Goal: Task Accomplishment & Management: Use online tool/utility

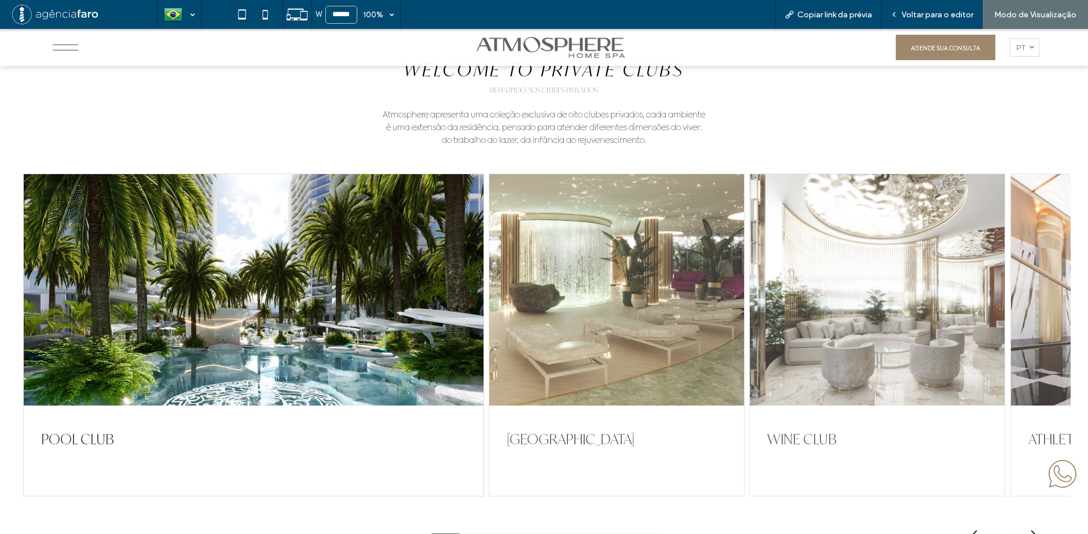
scroll to position [2486, 0]
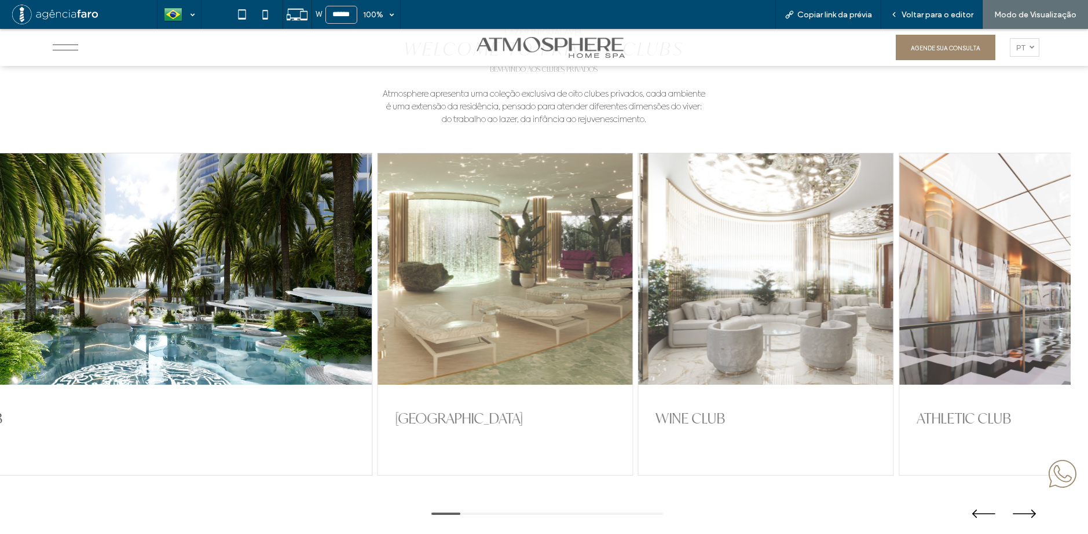
drag, startPoint x: 799, startPoint y: 273, endPoint x: 491, endPoint y: 279, distance: 308.6
click at [638, 278] on div at bounding box center [765, 269] width 255 height 232
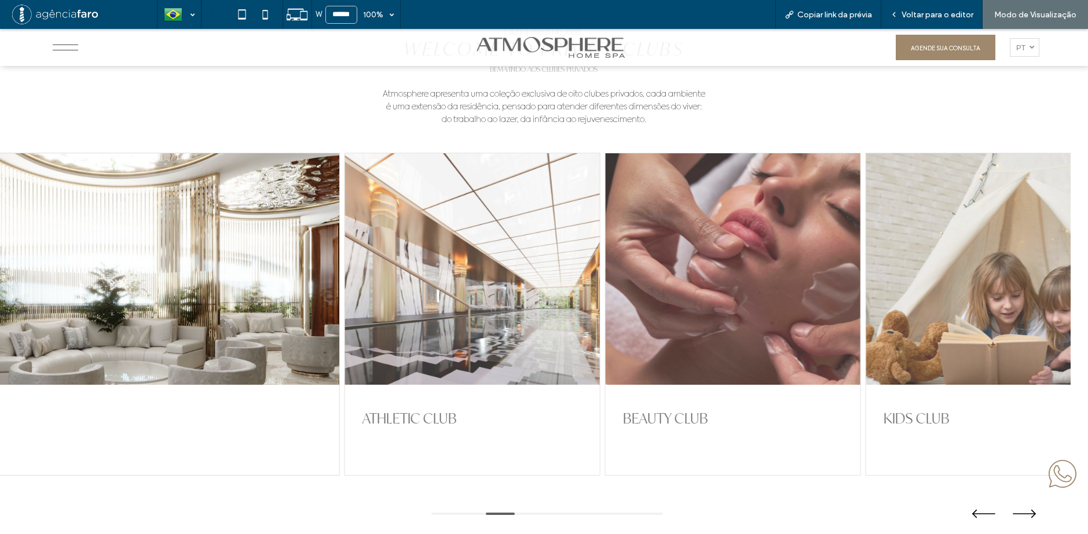
drag, startPoint x: 819, startPoint y: 276, endPoint x: 592, endPoint y: 278, distance: 226.9
click at [605, 278] on div at bounding box center [732, 269] width 255 height 232
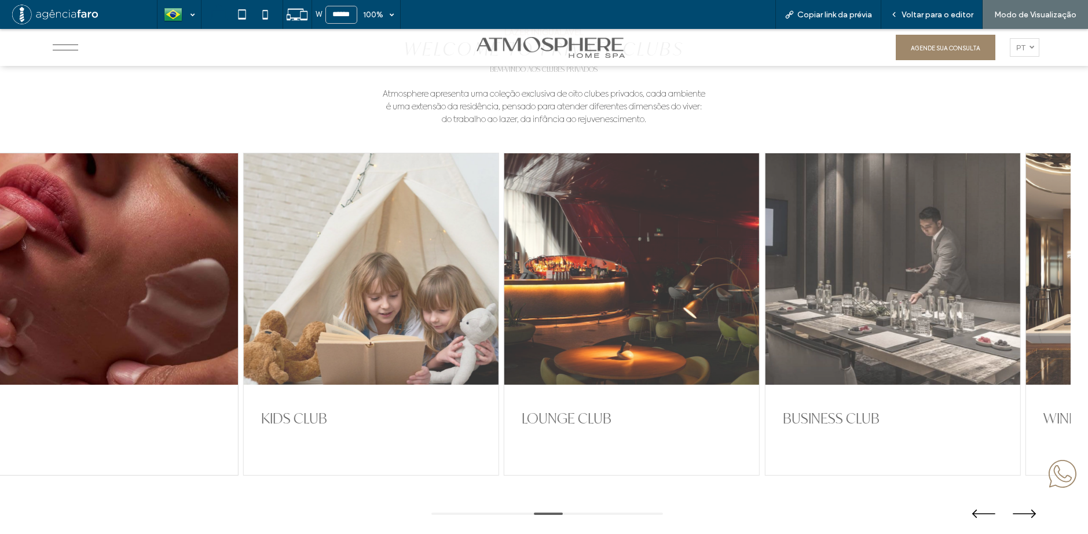
drag, startPoint x: 801, startPoint y: 281, endPoint x: 428, endPoint y: 306, distance: 373.6
click at [504, 299] on div at bounding box center [631, 269] width 255 height 232
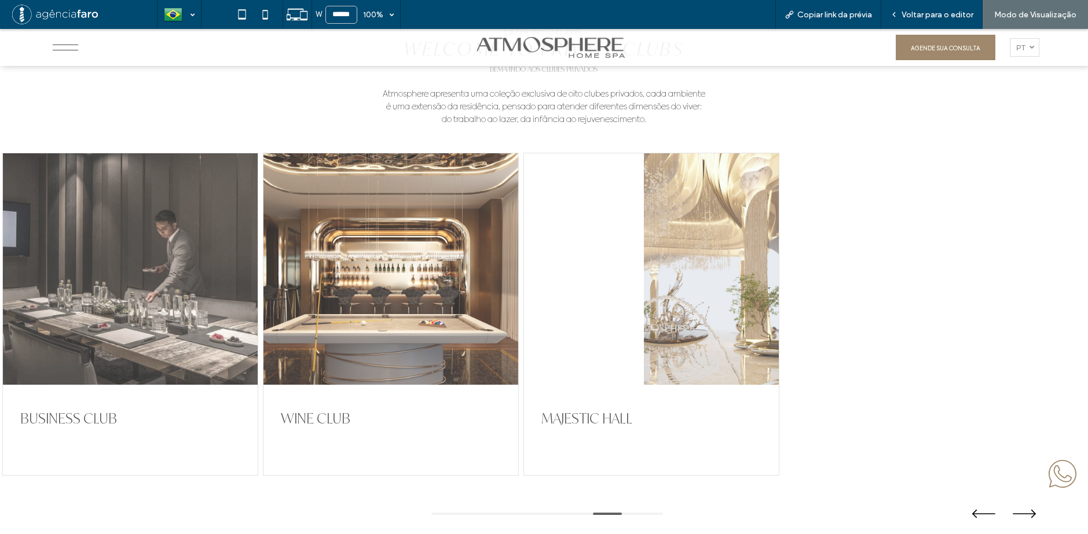
drag, startPoint x: 764, startPoint y: 294, endPoint x: 421, endPoint y: 300, distance: 343.3
click at [524, 300] on div at bounding box center [651, 269] width 255 height 232
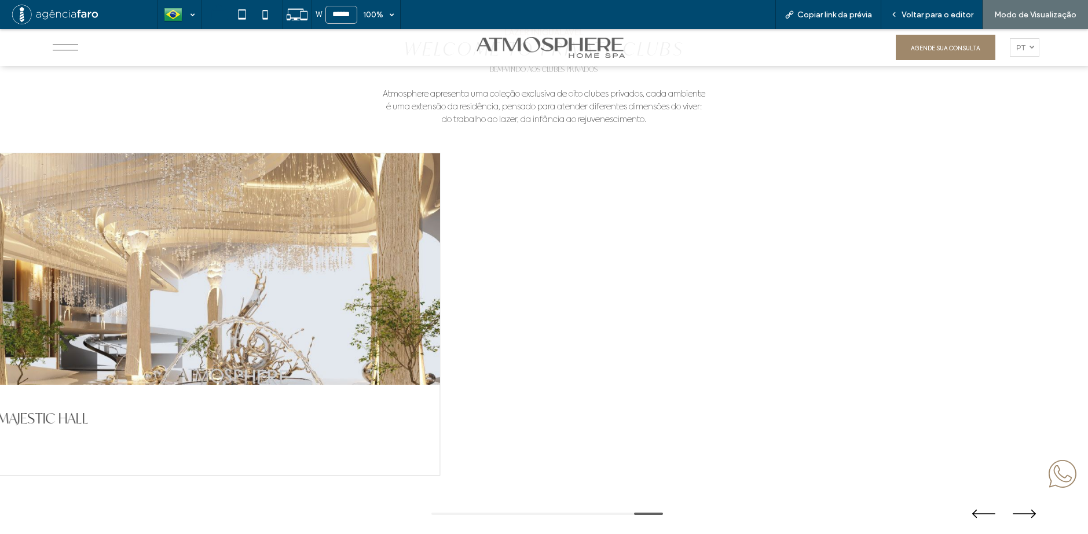
drag, startPoint x: 612, startPoint y: 298, endPoint x: 387, endPoint y: 296, distance: 225.2
click at [403, 296] on div "POOL CLUB ACQUA PAVILION WINE CLUB ATHLETIC CLUB BEAUTY CLUB KIDS CLUB LOUNGE C…" at bounding box center [535, 314] width 1070 height 323
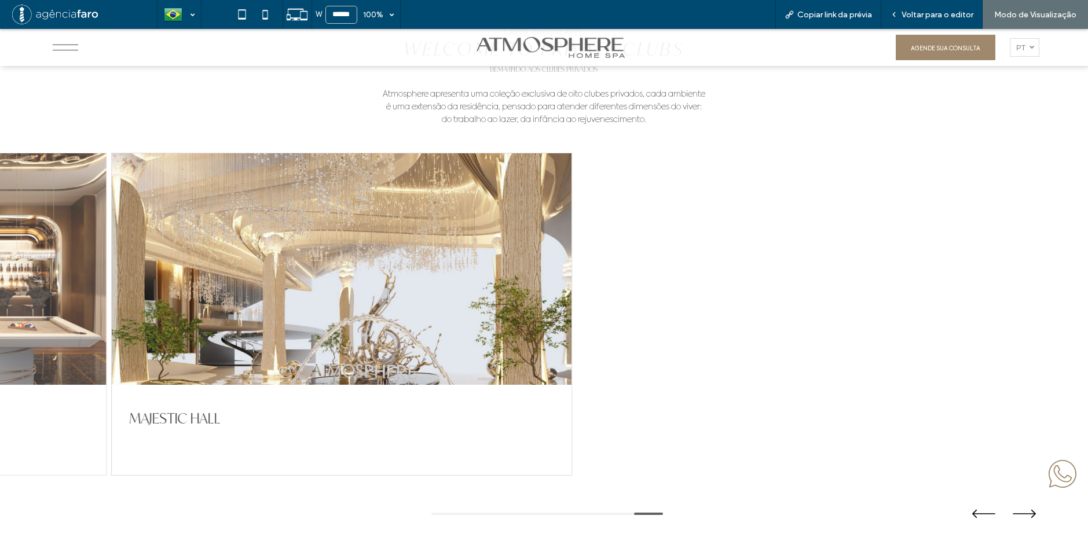
drag, startPoint x: 435, startPoint y: 308, endPoint x: 830, endPoint y: 295, distance: 395.6
click at [572, 296] on div at bounding box center [342, 269] width 460 height 232
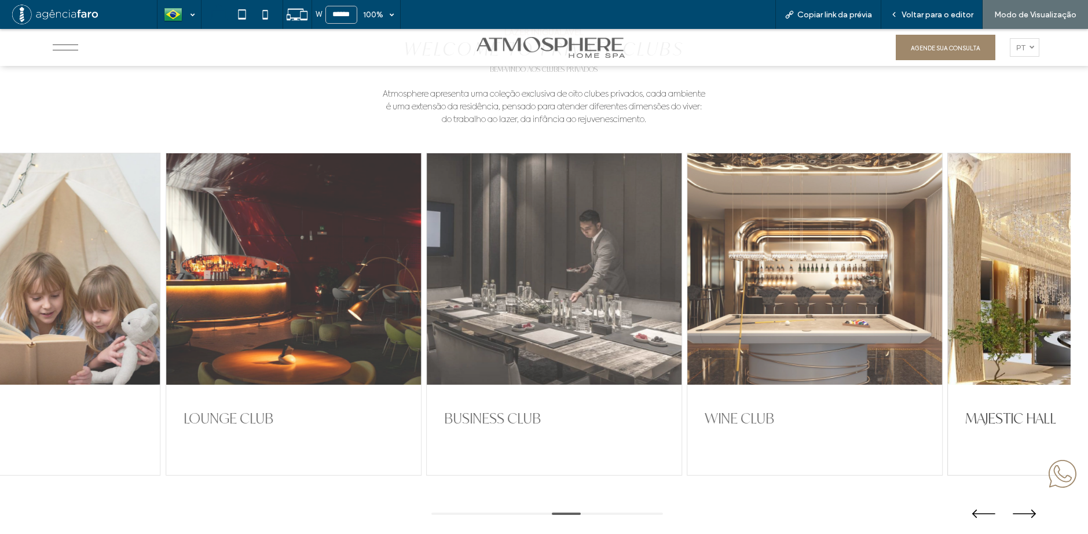
drag, startPoint x: 812, startPoint y: 307, endPoint x: 883, endPoint y: 307, distance: 71.2
click at [681, 306] on div at bounding box center [554, 269] width 255 height 232
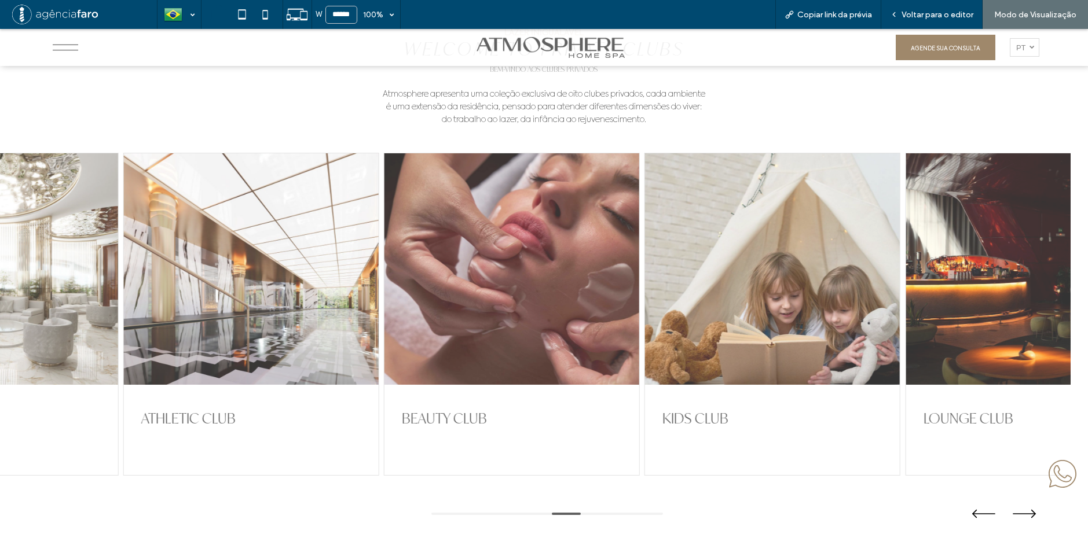
click at [639, 300] on div at bounding box center [511, 269] width 255 height 232
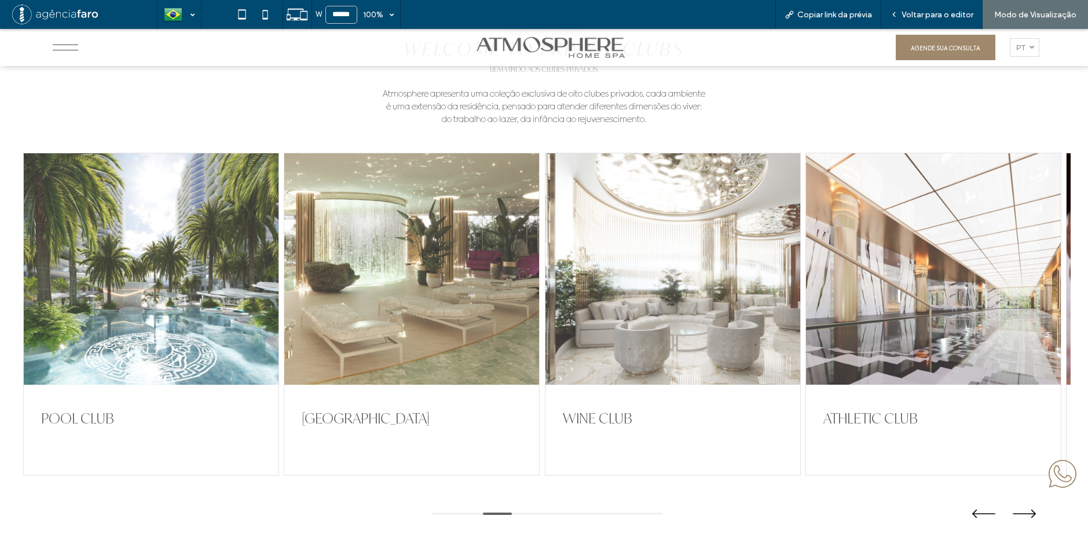
drag, startPoint x: 672, startPoint y: 298, endPoint x: 604, endPoint y: 294, distance: 68.4
click at [752, 296] on div at bounding box center [672, 269] width 255 height 232
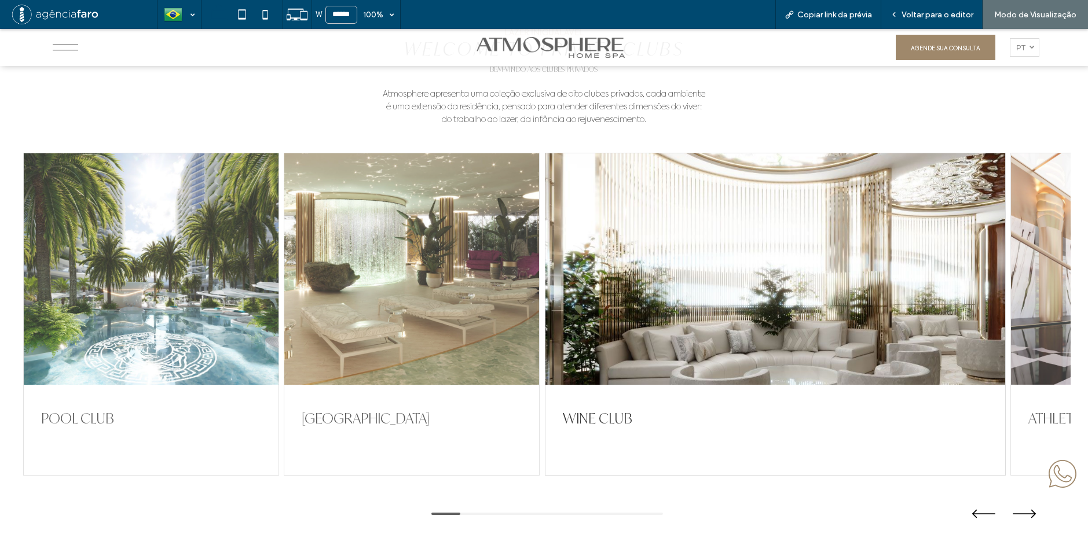
drag, startPoint x: 501, startPoint y: 294, endPoint x: 755, endPoint y: 291, distance: 254.7
click at [776, 291] on div "POOL CLUB ACQUA PAVILION WINE CLUB ATHLETIC CLUB BEAUTY CLUB KIDS CLUB LOUNGE C…" at bounding box center [535, 314] width 1024 height 323
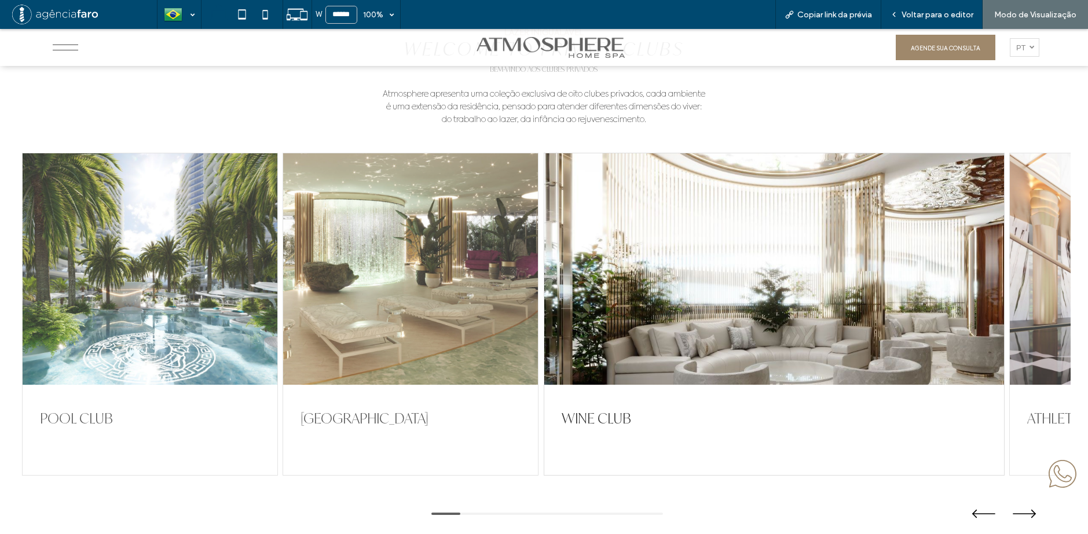
drag, startPoint x: 698, startPoint y: 304, endPoint x: 540, endPoint y: 304, distance: 157.4
click at [544, 302] on div at bounding box center [774, 269] width 460 height 232
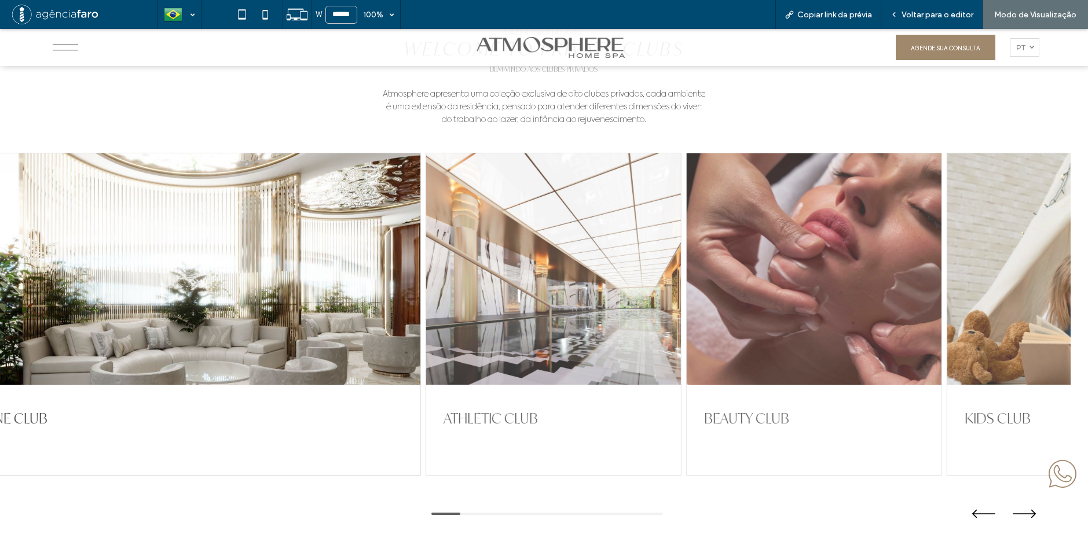
drag, startPoint x: 671, startPoint y: 296, endPoint x: 530, endPoint y: 299, distance: 140.7
click at [554, 299] on div at bounding box center [552, 269] width 255 height 232
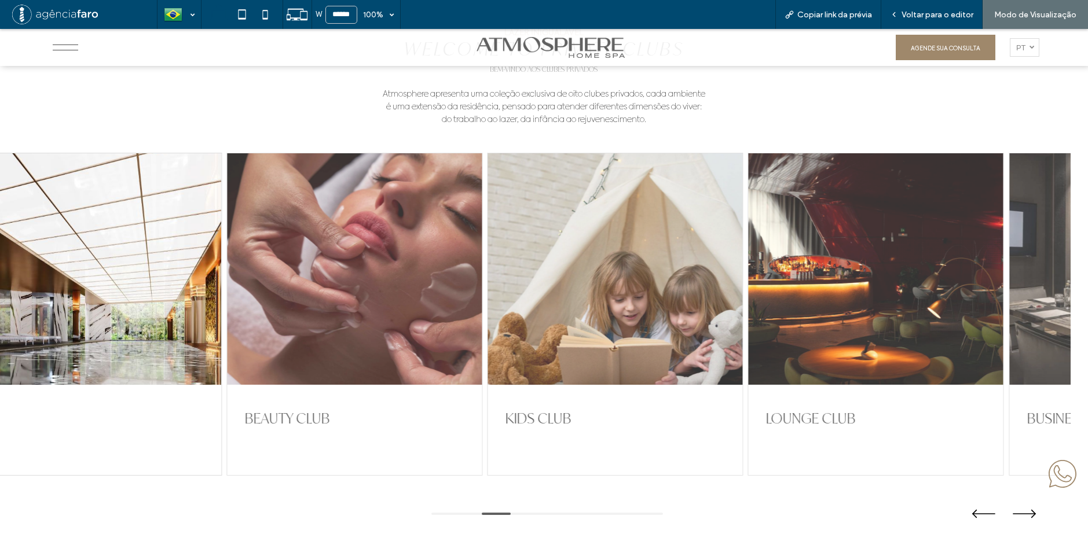
click at [522, 286] on div at bounding box center [614, 269] width 255 height 232
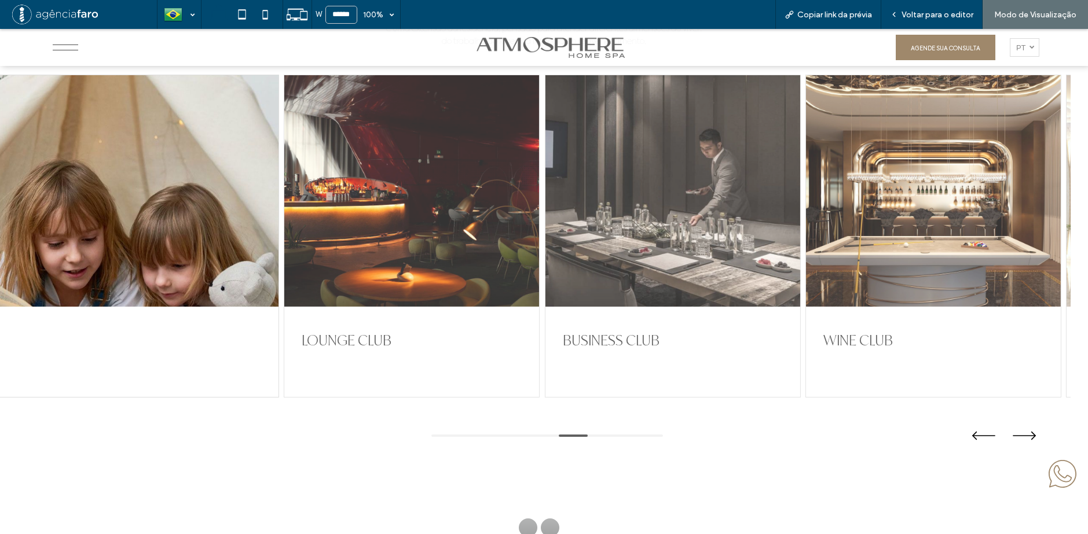
scroll to position [2543, 0]
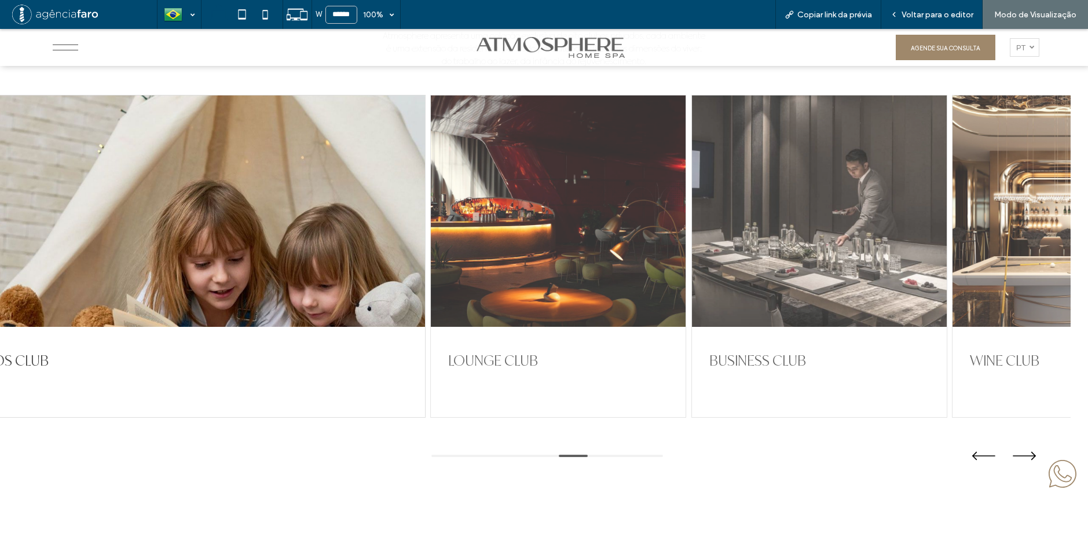
drag, startPoint x: 544, startPoint y: 207, endPoint x: 689, endPoint y: 204, distance: 145.3
click at [692, 204] on div at bounding box center [819, 212] width 255 height 232
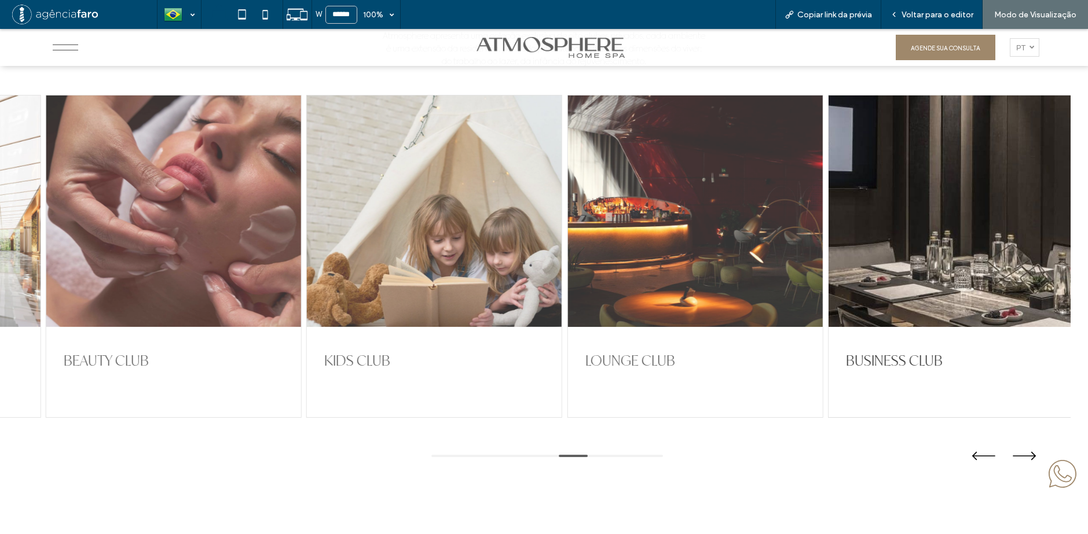
drag, startPoint x: 813, startPoint y: 199, endPoint x: 530, endPoint y: 215, distance: 283.0
click at [567, 215] on div at bounding box center [694, 212] width 255 height 232
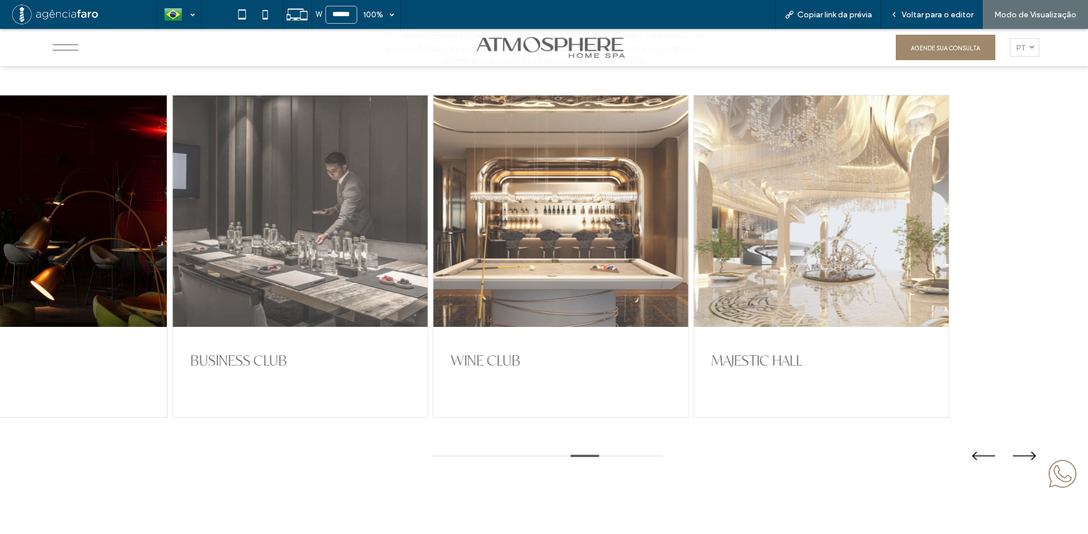
drag, startPoint x: 515, startPoint y: 224, endPoint x: 424, endPoint y: 226, distance: 91.5
click at [433, 225] on div at bounding box center [560, 212] width 255 height 232
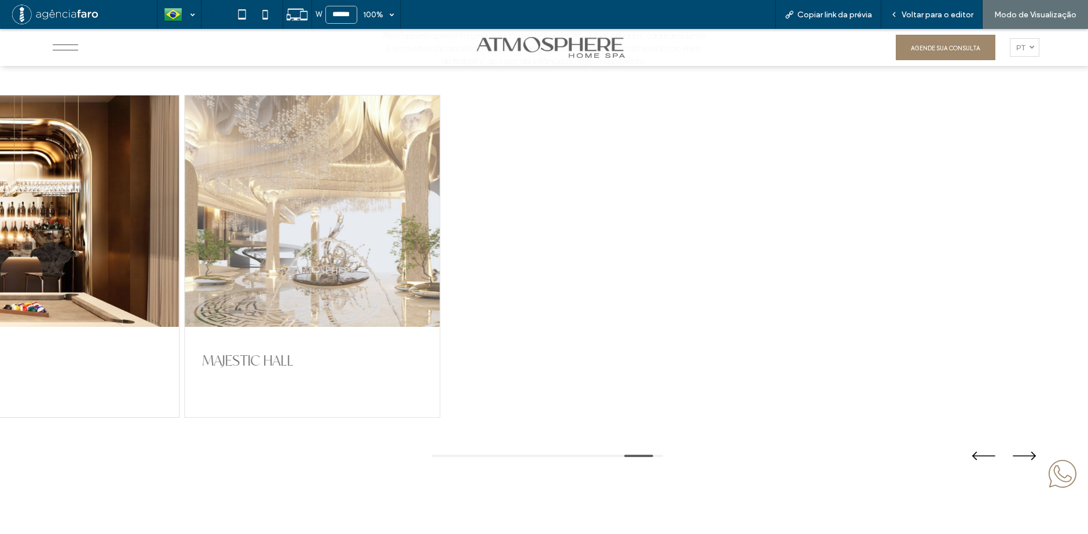
drag, startPoint x: 463, startPoint y: 230, endPoint x: 153, endPoint y: 225, distance: 309.7
click at [190, 226] on div at bounding box center [312, 212] width 255 height 232
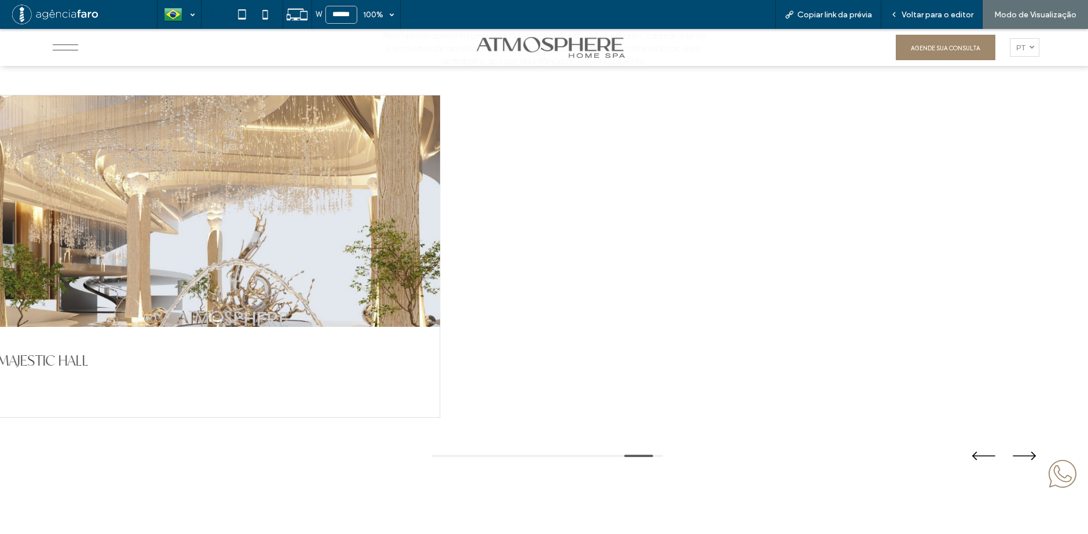
drag, startPoint x: 389, startPoint y: 252, endPoint x: 558, endPoint y: 258, distance: 169.1
click at [440, 258] on div at bounding box center [210, 212] width 460 height 232
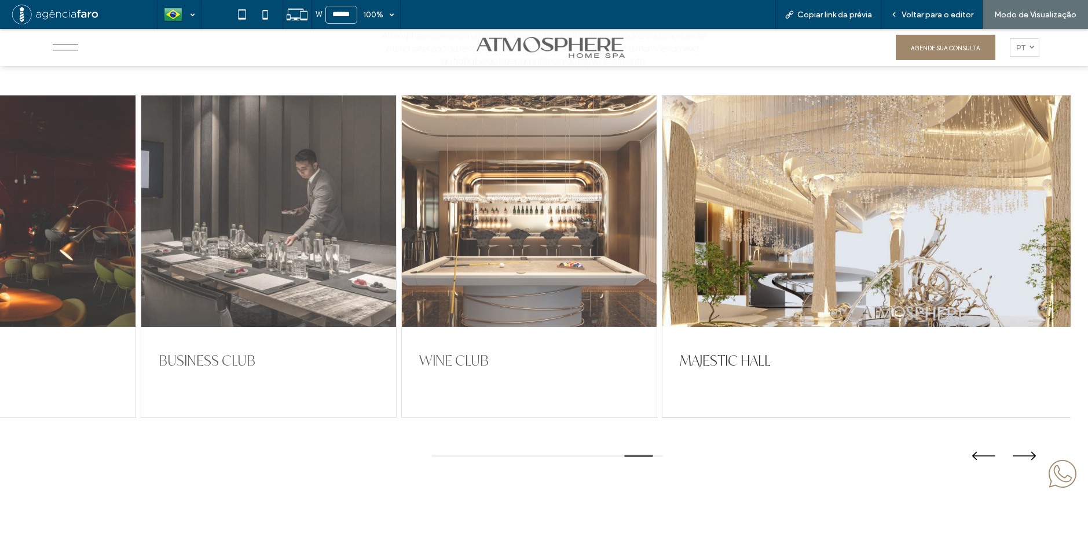
drag, startPoint x: 400, startPoint y: 254, endPoint x: 699, endPoint y: 251, distance: 298.7
click at [656, 252] on div at bounding box center [529, 212] width 255 height 232
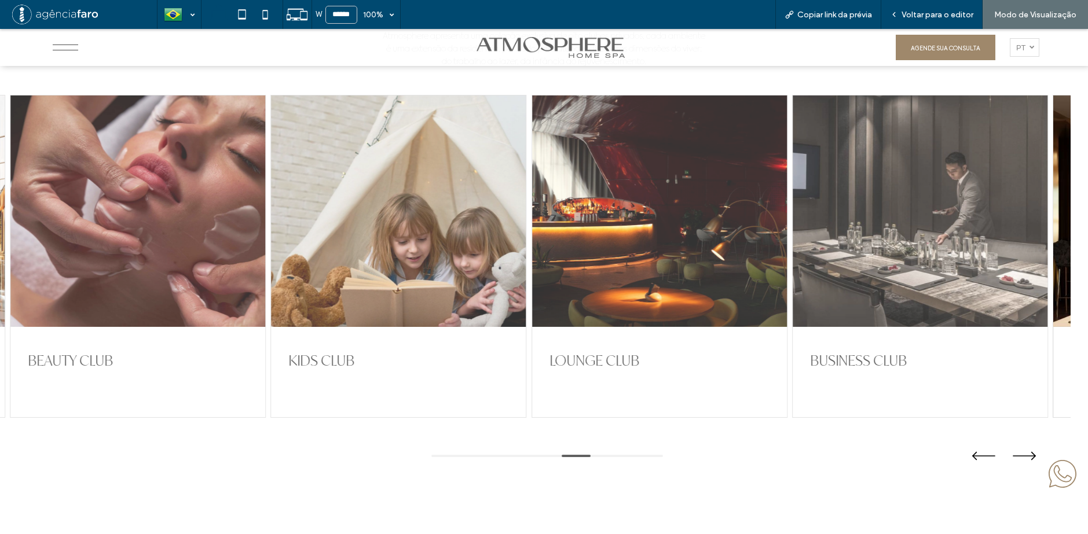
drag, startPoint x: 464, startPoint y: 241, endPoint x: 695, endPoint y: 239, distance: 230.4
click at [526, 239] on div at bounding box center [398, 212] width 255 height 232
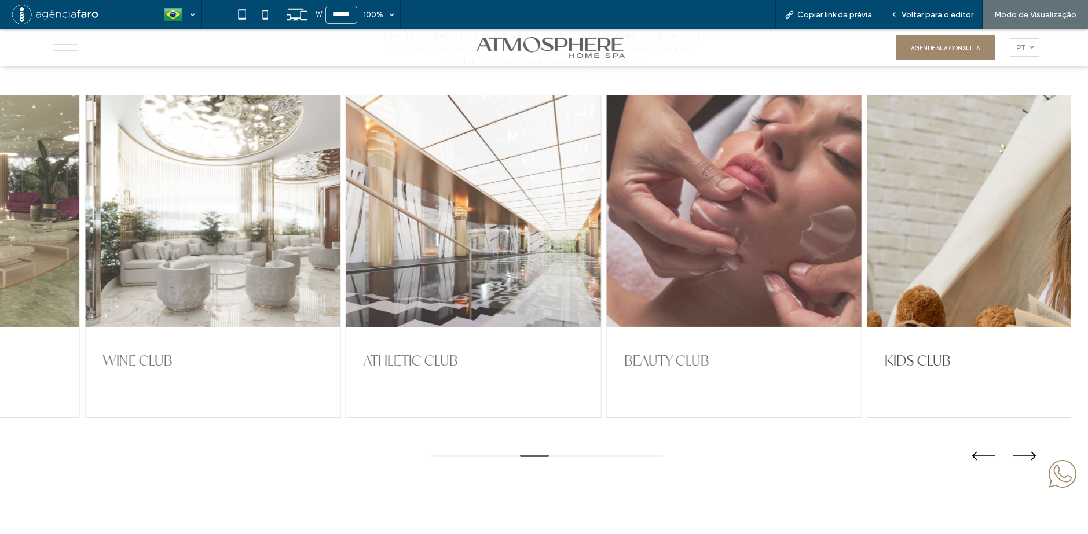
drag, startPoint x: 431, startPoint y: 240, endPoint x: 648, endPoint y: 237, distance: 217.1
click at [600, 237] on div at bounding box center [473, 212] width 255 height 232
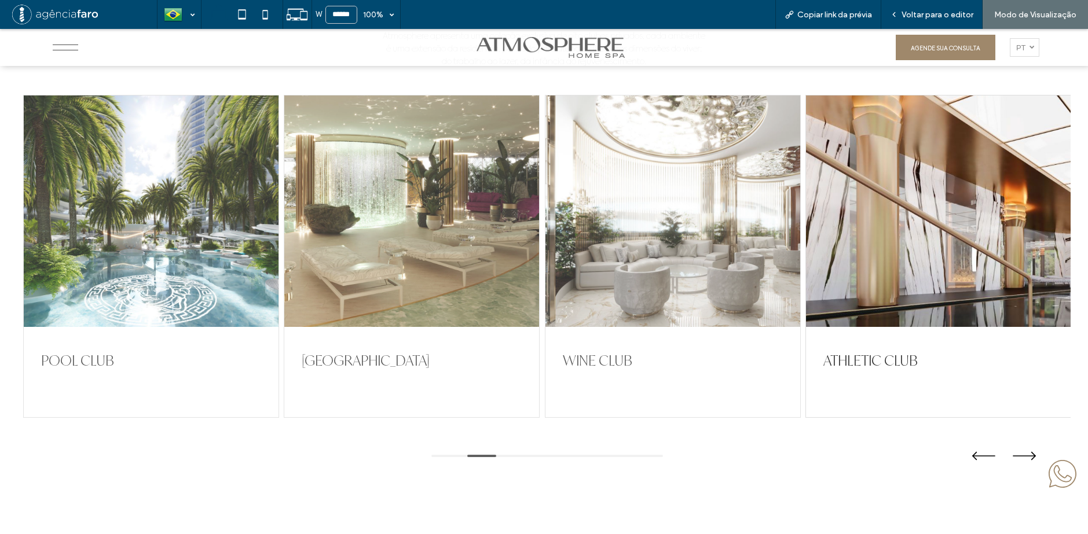
drag, startPoint x: 418, startPoint y: 235, endPoint x: 646, endPoint y: 235, distance: 228.1
click at [645, 235] on div "POOL CLUB ACQUA PAVILION WINE CLUB ATHLETIC CLUB BEAUTY CLUB KIDS CLUB LOUNGE C…" at bounding box center [535, 256] width 1024 height 323
drag, startPoint x: 405, startPoint y: 232, endPoint x: 542, endPoint y: 239, distance: 138.0
click at [542, 239] on div "POOL CLUB ACQUA PAVILION WINE CLUB ATHLETIC CLUB BEAUTY CLUB KIDS CLUB LOUNGE C…" at bounding box center [535, 256] width 1024 height 323
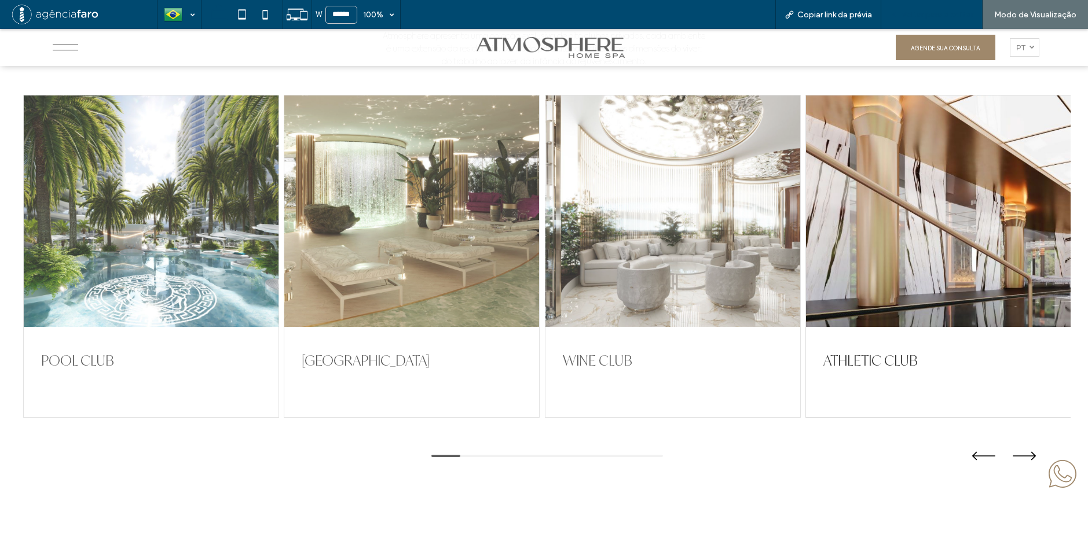
click at [933, 11] on span "Voltar para o editor" at bounding box center [937, 15] width 72 height 10
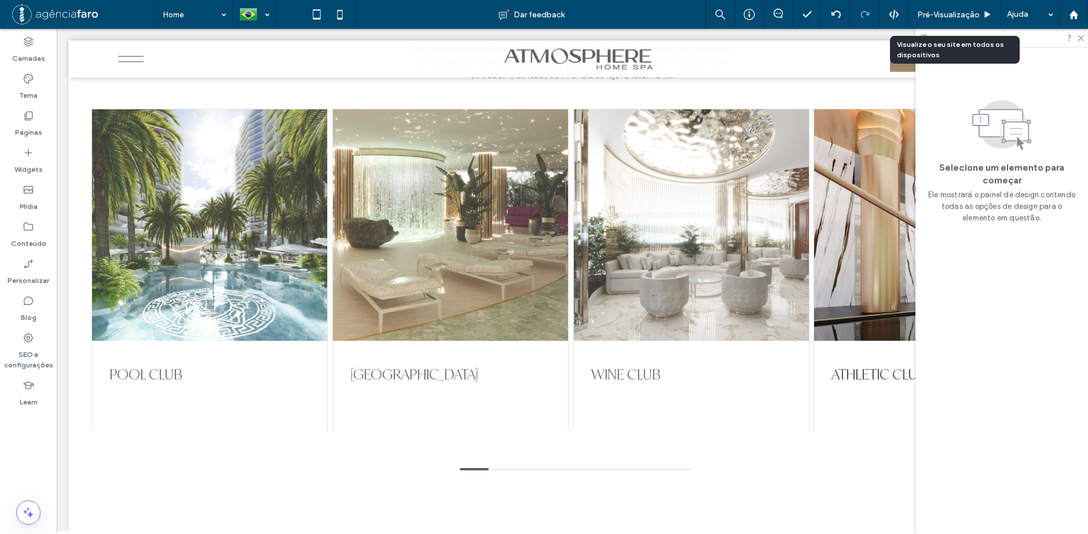
scroll to position [2546, 0]
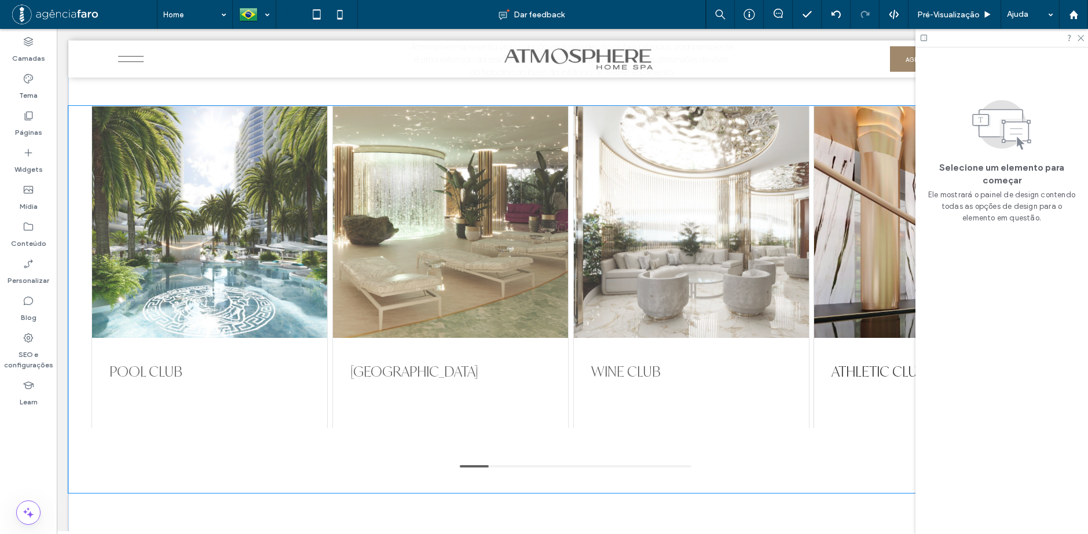
click at [657, 175] on div at bounding box center [691, 223] width 235 height 232
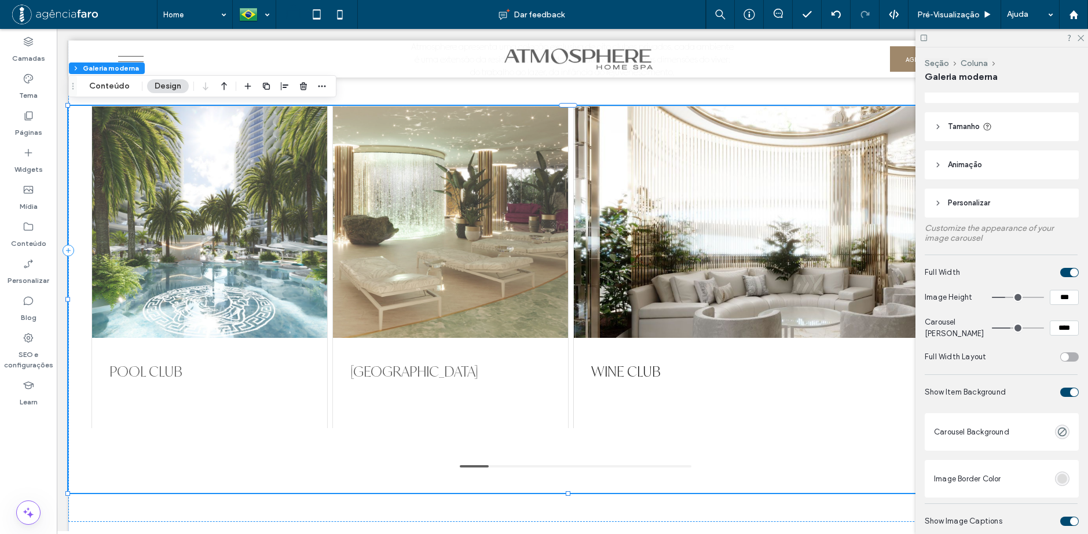
scroll to position [289, 0]
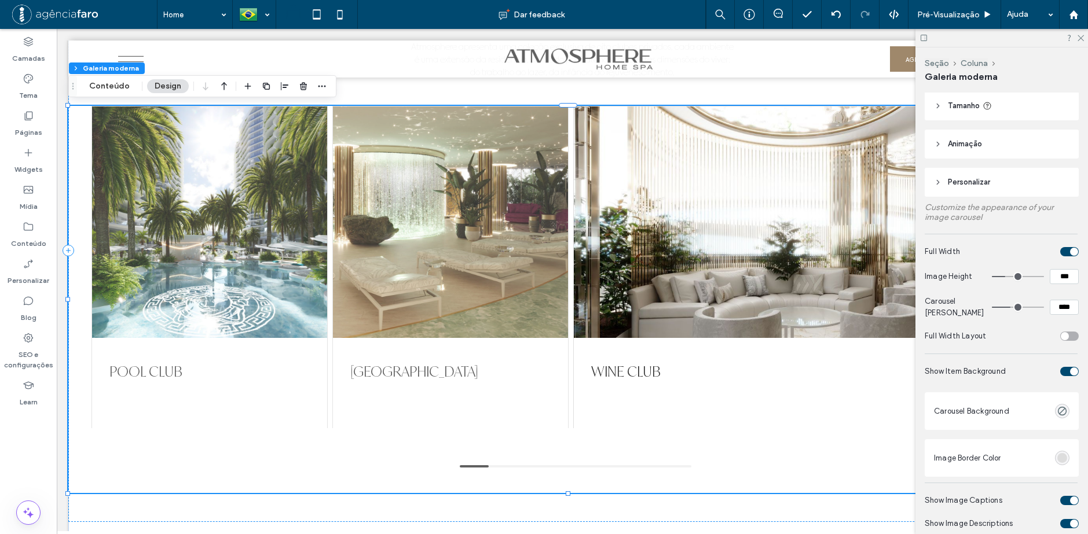
click at [1066, 335] on div "toggle" at bounding box center [1069, 336] width 19 height 9
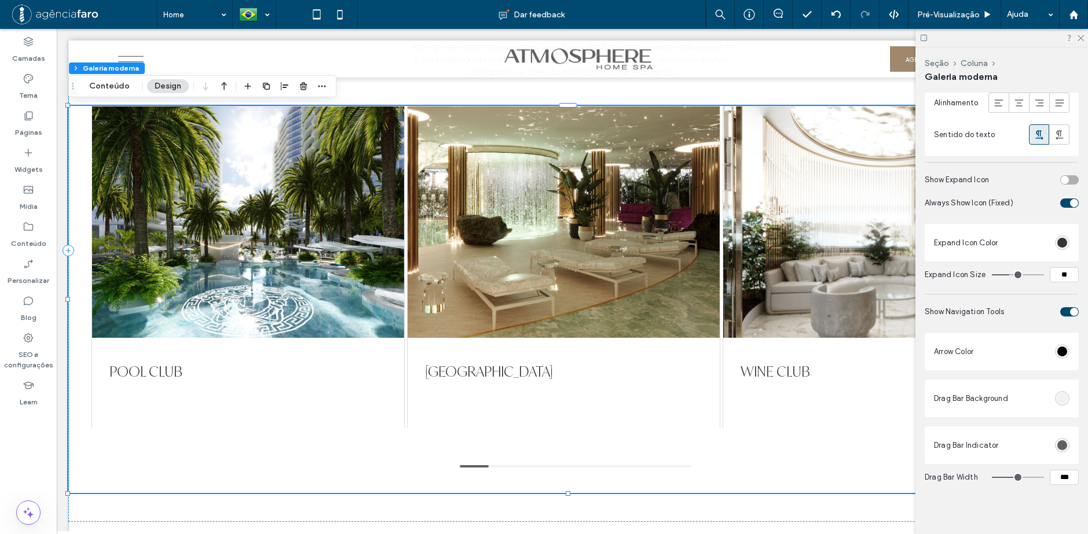
scroll to position [3463, 0]
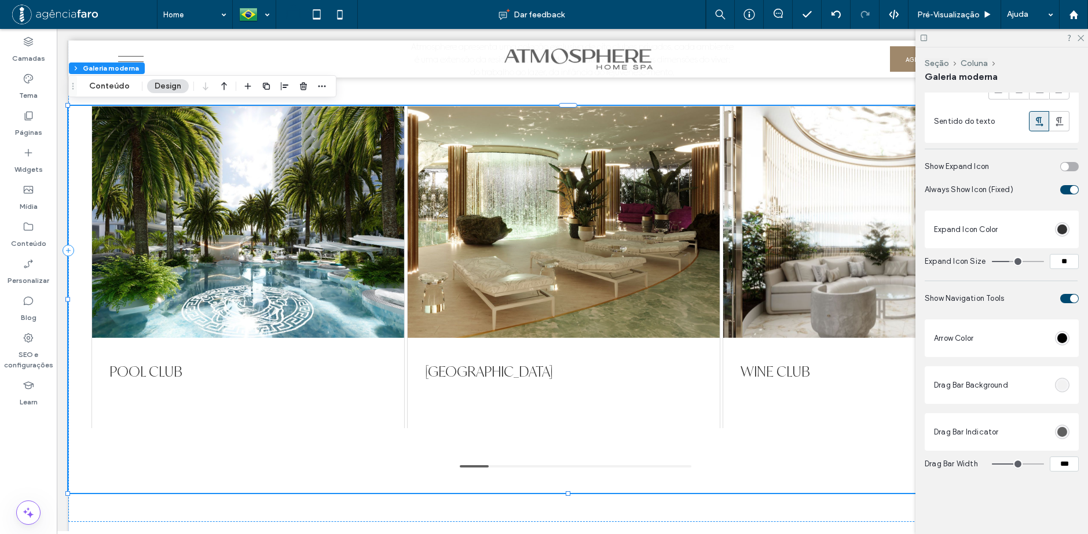
click at [1026, 301] on div "Show Navigation Tools" at bounding box center [989, 299] width 131 height 12
click at [972, 13] on span "Pré-Visualizaçāo" at bounding box center [948, 15] width 63 height 10
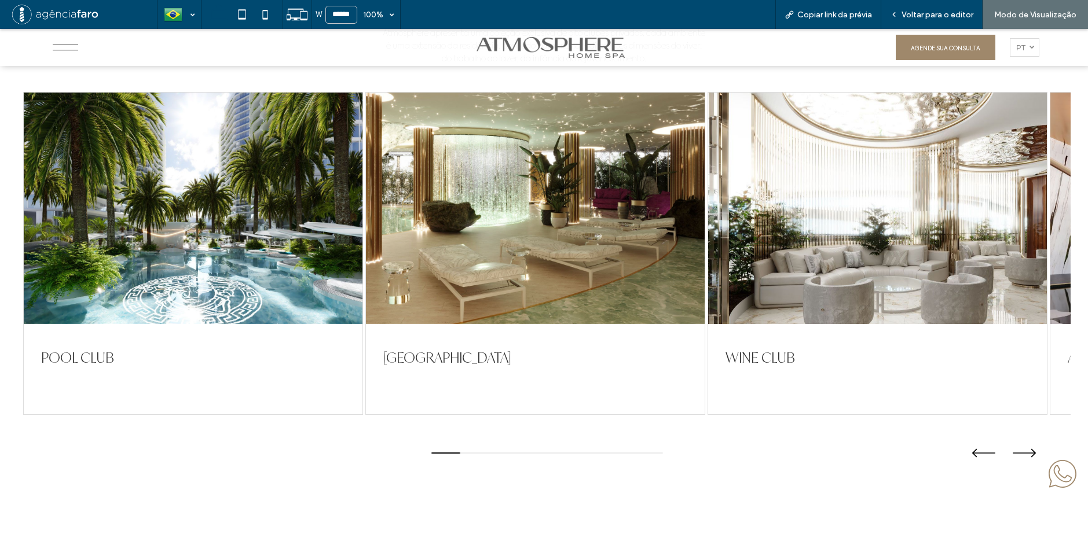
scroll to position [2543, 0]
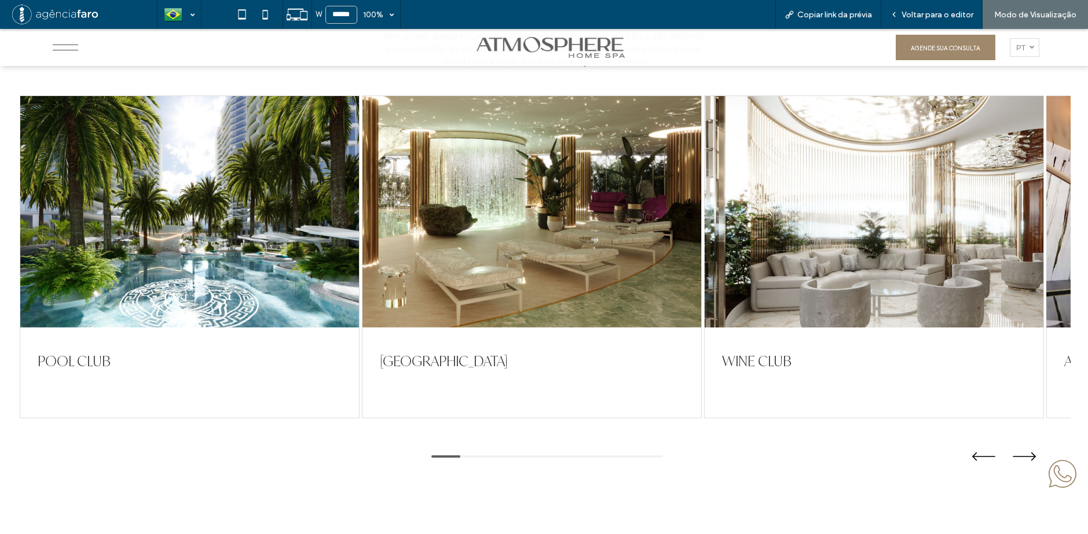
drag, startPoint x: 902, startPoint y: 182, endPoint x: 598, endPoint y: 185, distance: 303.9
click at [704, 179] on div at bounding box center [873, 212] width 339 height 232
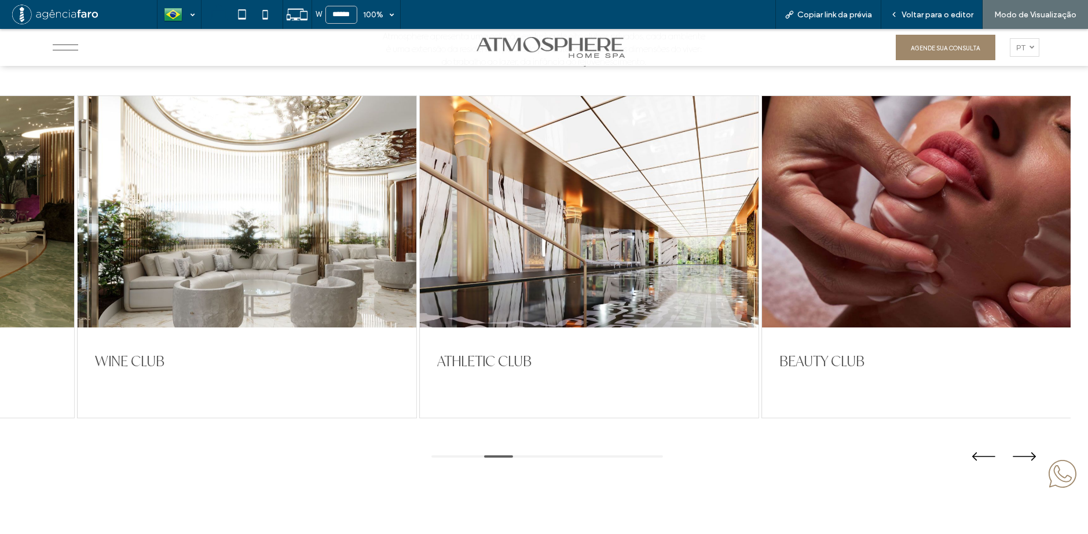
drag, startPoint x: 894, startPoint y: 203, endPoint x: 641, endPoint y: 204, distance: 253.0
click at [762, 203] on div at bounding box center [931, 212] width 339 height 232
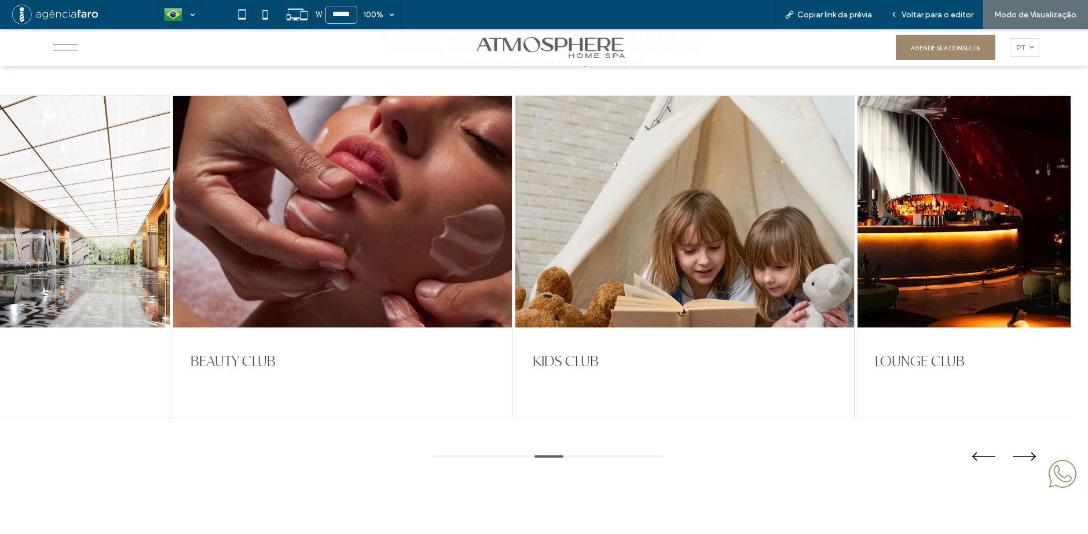
drag, startPoint x: 850, startPoint y: 209, endPoint x: 501, endPoint y: 223, distance: 349.3
click at [857, 223] on div at bounding box center [1026, 212] width 339 height 232
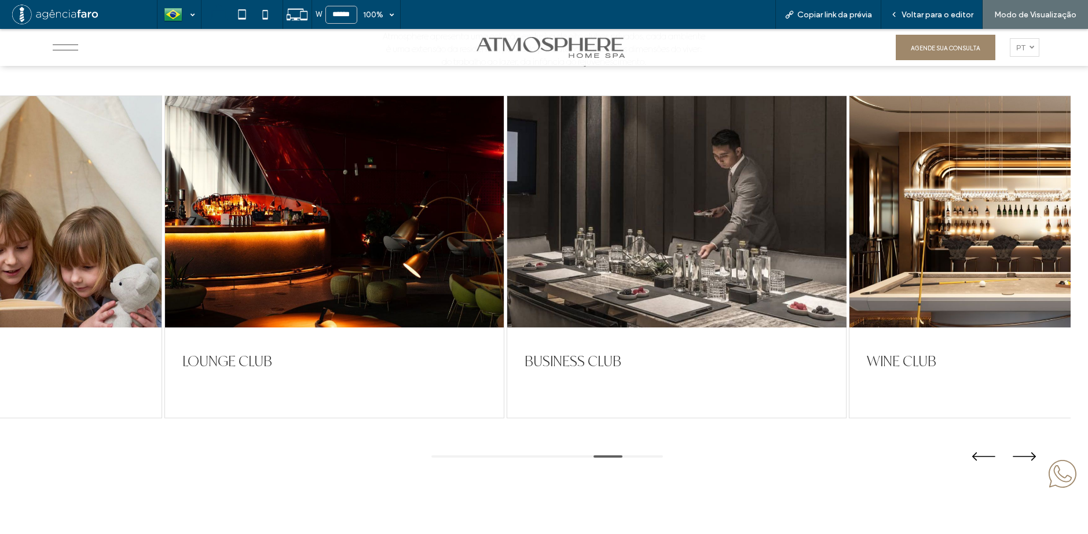
drag, startPoint x: 762, startPoint y: 221, endPoint x: 596, endPoint y: 221, distance: 166.7
click at [599, 221] on div at bounding box center [676, 212] width 339 height 232
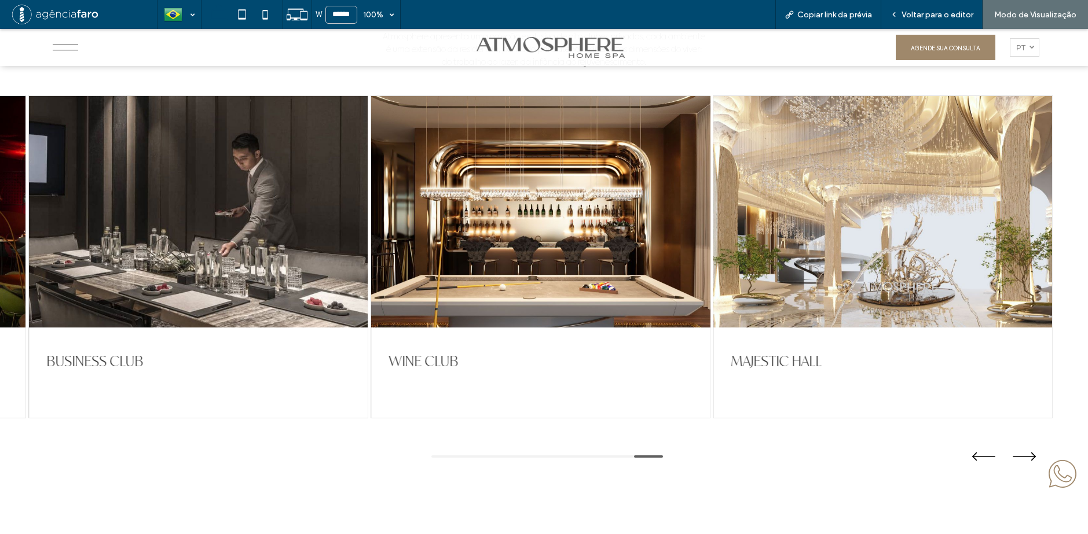
drag, startPoint x: 751, startPoint y: 218, endPoint x: 572, endPoint y: 223, distance: 178.9
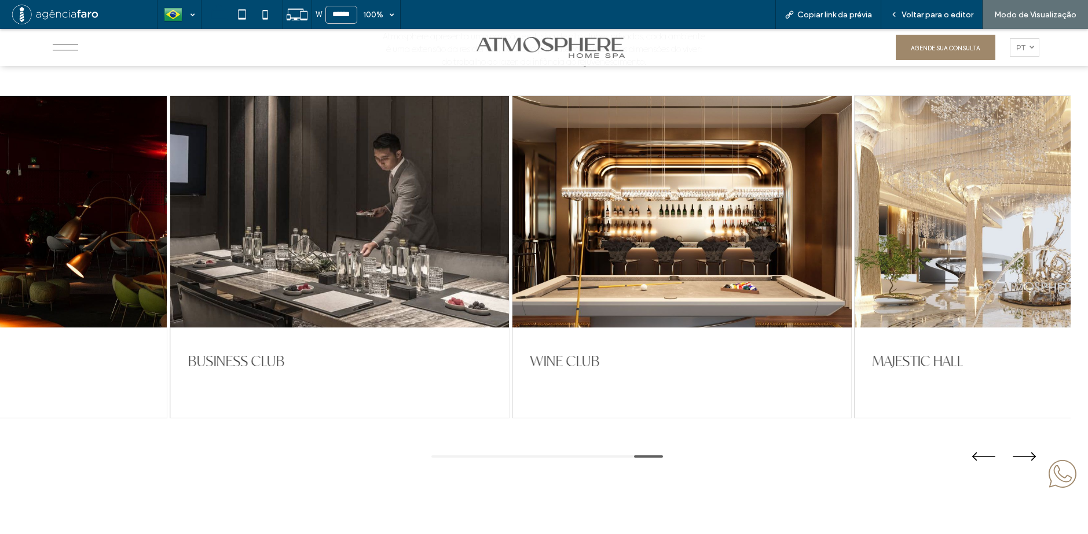
drag, startPoint x: 643, startPoint y: 230, endPoint x: 839, endPoint y: 221, distance: 196.4
click at [834, 221] on div at bounding box center [681, 212] width 339 height 232
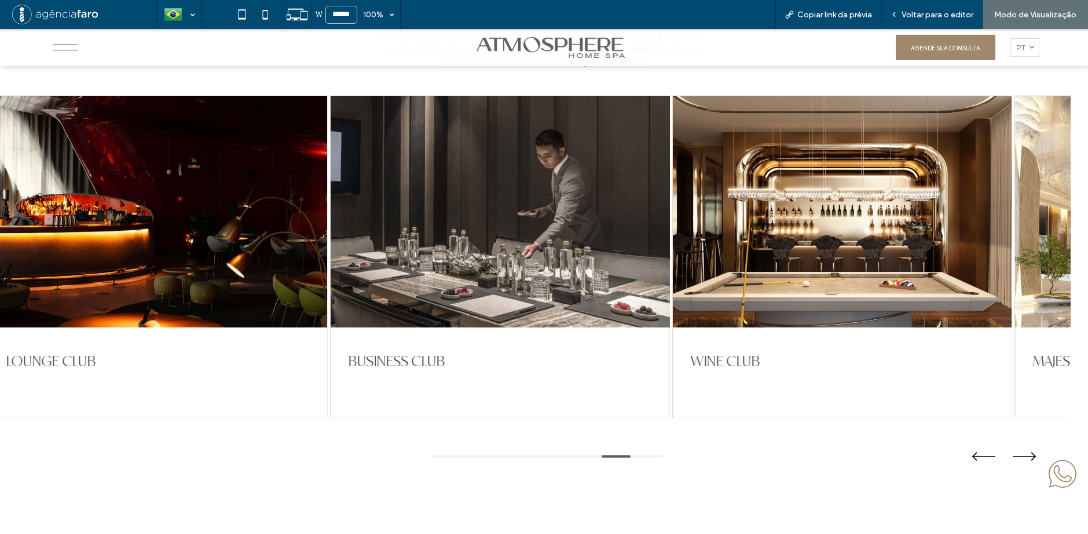
drag, startPoint x: 811, startPoint y: 219, endPoint x: 357, endPoint y: 234, distance: 454.1
click at [443, 231] on div at bounding box center [500, 212] width 339 height 232
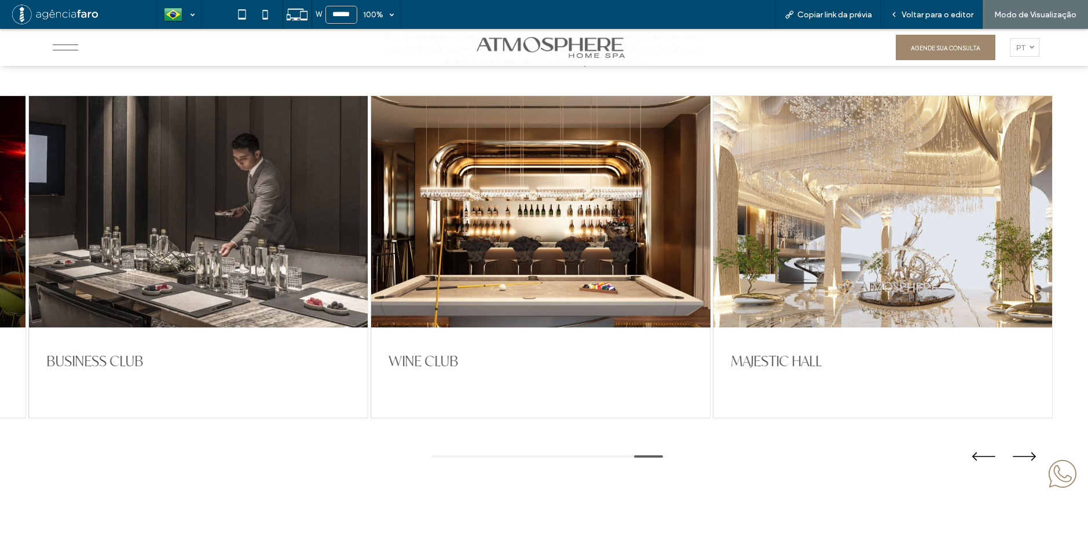
drag, startPoint x: 771, startPoint y: 234, endPoint x: 621, endPoint y: 240, distance: 150.0
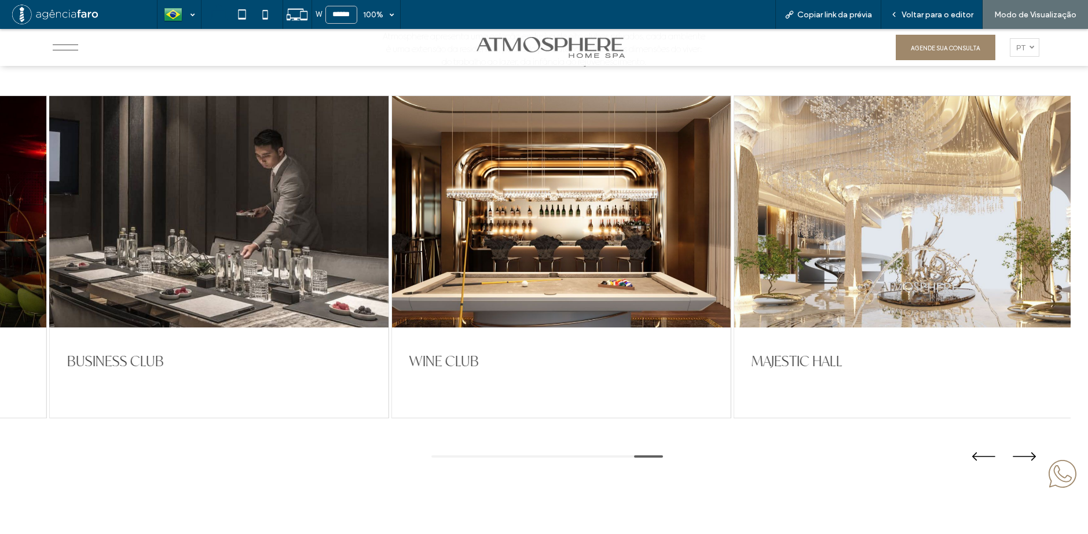
drag, startPoint x: 554, startPoint y: 251, endPoint x: 765, endPoint y: 251, distance: 210.7
click at [731, 252] on div at bounding box center [561, 212] width 339 height 232
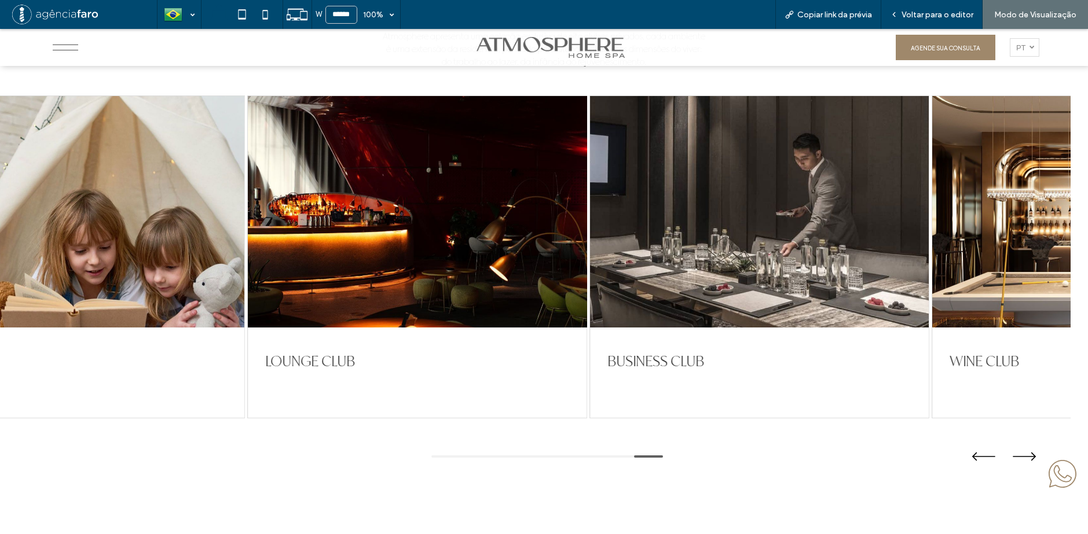
drag, startPoint x: 698, startPoint y: 256, endPoint x: 711, endPoint y: 256, distance: 13.9
click at [586, 256] on div at bounding box center [417, 212] width 339 height 232
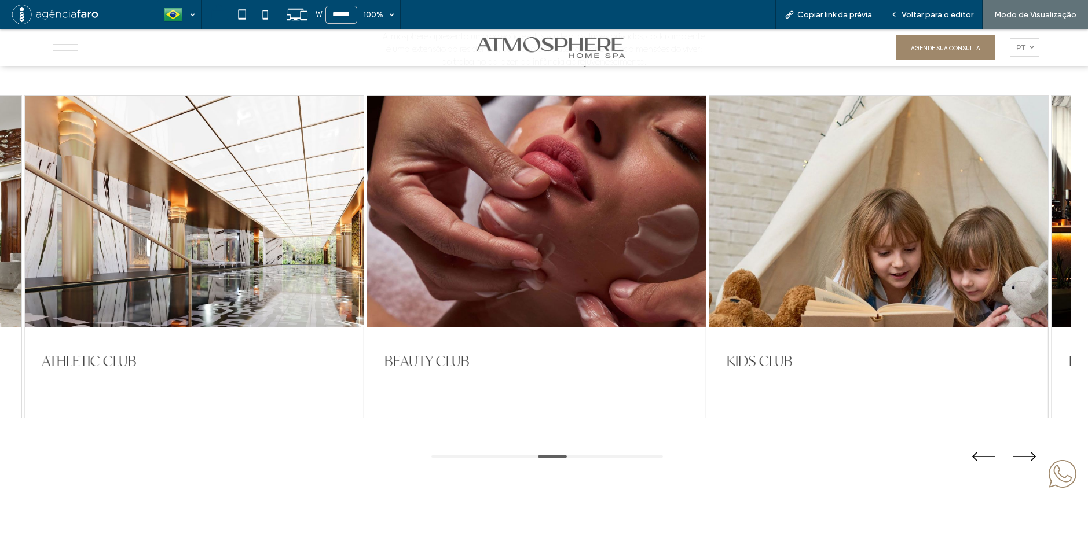
drag, startPoint x: 746, startPoint y: 262, endPoint x: 797, endPoint y: 260, distance: 51.5
click at [793, 260] on div at bounding box center [878, 212] width 339 height 232
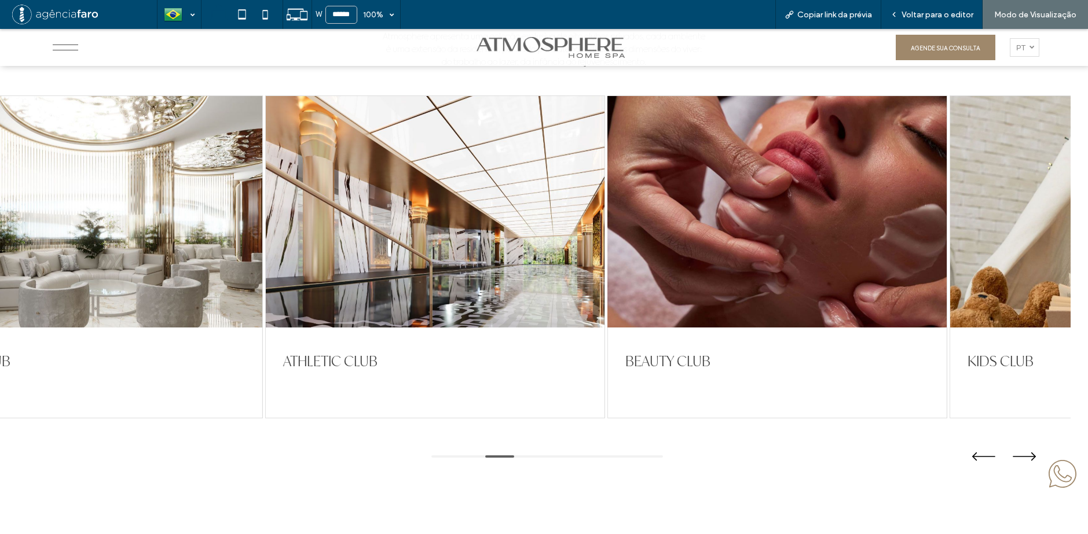
drag, startPoint x: 764, startPoint y: 260, endPoint x: 267, endPoint y: 266, distance: 497.3
click at [608, 266] on div at bounding box center [777, 212] width 339 height 232
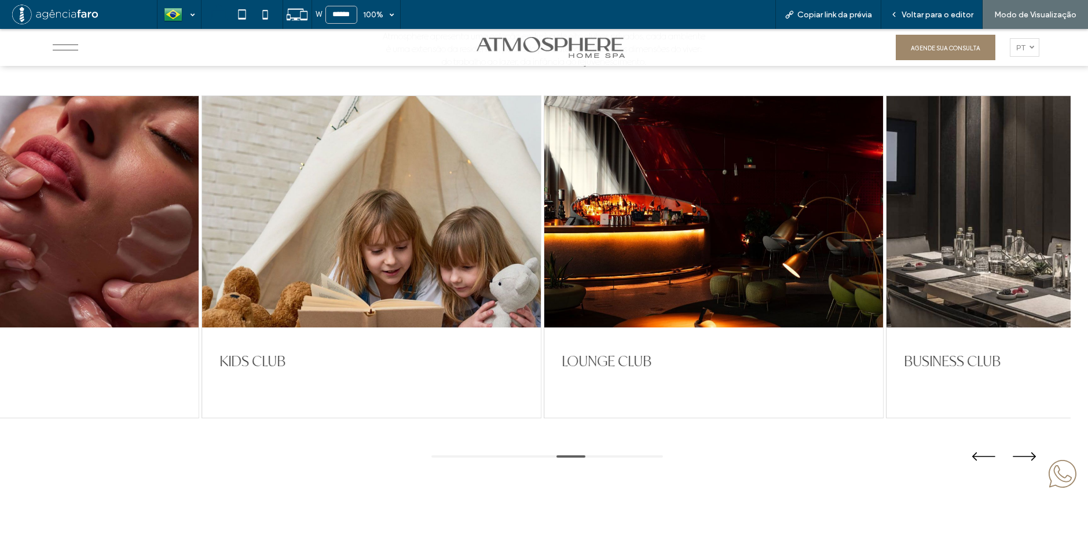
drag, startPoint x: 626, startPoint y: 273, endPoint x: 240, endPoint y: 280, distance: 385.6
click at [544, 276] on div at bounding box center [713, 212] width 339 height 232
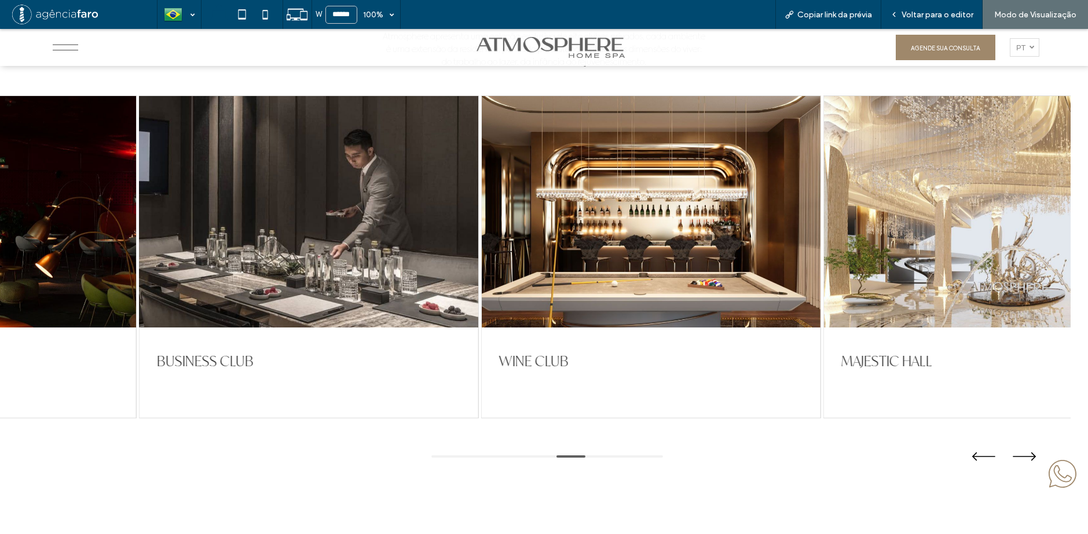
drag, startPoint x: 678, startPoint y: 267, endPoint x: 354, endPoint y: 278, distance: 324.9
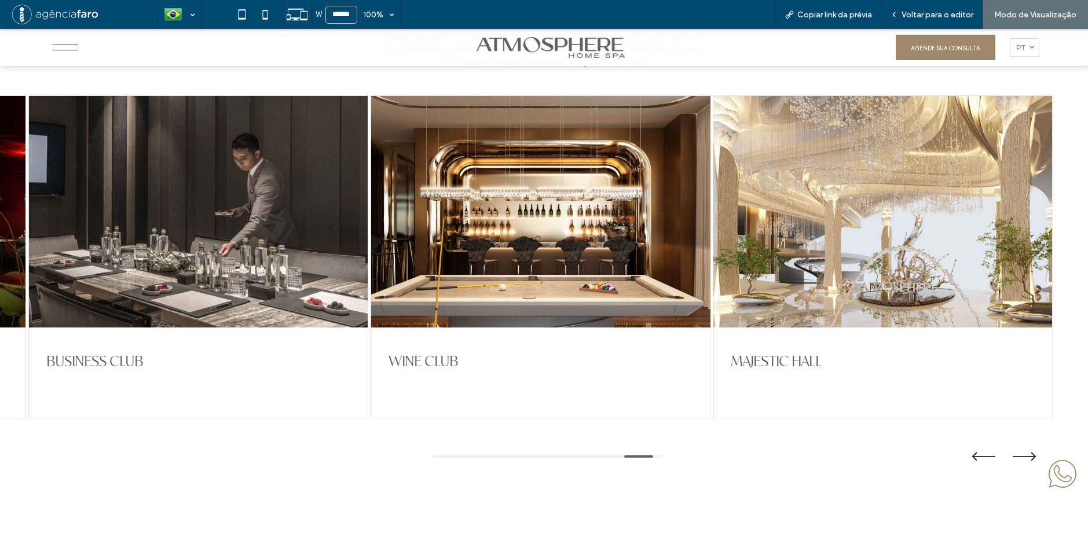
drag, startPoint x: 737, startPoint y: 263, endPoint x: 401, endPoint y: 273, distance: 336.4
drag, startPoint x: 478, startPoint y: 274, endPoint x: 715, endPoint y: 269, distance: 237.4
click at [710, 269] on div at bounding box center [540, 212] width 339 height 232
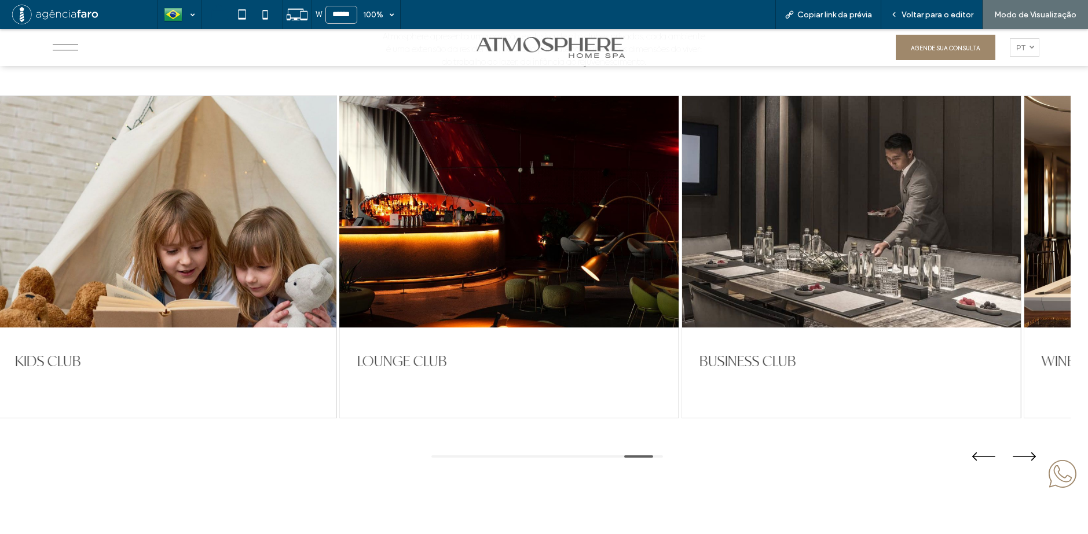
drag, startPoint x: 354, startPoint y: 269, endPoint x: 642, endPoint y: 263, distance: 287.7
click at [642, 263] on div at bounding box center [508, 212] width 339 height 232
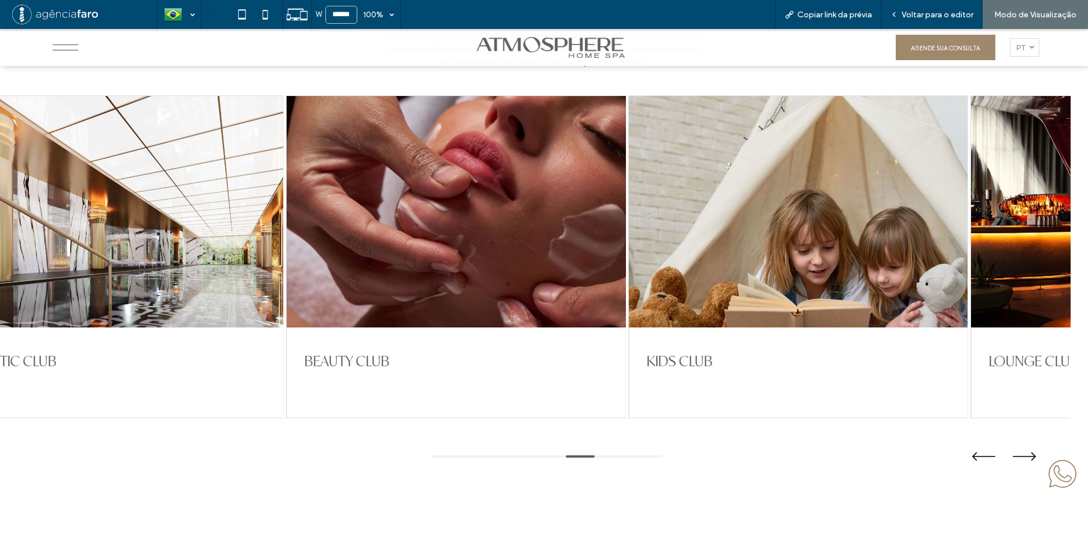
drag, startPoint x: 355, startPoint y: 267, endPoint x: 616, endPoint y: 258, distance: 260.6
click at [614, 258] on div at bounding box center [456, 212] width 339 height 232
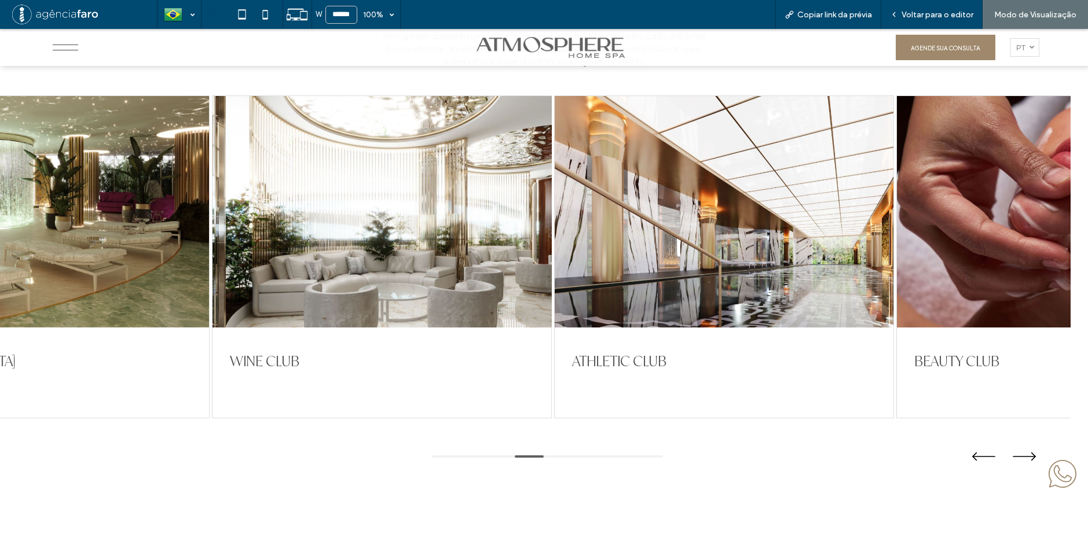
drag, startPoint x: 346, startPoint y: 264, endPoint x: 649, endPoint y: 256, distance: 304.0
click at [551, 256] on div at bounding box center [381, 212] width 339 height 232
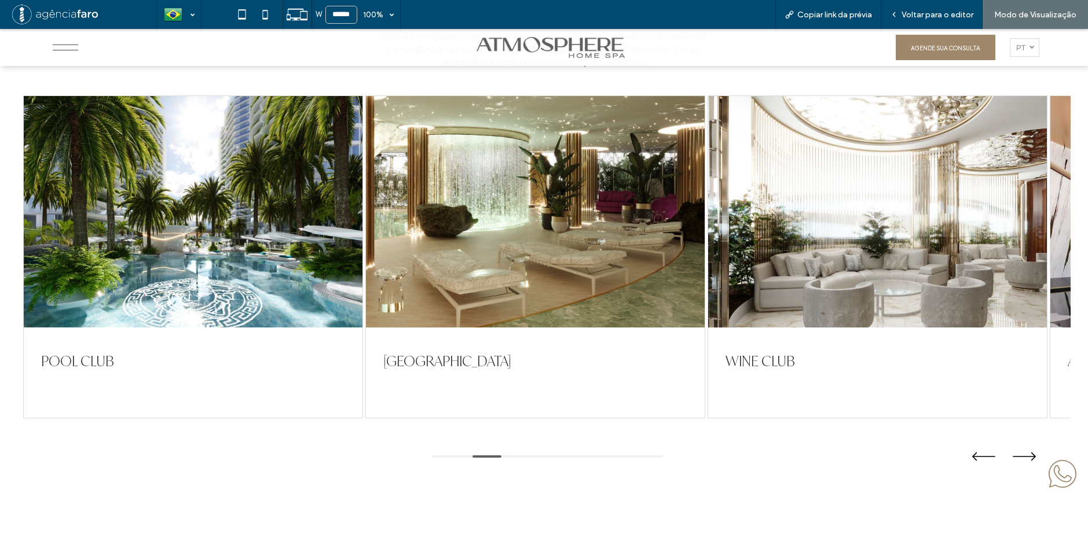
click at [614, 255] on div "POOL CLUB ACQUA PAVILION WINE CLUB ATHLETIC CLUB BEAUTY CLUB KIDS CLUB LOUNGE C…" at bounding box center [535, 257] width 1024 height 323
drag, startPoint x: 561, startPoint y: 254, endPoint x: 423, endPoint y: 260, distance: 139.1
click at [431, 260] on div at bounding box center [535, 212] width 339 height 232
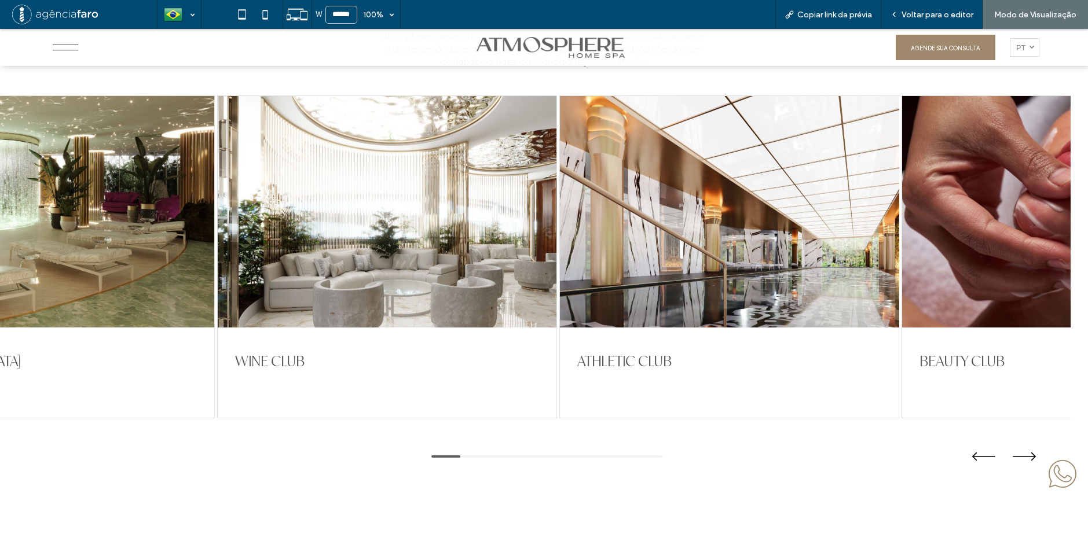
drag
click at [560, 265] on div at bounding box center [729, 212] width 339 height 232
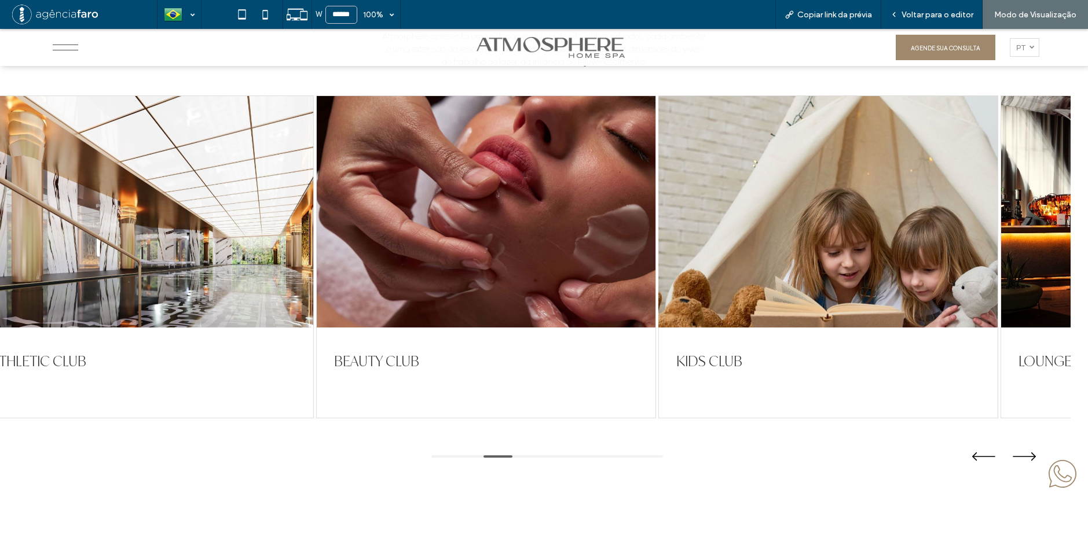
click at [659, 269] on div at bounding box center [828, 212] width 339 height 232
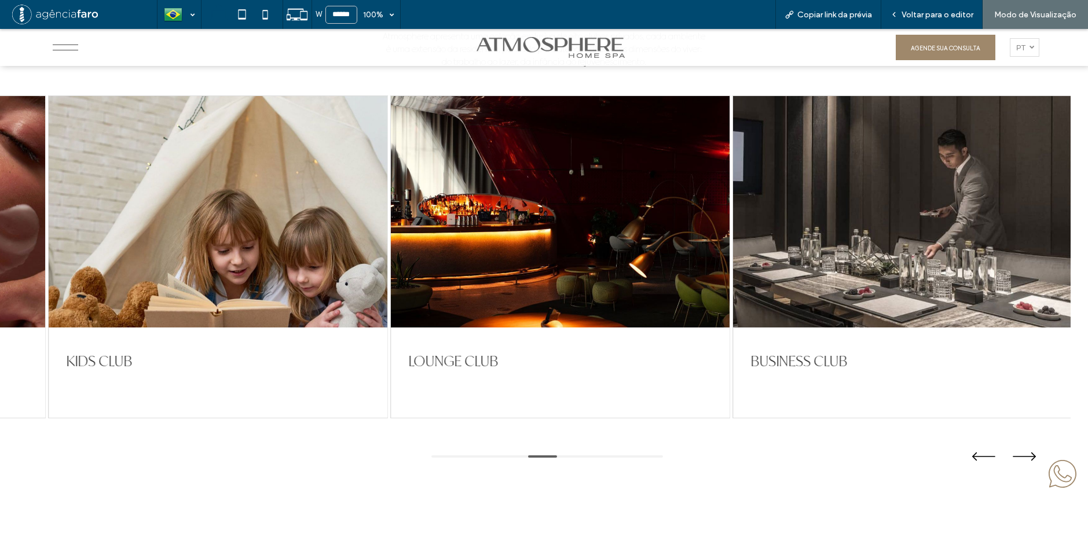
click at [733, 273] on div at bounding box center [902, 212] width 339 height 232
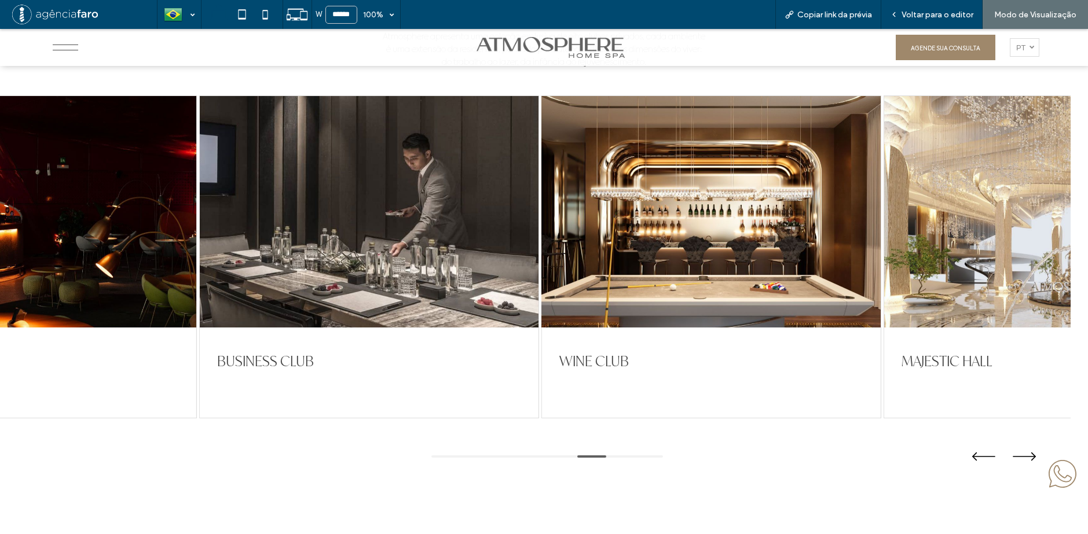
click at [549, 277] on div at bounding box center [711, 212] width 339 height 232
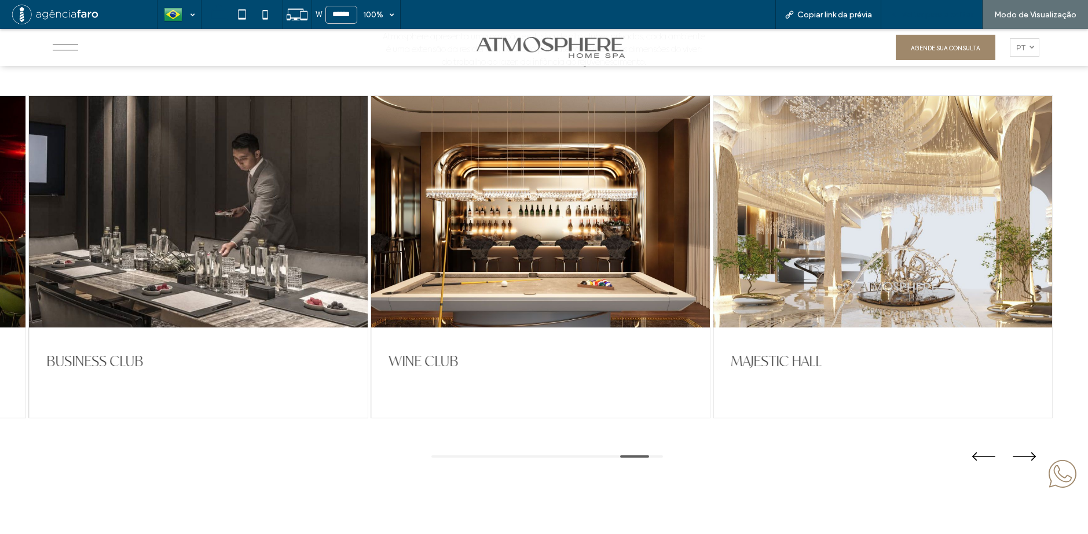
click at [927, 12] on span "Voltar para o editor" at bounding box center [937, 15] width 72 height 10
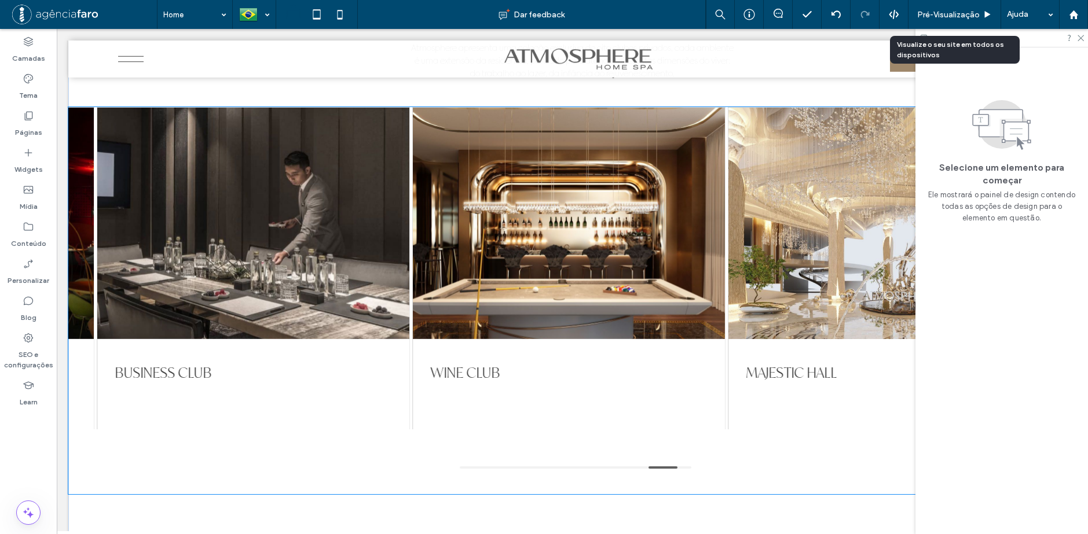
scroll to position [2546, 0]
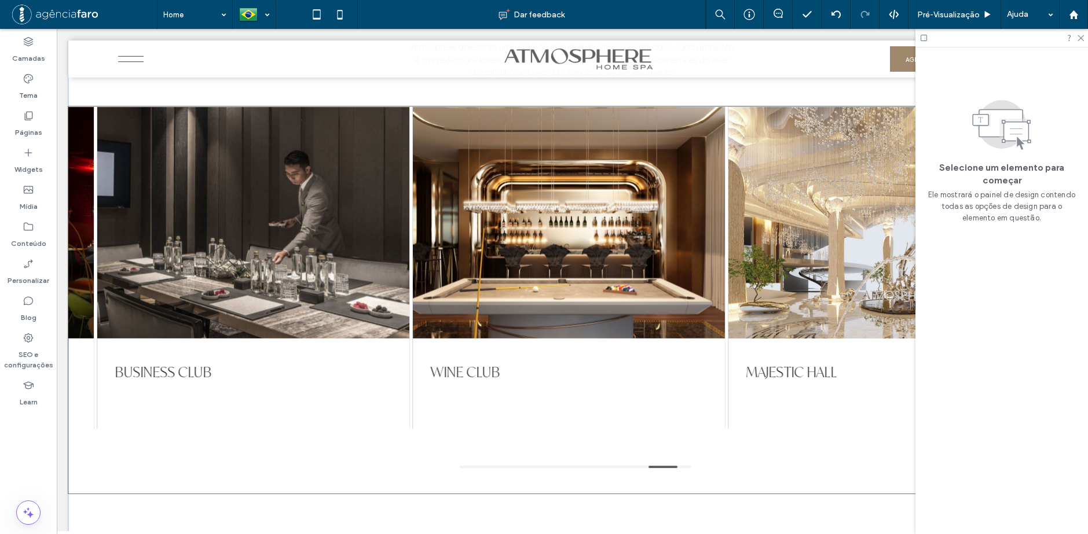
click at [777, 155] on div at bounding box center [884, 223] width 312 height 232
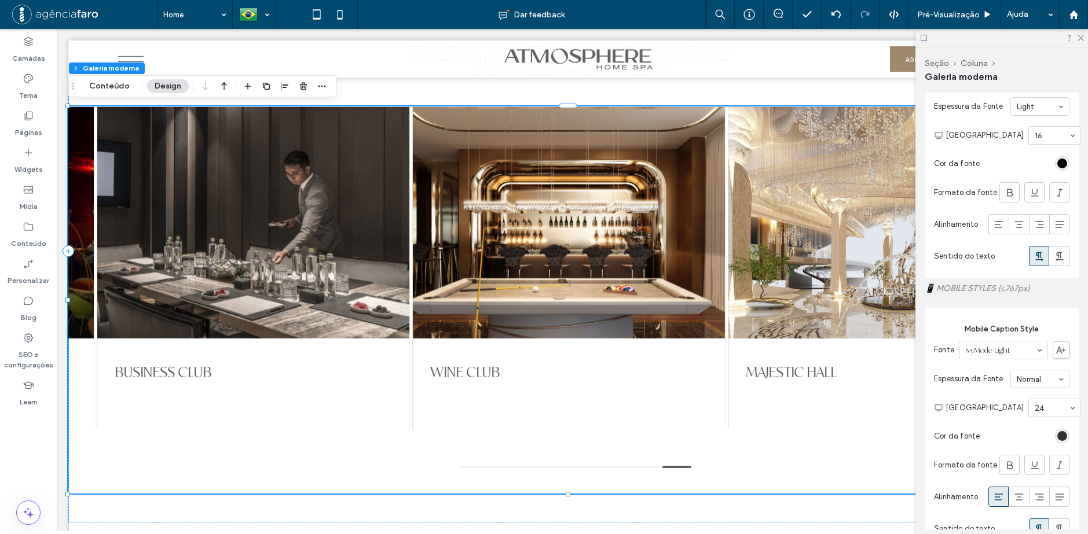
scroll to position [3463, 0]
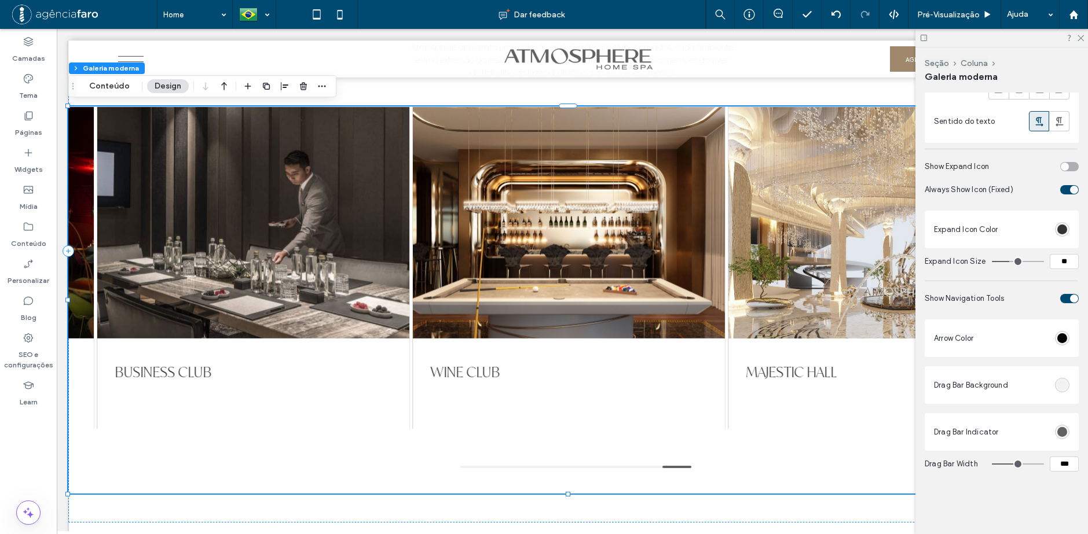
click at [1005, 300] on div "Show Navigation Tools" at bounding box center [989, 299] width 131 height 12
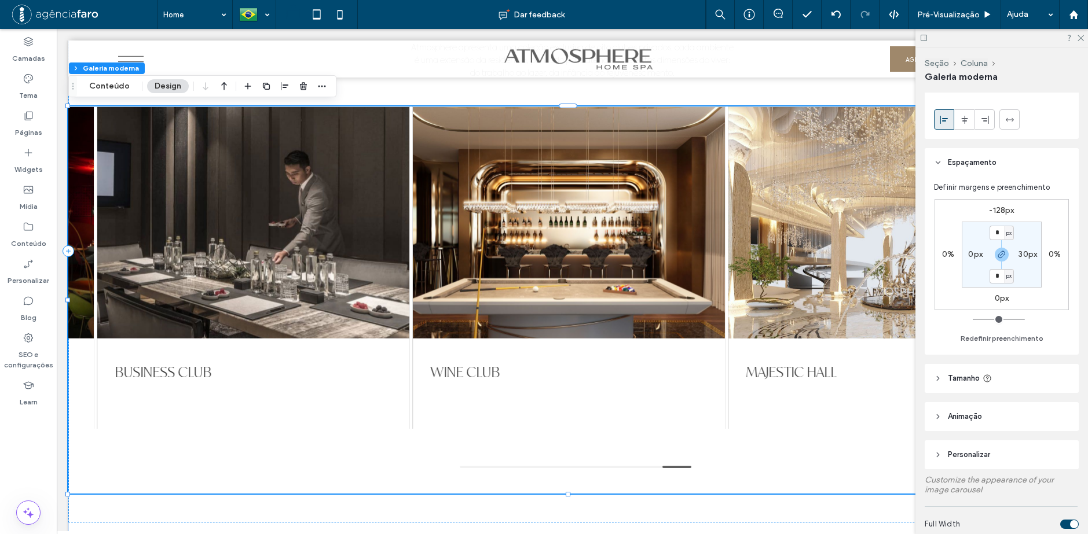
scroll to position [0, 0]
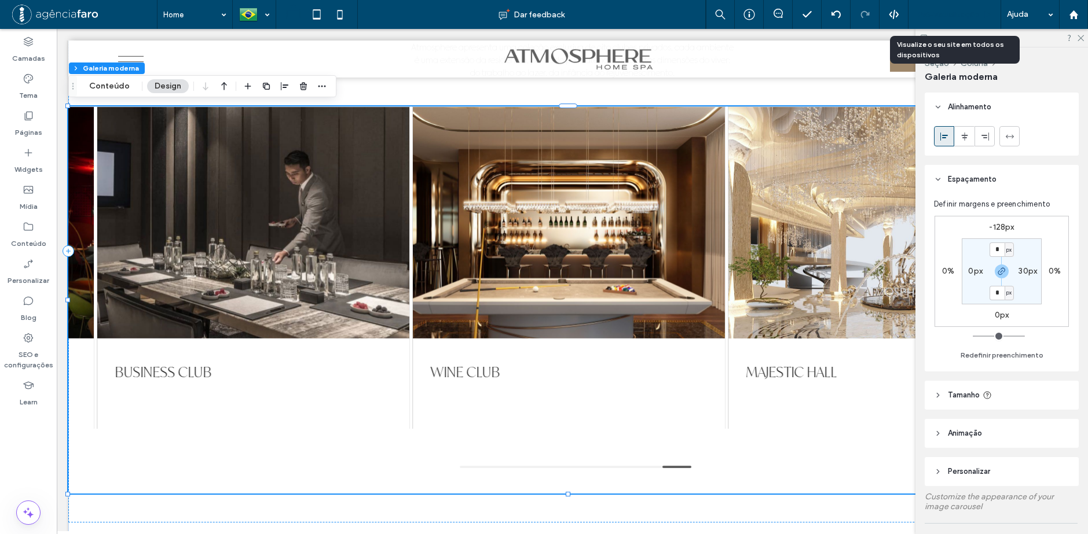
click at [943, 13] on span "Pré-Visualizaçāo" at bounding box center [948, 15] width 63 height 10
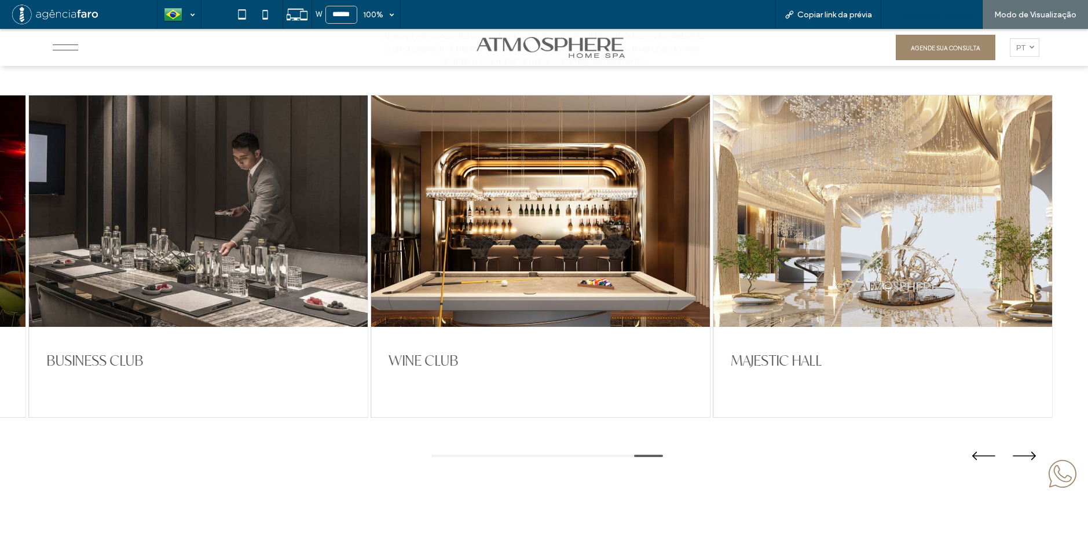
scroll to position [2542, 0]
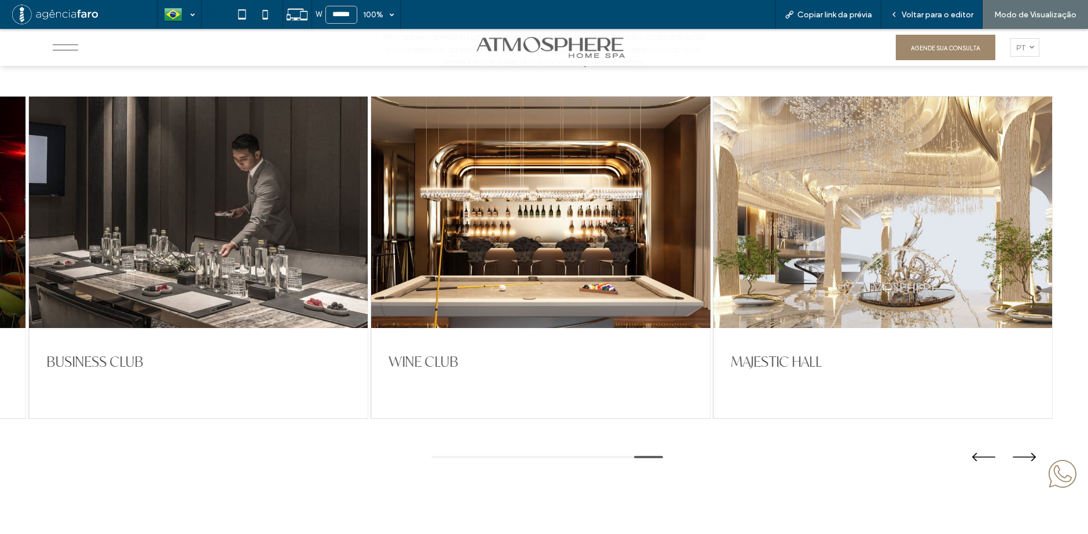
click at [710, 195] on div at bounding box center [540, 213] width 339 height 232
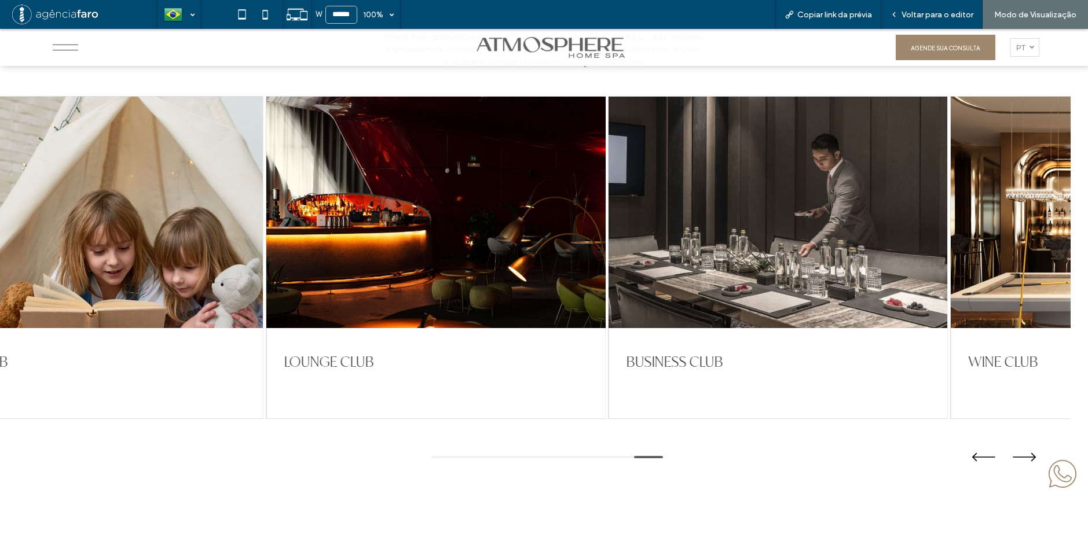
click at [605, 208] on div at bounding box center [435, 213] width 339 height 232
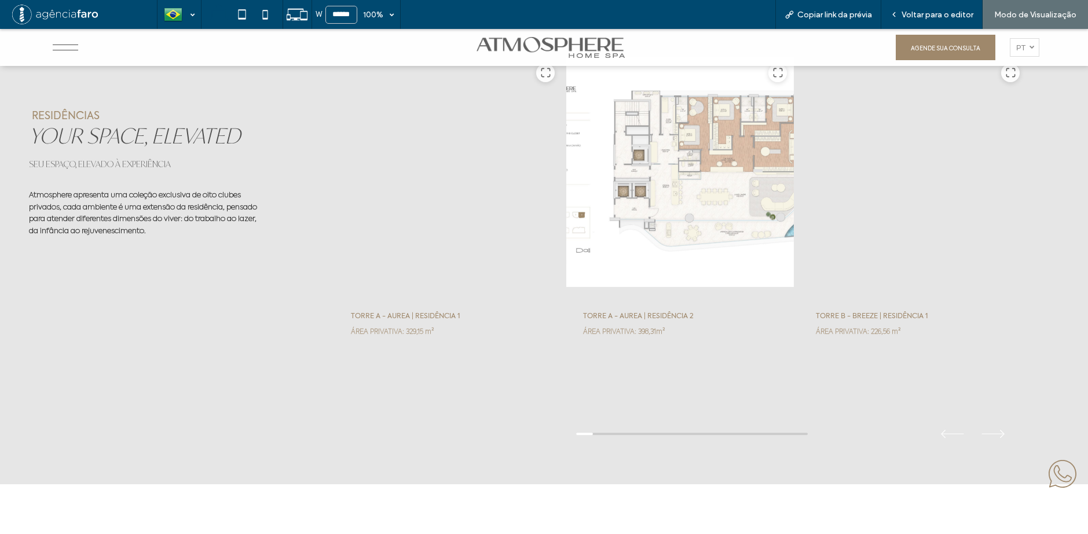
drag, startPoint x: 856, startPoint y: 214, endPoint x: 614, endPoint y: 219, distance: 242.0
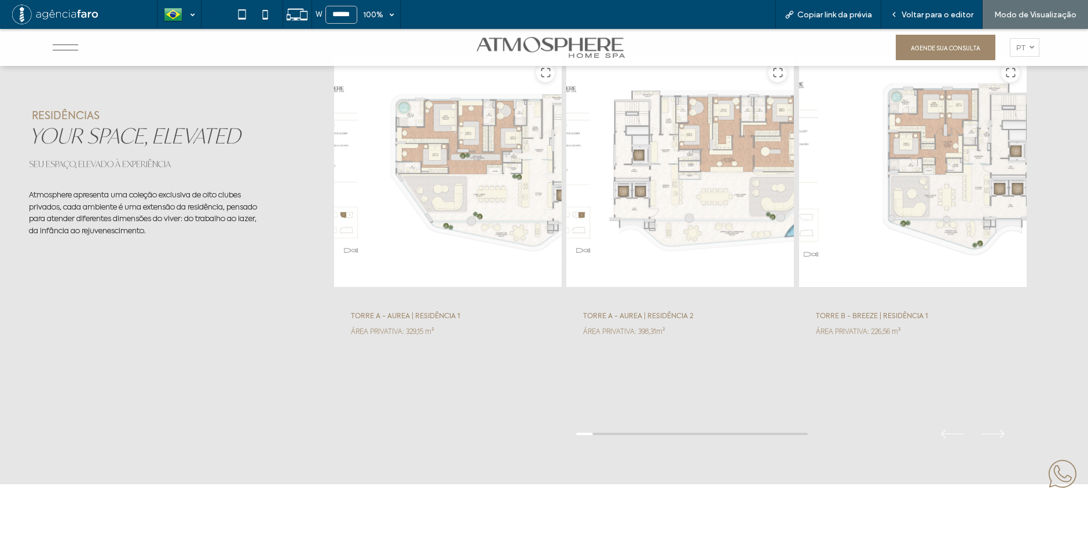
click at [798, 219] on div at bounding box center [912, 172] width 229 height 232
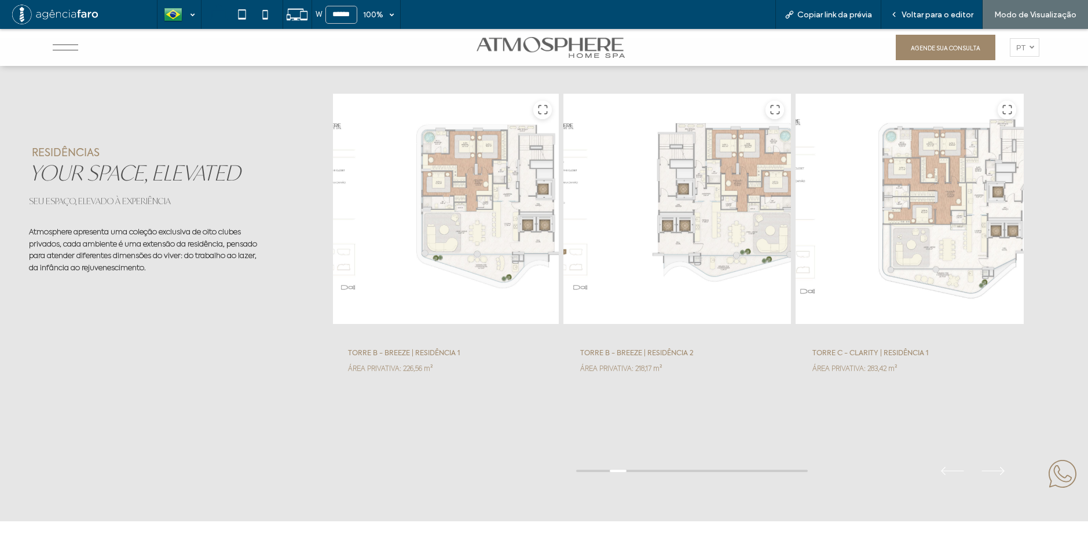
scroll to position [3700, 0]
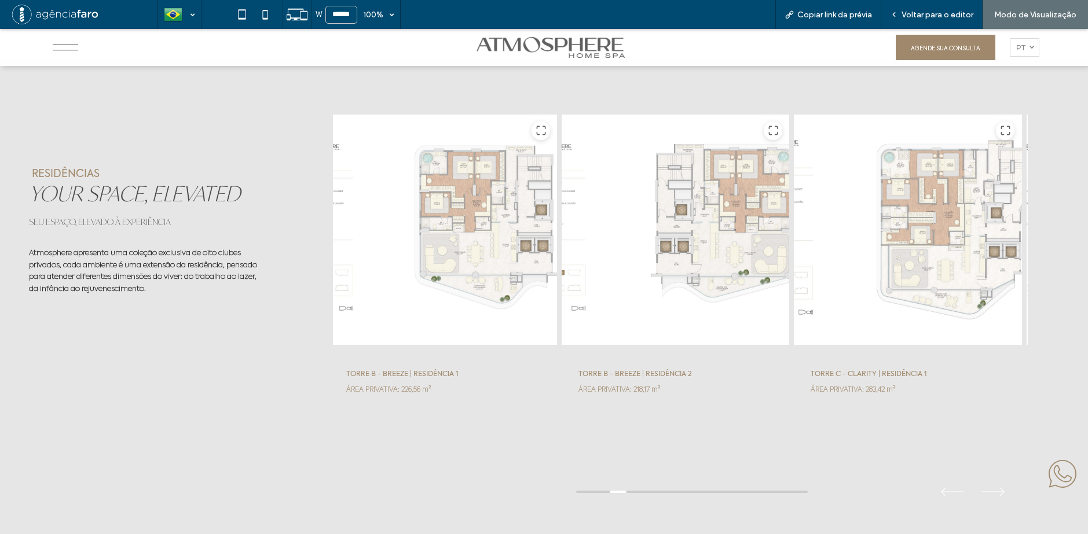
click at [794, 249] on div at bounding box center [908, 230] width 229 height 232
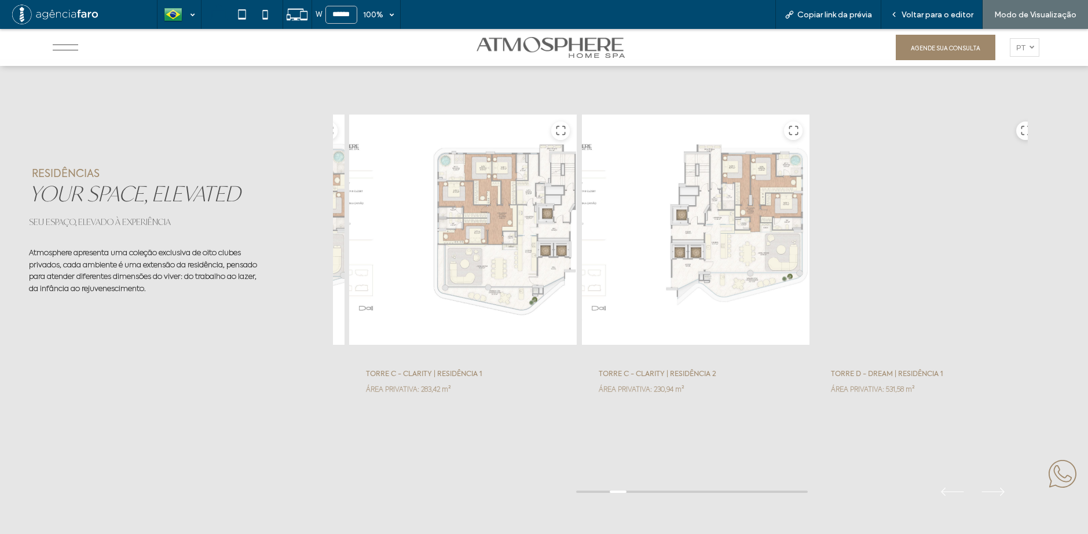
drag, startPoint x: 887, startPoint y: 244, endPoint x: 607, endPoint y: 269, distance: 280.7
click at [813, 259] on div at bounding box center [927, 230] width 229 height 232
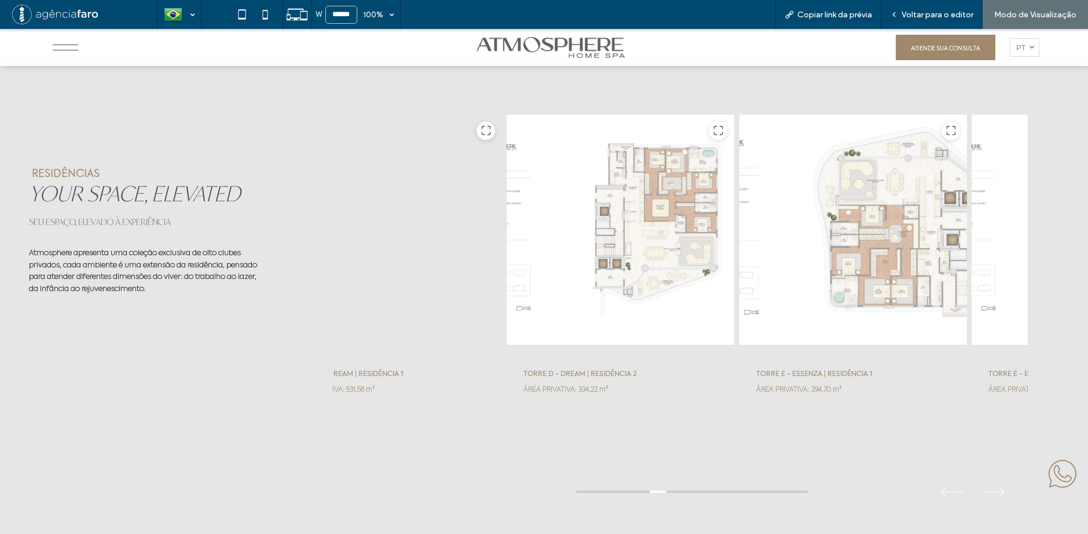
click at [739, 267] on div at bounding box center [853, 230] width 229 height 232
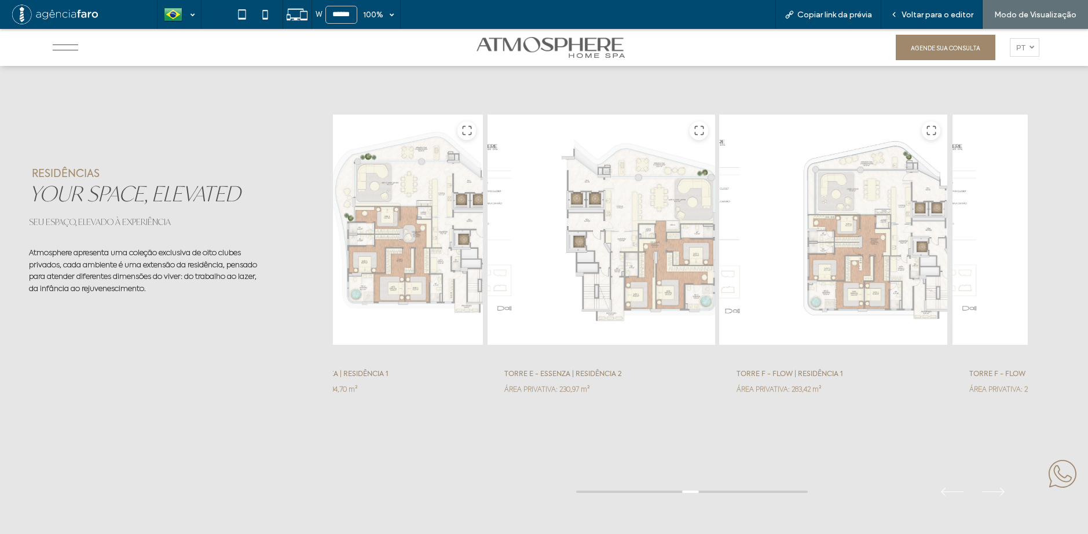
click at [720, 273] on div at bounding box center [834, 230] width 229 height 232
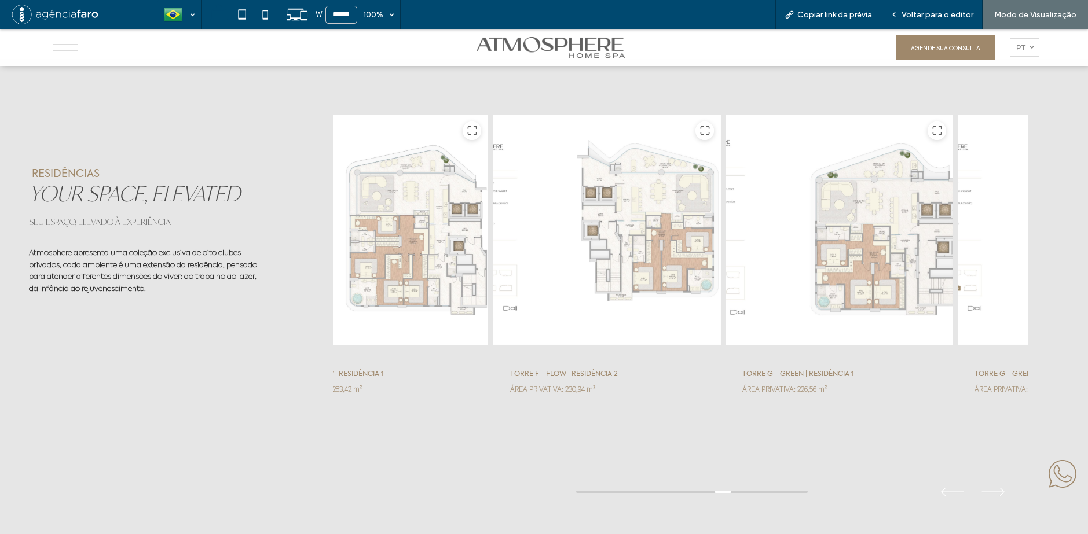
click at [725, 278] on div at bounding box center [839, 230] width 229 height 232
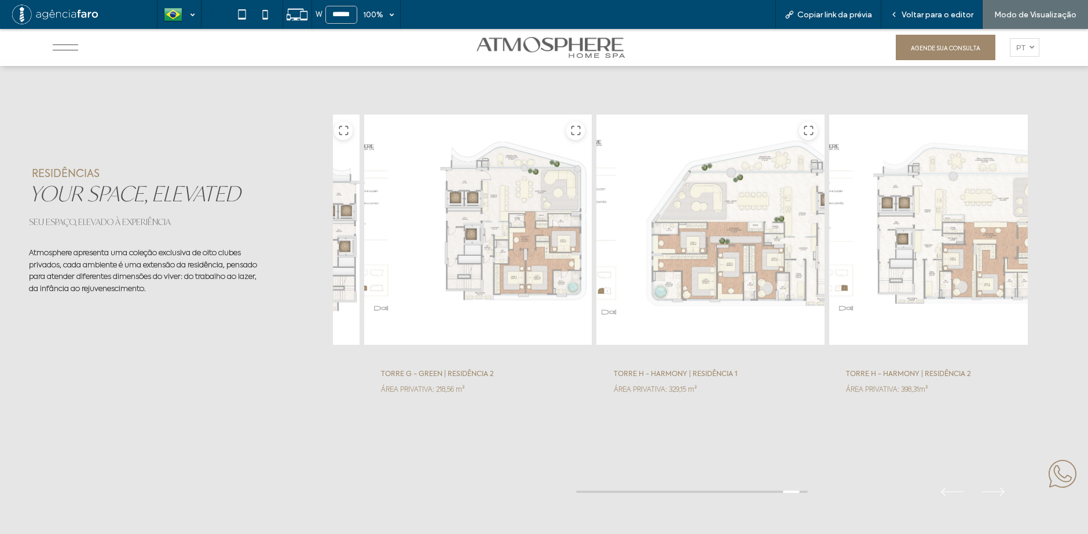
click at [646, 278] on div at bounding box center [710, 230] width 229 height 232
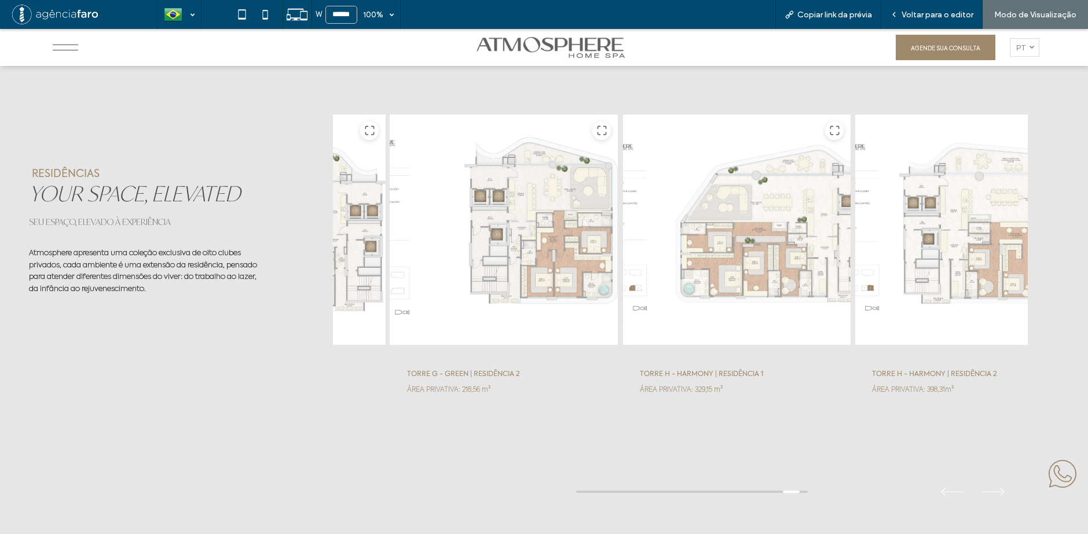
click at [851, 274] on div at bounding box center [736, 230] width 229 height 232
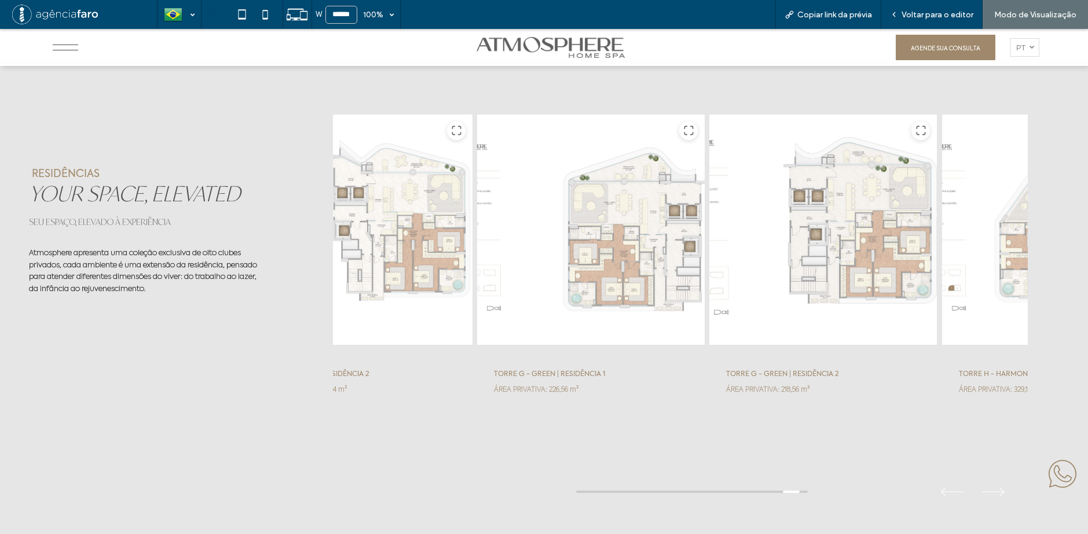
click at [709, 288] on div at bounding box center [823, 230] width 229 height 232
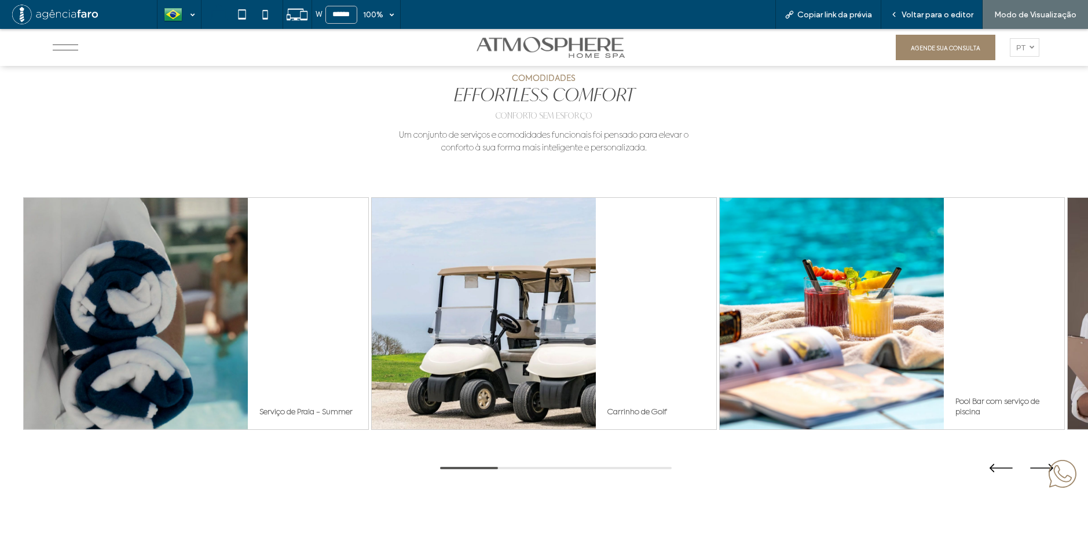
scroll to position [4221, 0]
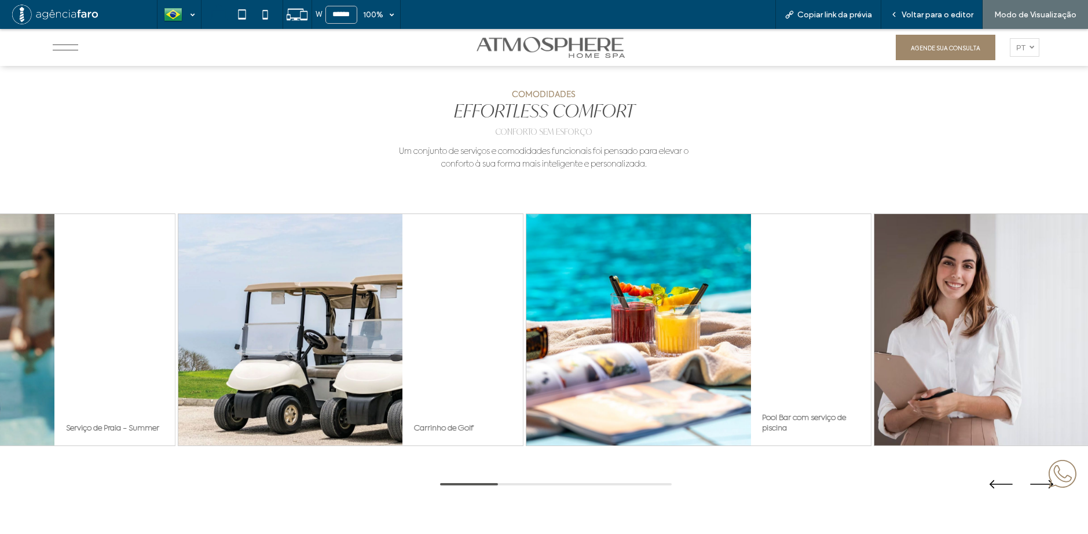
click at [627, 303] on div at bounding box center [638, 330] width 224 height 232
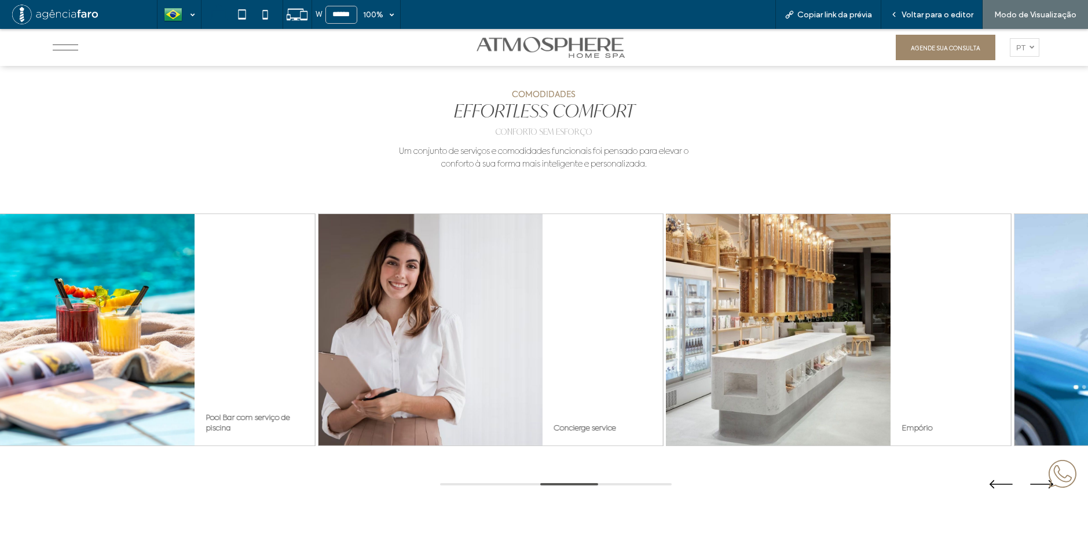
click at [675, 316] on div at bounding box center [778, 330] width 224 height 232
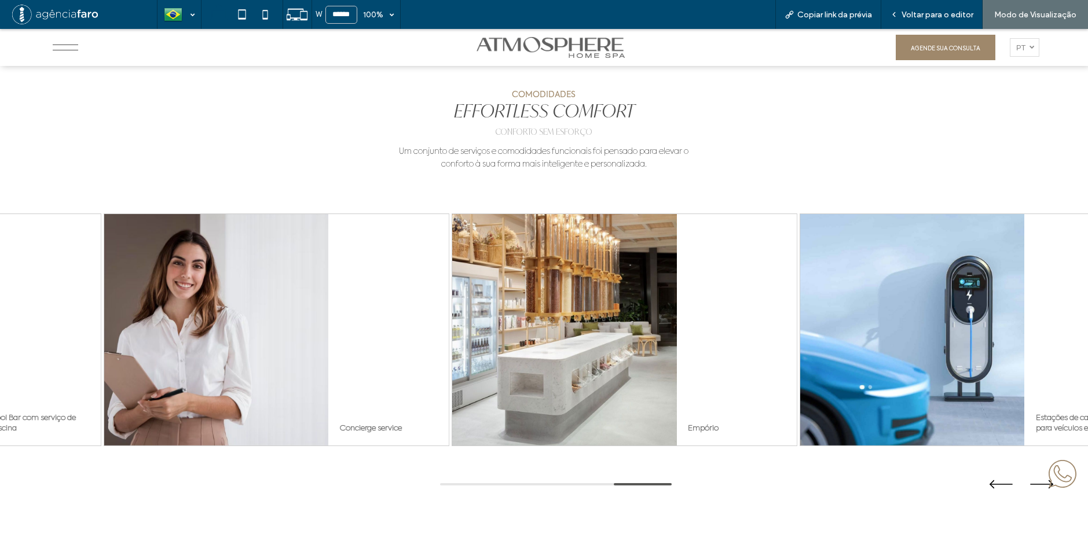
click at [796, 318] on div "Empório" at bounding box center [736, 330] width 120 height 232
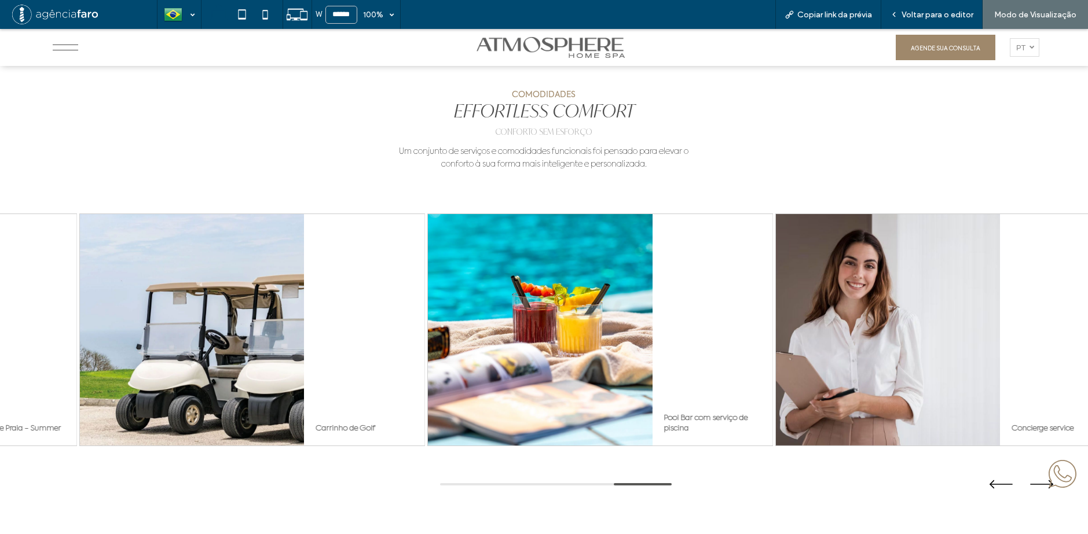
click at [766, 320] on div "Pool Bar com serviço de piscina" at bounding box center [712, 330] width 120 height 232
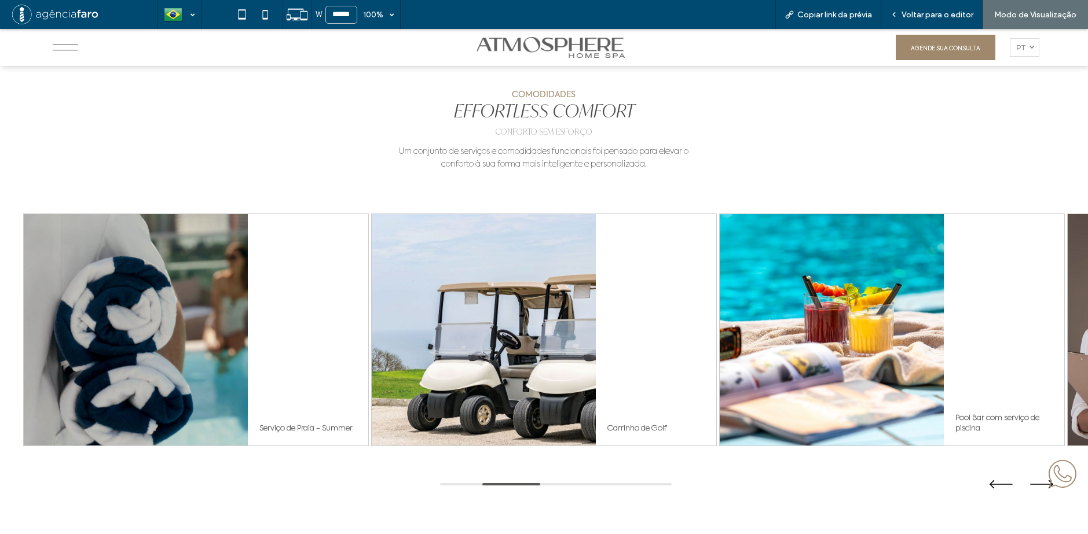
click at [777, 326] on div "Serviço de Praia - Summer Carrinho de Golf Pool Bar com serviço de piscina Conc…" at bounding box center [543, 330] width 1041 height 233
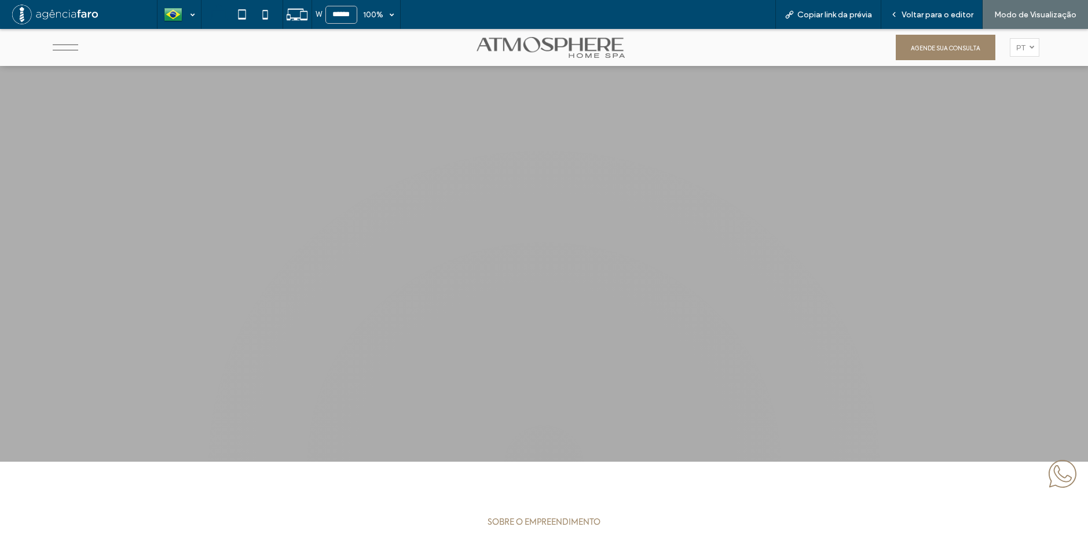
scroll to position [0, 0]
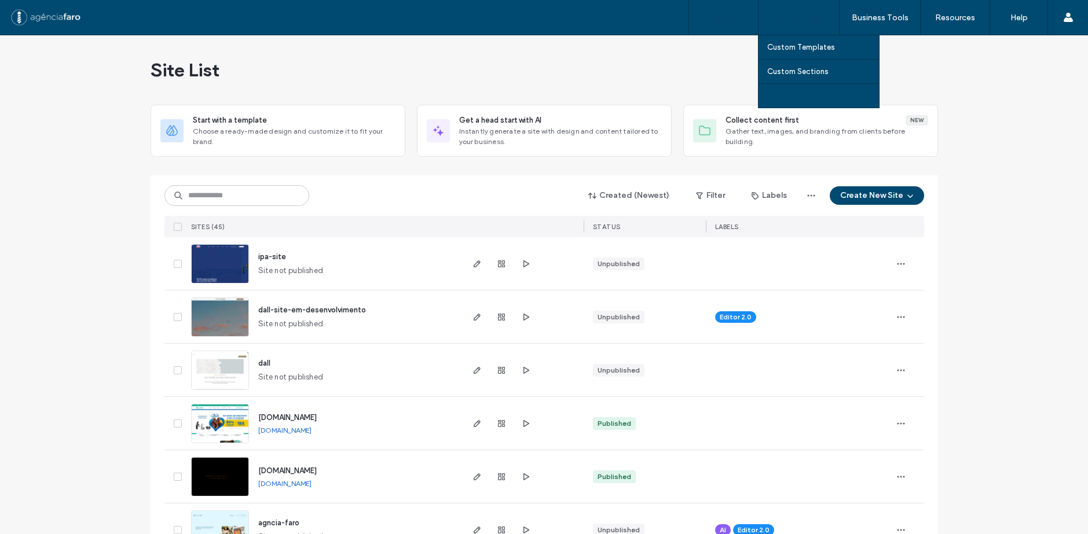
click at [780, 87] on link "Widget Builder" at bounding box center [823, 96] width 112 height 24
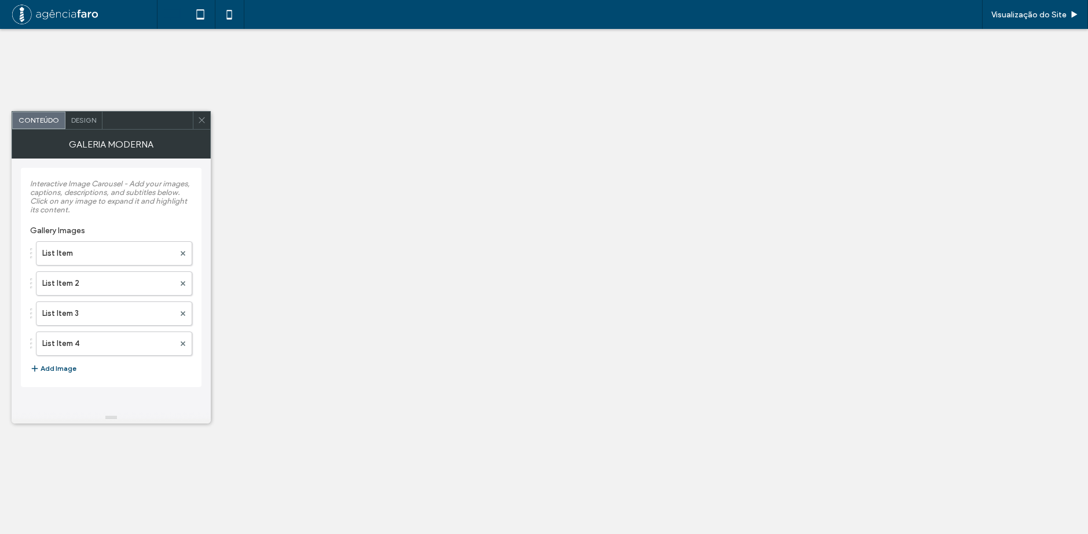
click at [53, 370] on button "Add Image" at bounding box center [53, 369] width 46 height 14
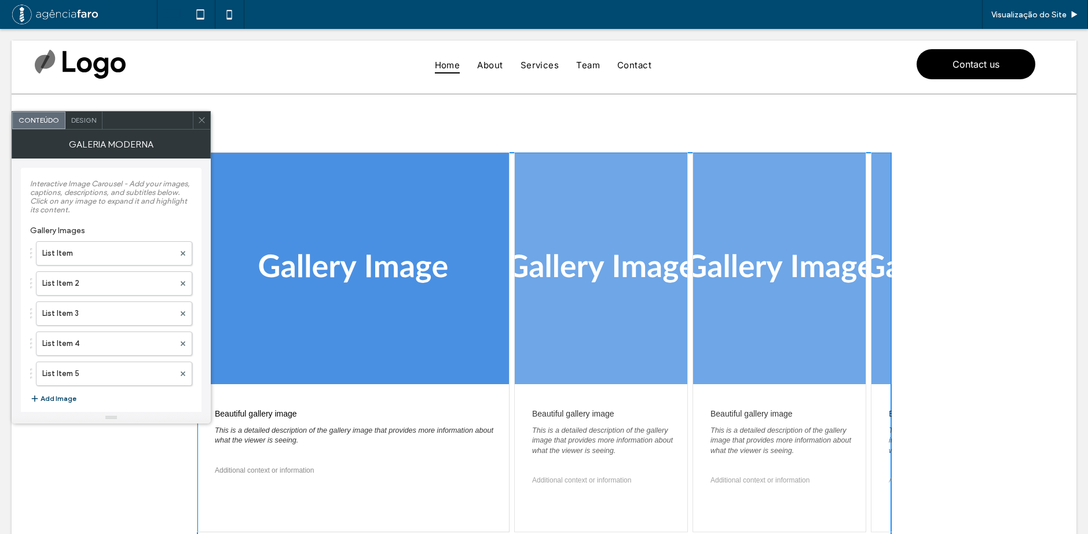
click at [56, 403] on button "Add Image" at bounding box center [53, 399] width 46 height 14
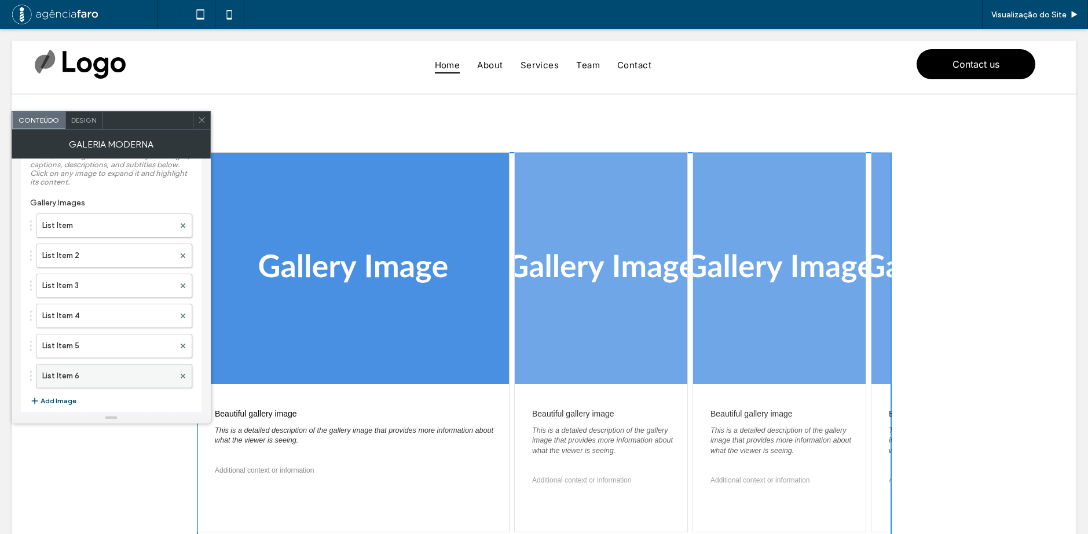
scroll to position [41, 0]
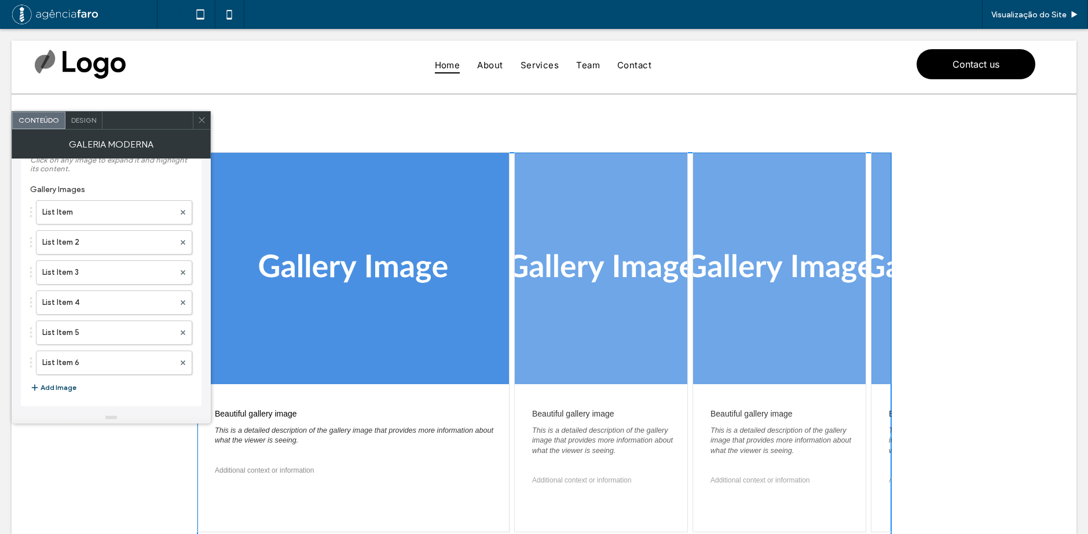
click at [56, 391] on button "Add Image" at bounding box center [53, 388] width 46 height 14
click at [201, 117] on icon at bounding box center [201, 120] width 9 height 9
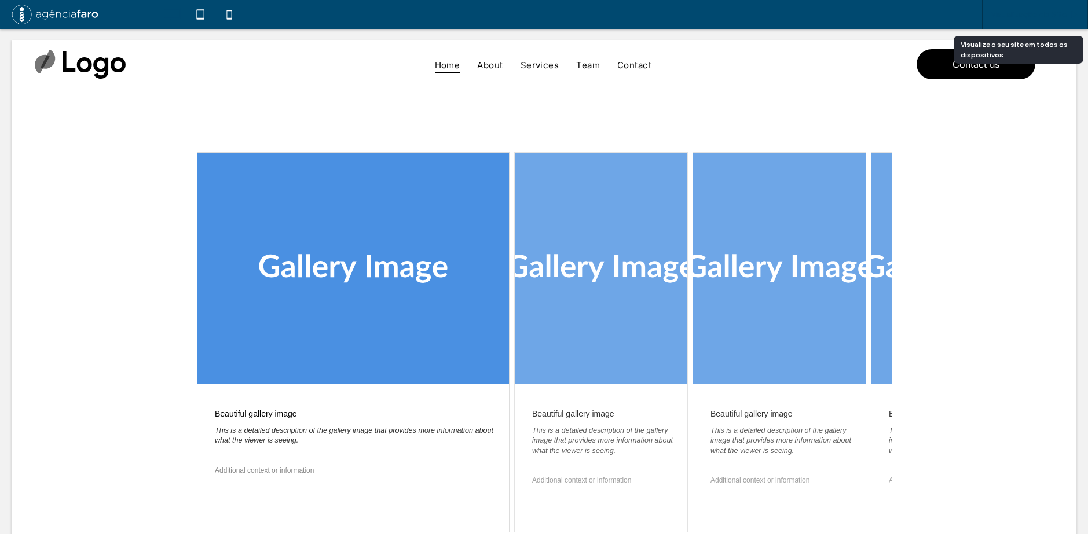
click at [989, 11] on div "Visualização do Site" at bounding box center [1034, 15] width 105 height 10
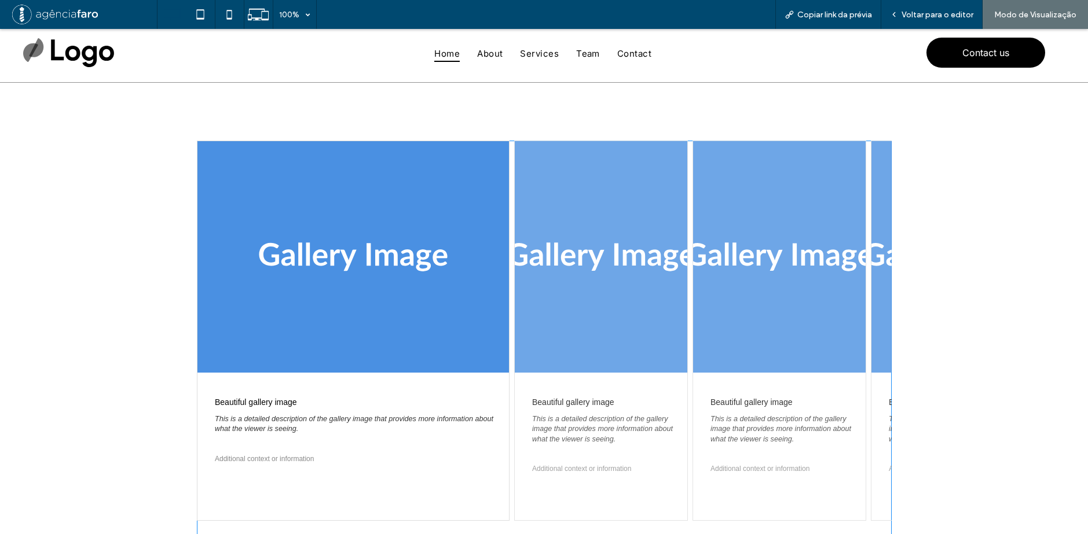
drag, startPoint x: 653, startPoint y: 253, endPoint x: 493, endPoint y: 263, distance: 160.7
click at [493, 263] on span at bounding box center [544, 363] width 695 height 445
drag, startPoint x: 580, startPoint y: 269, endPoint x: 489, endPoint y: 272, distance: 90.9
click at [484, 272] on span at bounding box center [544, 363] width 695 height 445
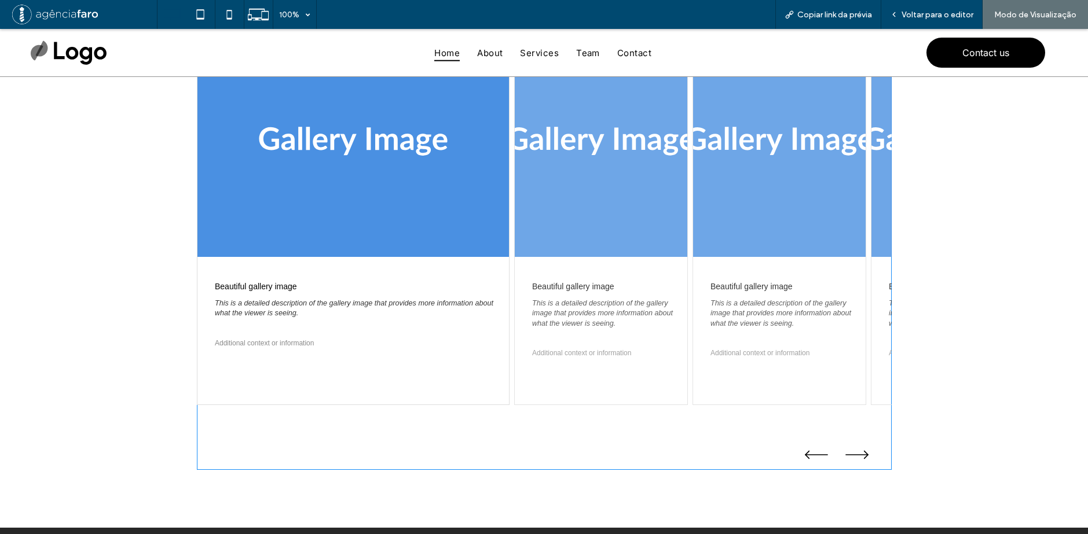
drag, startPoint x: 673, startPoint y: 310, endPoint x: 612, endPoint y: 337, distance: 67.1
click at [550, 322] on span at bounding box center [544, 247] width 695 height 445
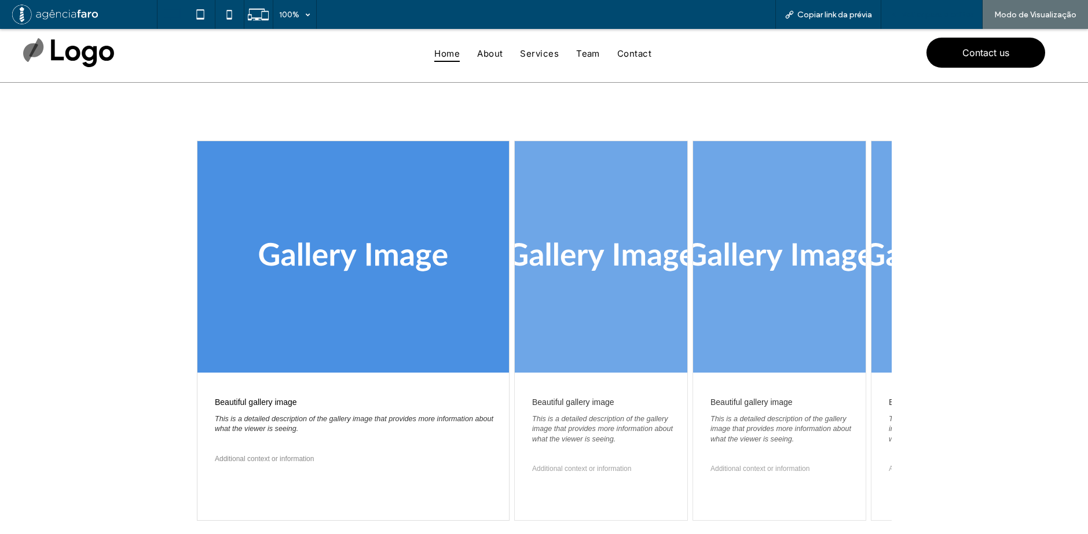
click at [939, 10] on span "Voltar para o editor" at bounding box center [937, 15] width 72 height 10
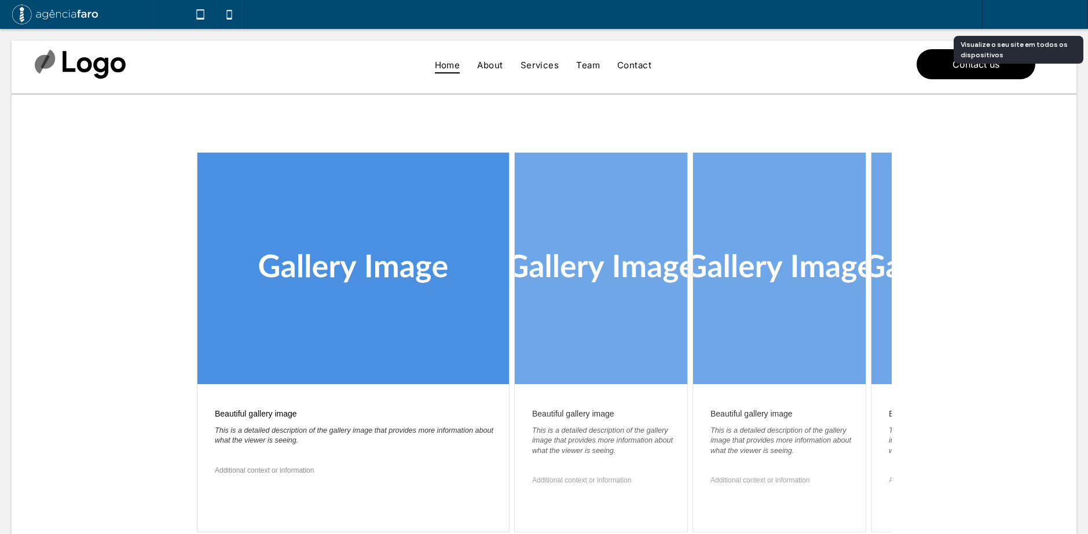
click at [1005, 14] on span "Visualização do Site" at bounding box center [1028, 15] width 75 height 10
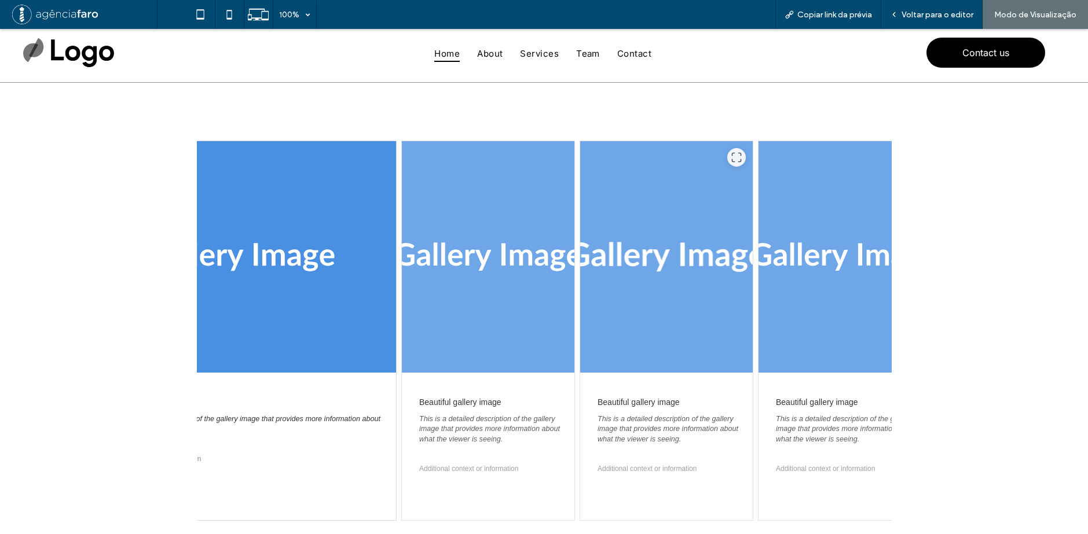
drag, startPoint x: 766, startPoint y: 270, endPoint x: 601, endPoint y: 276, distance: 164.5
click at [603, 274] on div at bounding box center [666, 257] width 172 height 232
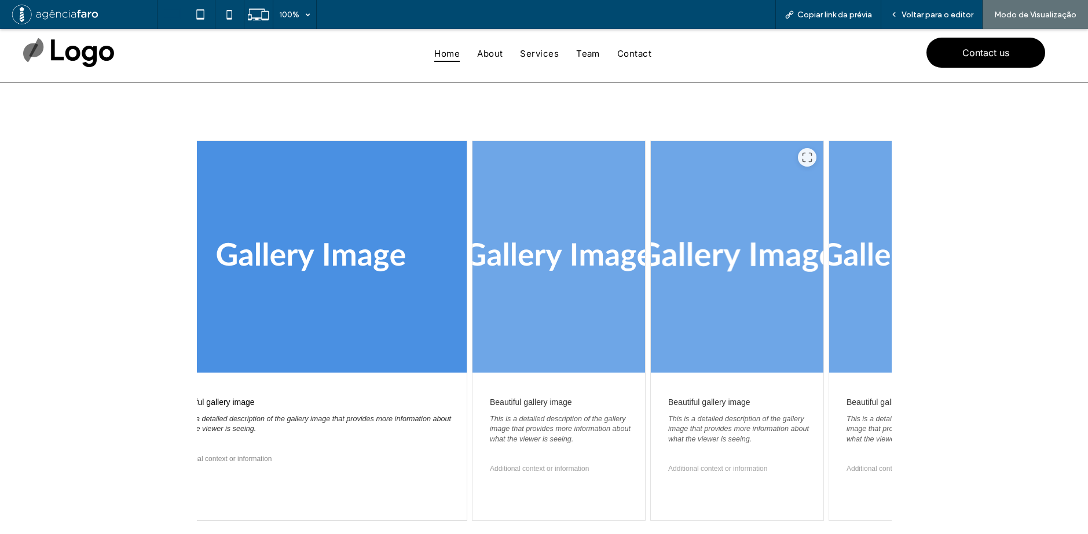
drag, startPoint x: 765, startPoint y: 270, endPoint x: 563, endPoint y: 278, distance: 202.2
click at [650, 278] on div at bounding box center [736, 257] width 172 height 232
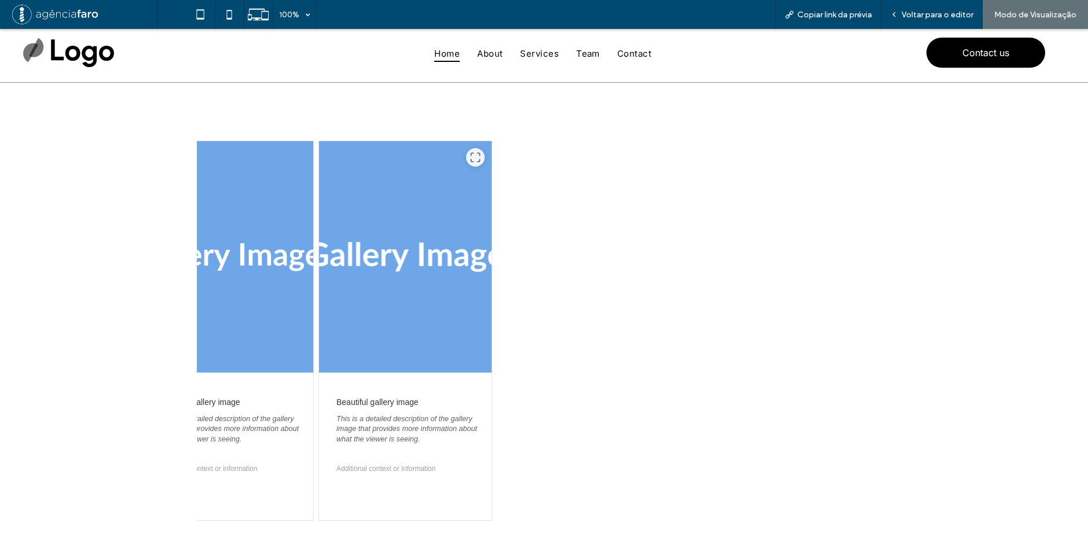
drag, startPoint x: 558, startPoint y: 277, endPoint x: 304, endPoint y: 274, distance: 253.6
click at [321, 274] on div at bounding box center [405, 257] width 172 height 232
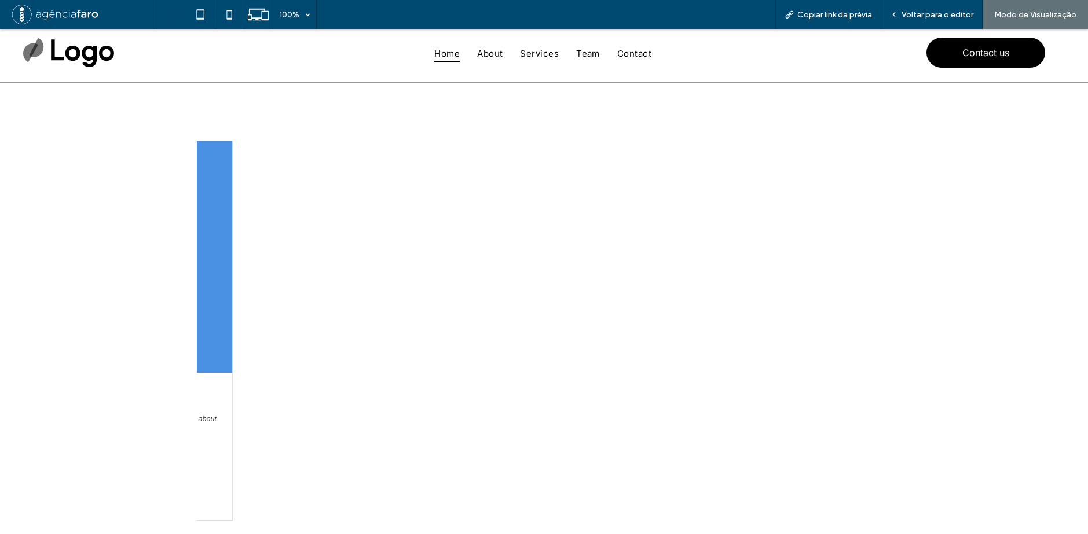
drag, startPoint x: 591, startPoint y: 281, endPoint x: 344, endPoint y: 280, distance: 246.6
click at [348, 280] on div "Beautiful gallery image This is a detailed description of the gallery image tha…" at bounding box center [544, 331] width 695 height 380
drag, startPoint x: 571, startPoint y: 289, endPoint x: 687, endPoint y: 288, distance: 115.2
click at [720, 289] on div "Beautiful gallery image This is a detailed description of the gallery image tha…" at bounding box center [544, 331] width 695 height 380
drag, startPoint x: 295, startPoint y: 278, endPoint x: 410, endPoint y: 287, distance: 116.1
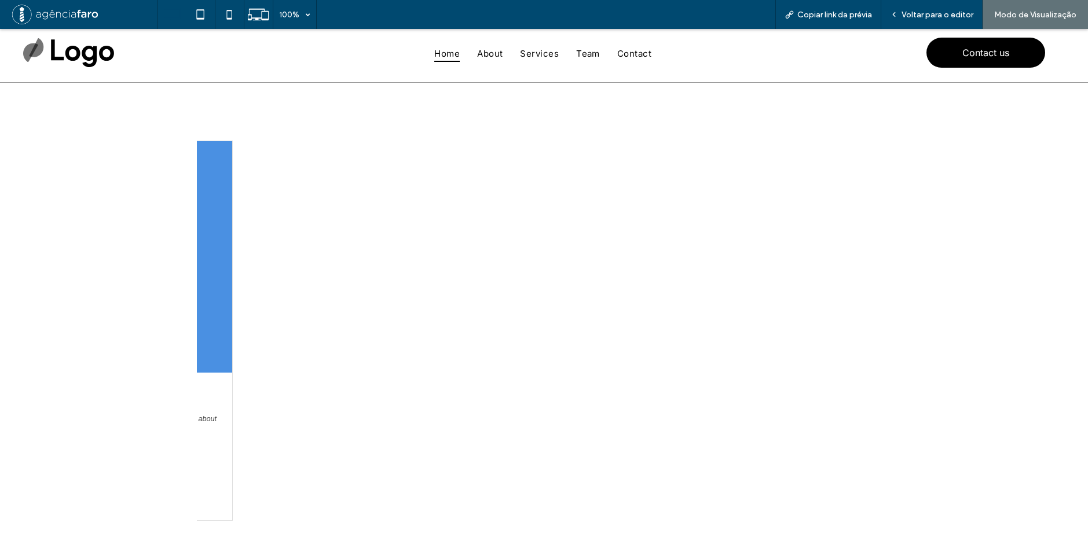
click at [420, 287] on div "Beautiful gallery image This is a detailed description of the gallery image tha…" at bounding box center [544, 331] width 695 height 380
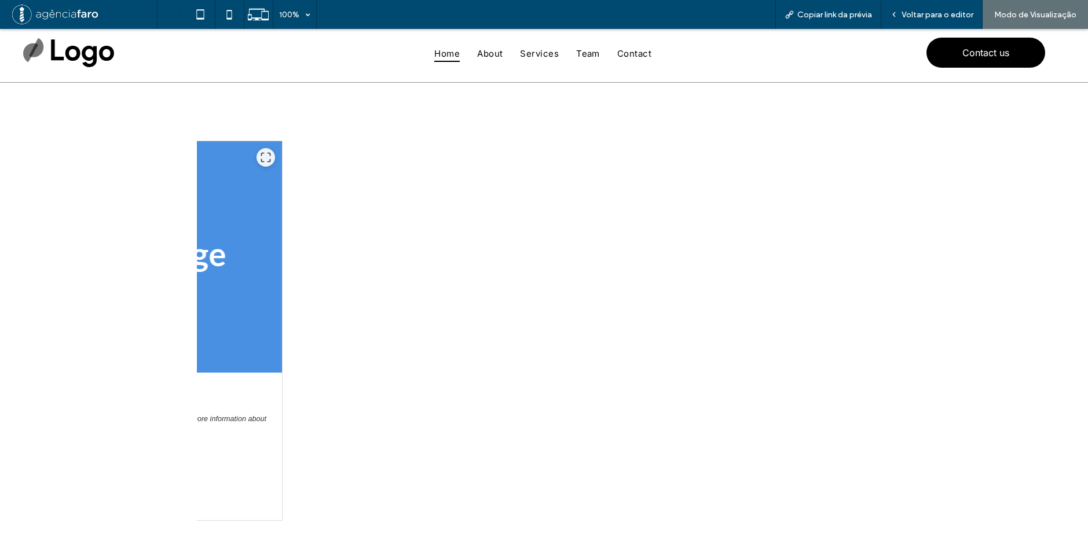
drag, startPoint x: 203, startPoint y: 273, endPoint x: 365, endPoint y: 291, distance: 163.1
click at [281, 291] on div at bounding box center [125, 257] width 311 height 232
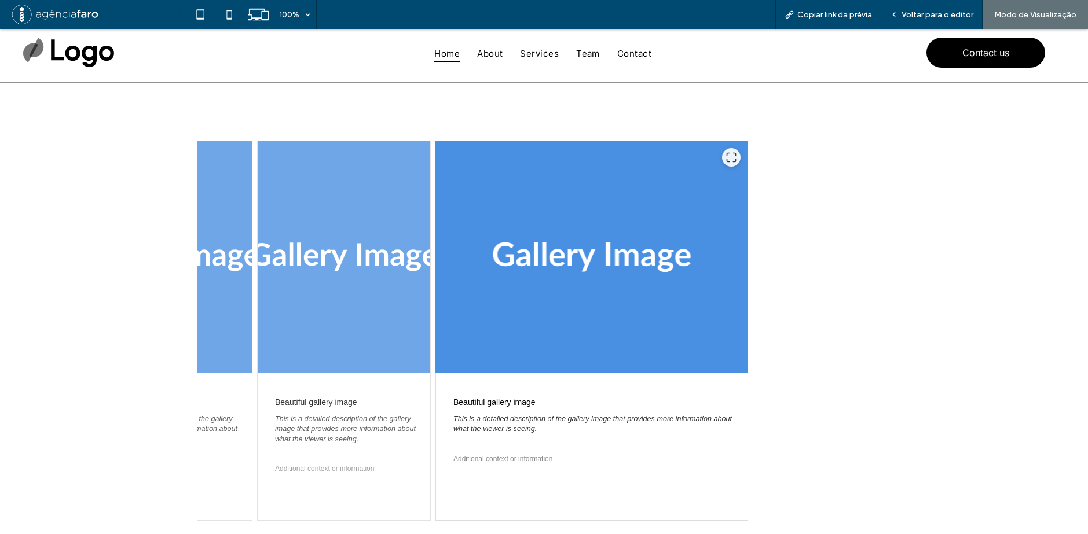
drag, startPoint x: 292, startPoint y: 285, endPoint x: 627, endPoint y: 288, distance: 335.2
click at [430, 288] on div at bounding box center [343, 257] width 172 height 232
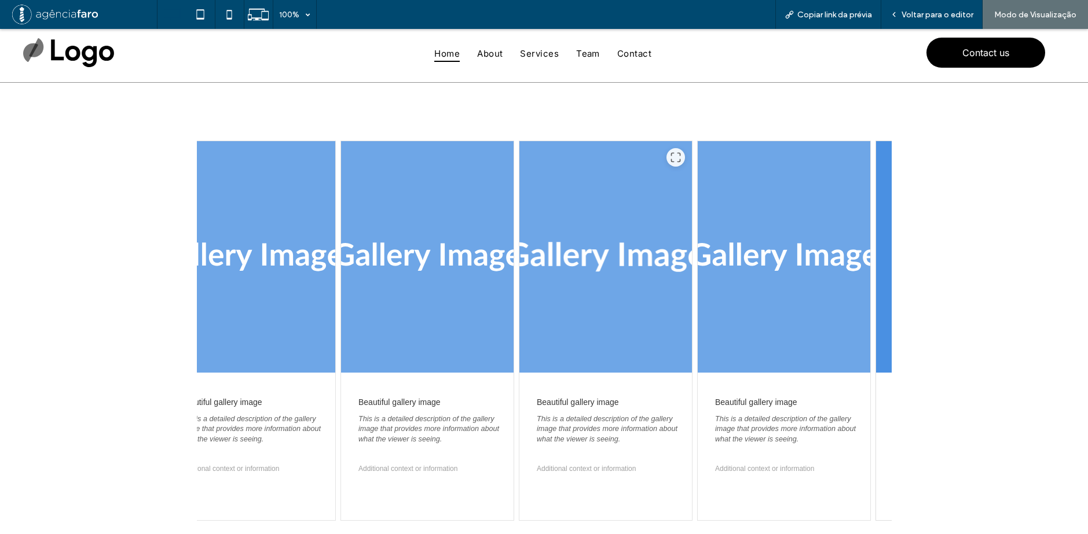
drag, startPoint x: 606, startPoint y: 273, endPoint x: 702, endPoint y: 263, distance: 96.0
click at [681, 266] on div at bounding box center [605, 257] width 172 height 232
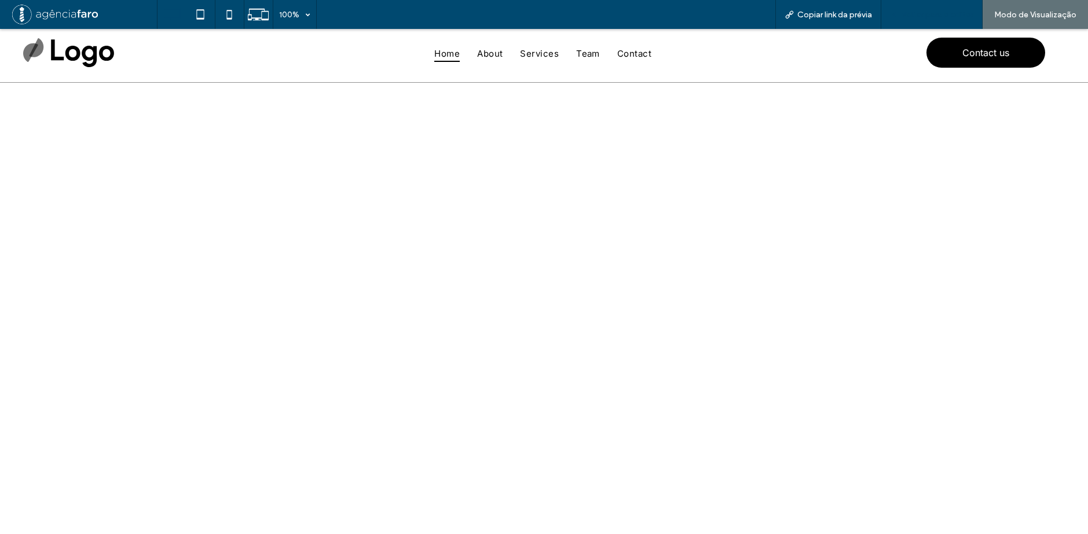
click at [933, 14] on span "Voltar para o editor" at bounding box center [937, 15] width 72 height 10
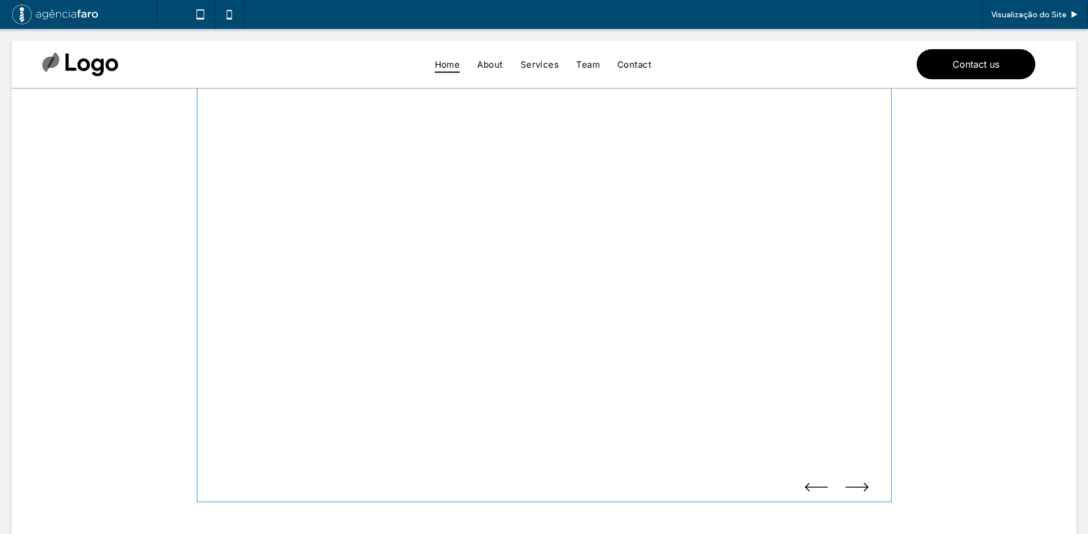
scroll to position [58, 0]
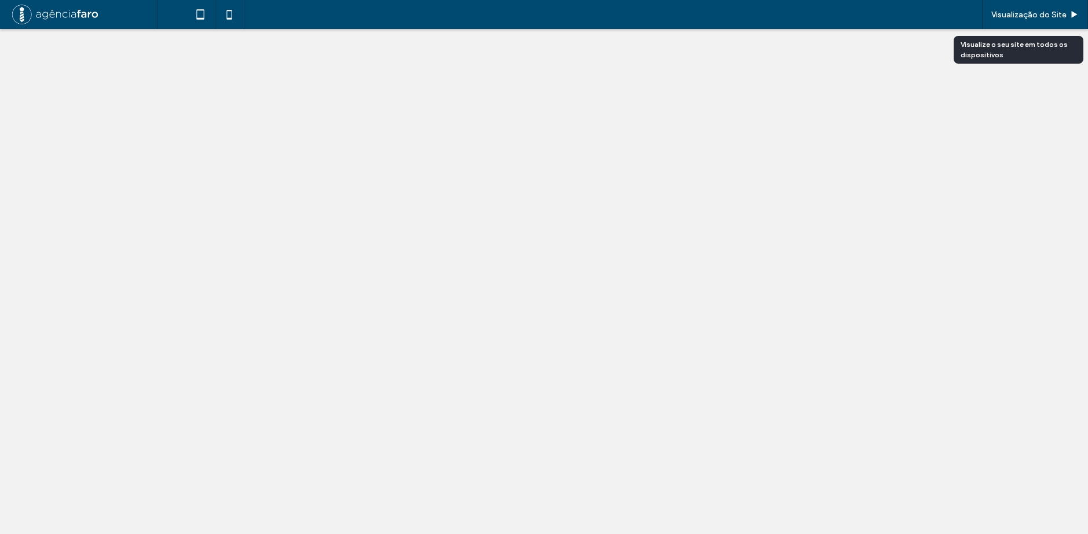
click at [1021, 16] on span "Visualização do Site" at bounding box center [1028, 15] width 75 height 10
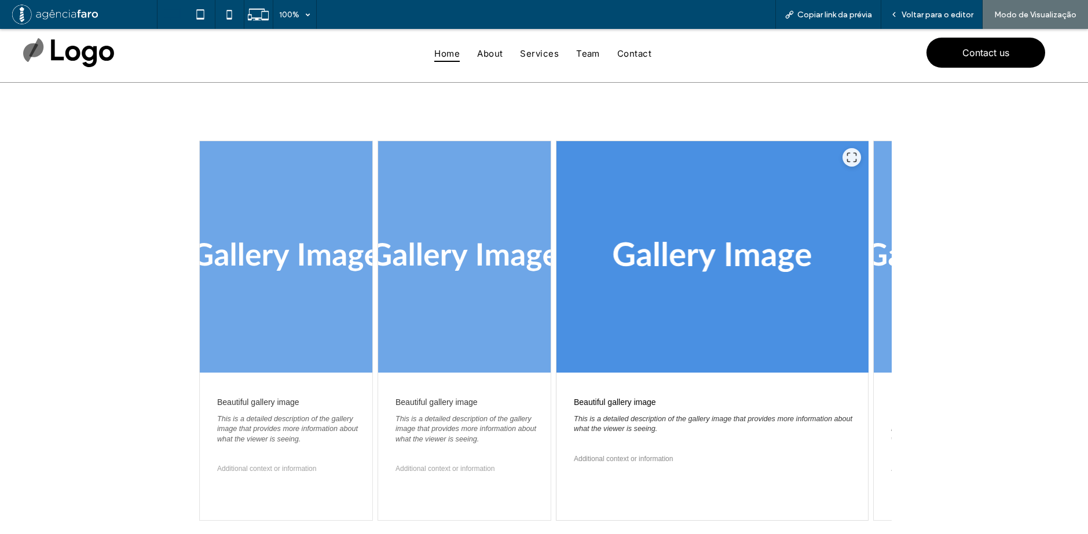
drag, startPoint x: 777, startPoint y: 225, endPoint x: 499, endPoint y: 266, distance: 280.8
click at [556, 265] on div at bounding box center [711, 257] width 311 height 232
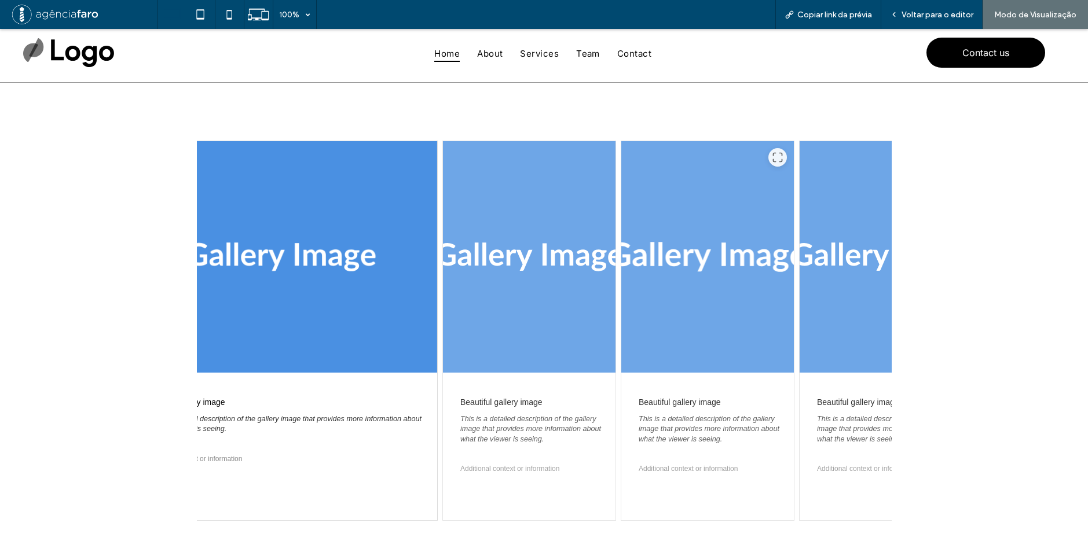
drag, startPoint x: 684, startPoint y: 248, endPoint x: 485, endPoint y: 263, distance: 199.1
click at [621, 263] on div at bounding box center [707, 257] width 172 height 232
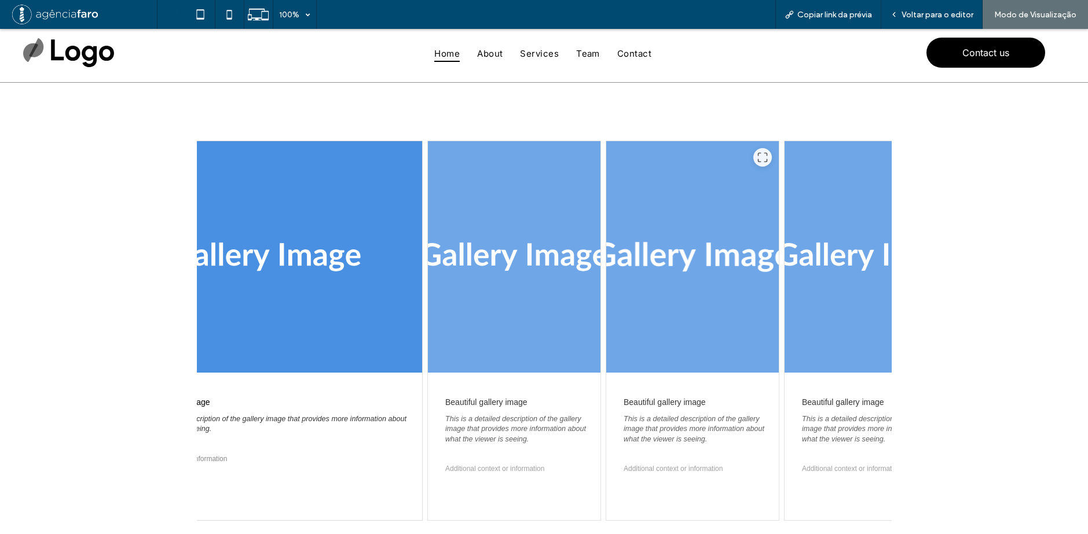
drag, startPoint x: 601, startPoint y: 260, endPoint x: 516, endPoint y: 267, distance: 85.9
click at [606, 266] on div at bounding box center [692, 257] width 172 height 232
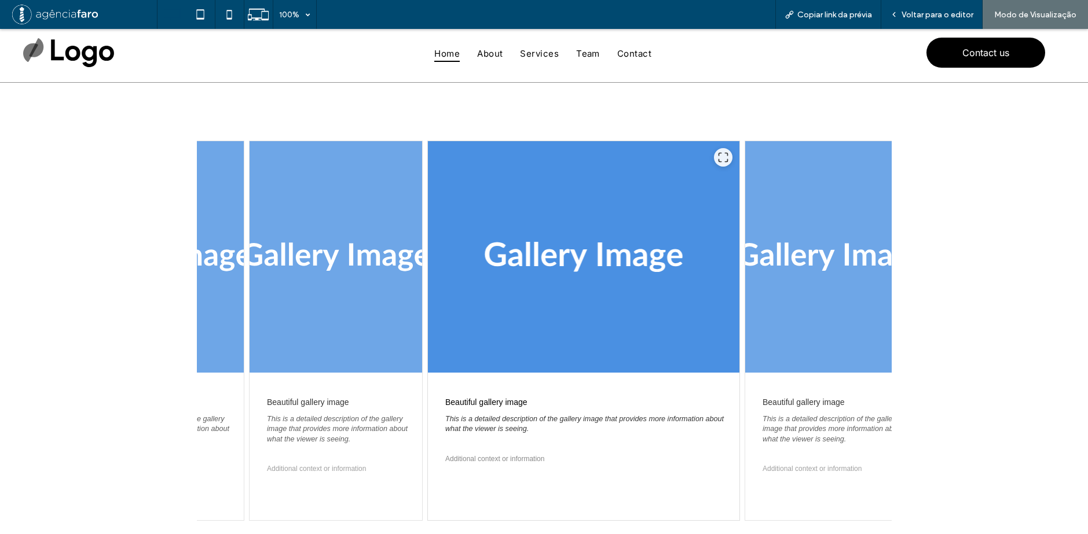
click at [544, 266] on div at bounding box center [583, 257] width 311 height 232
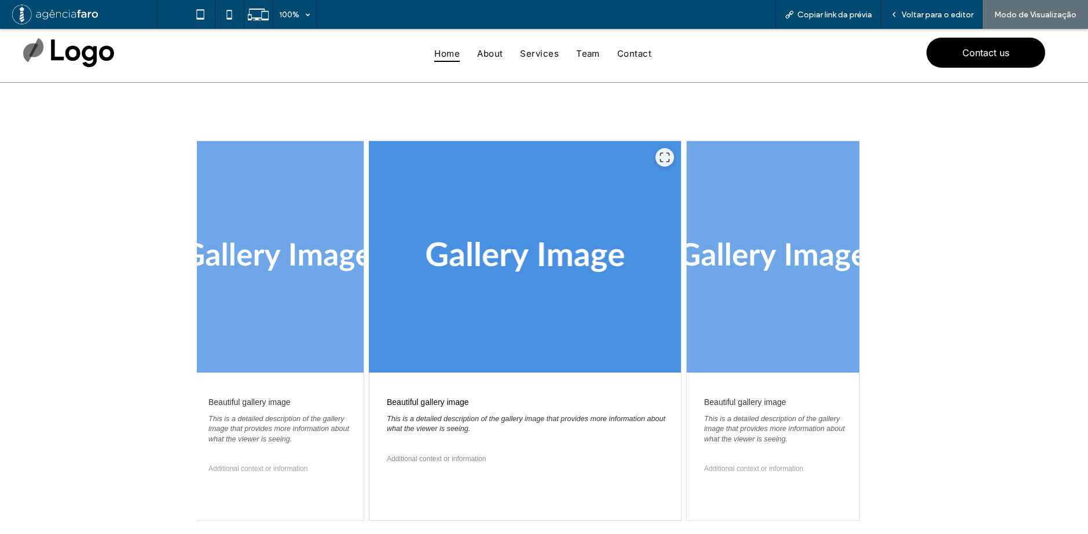
drag, startPoint x: 711, startPoint y: 252, endPoint x: 471, endPoint y: 273, distance: 240.5
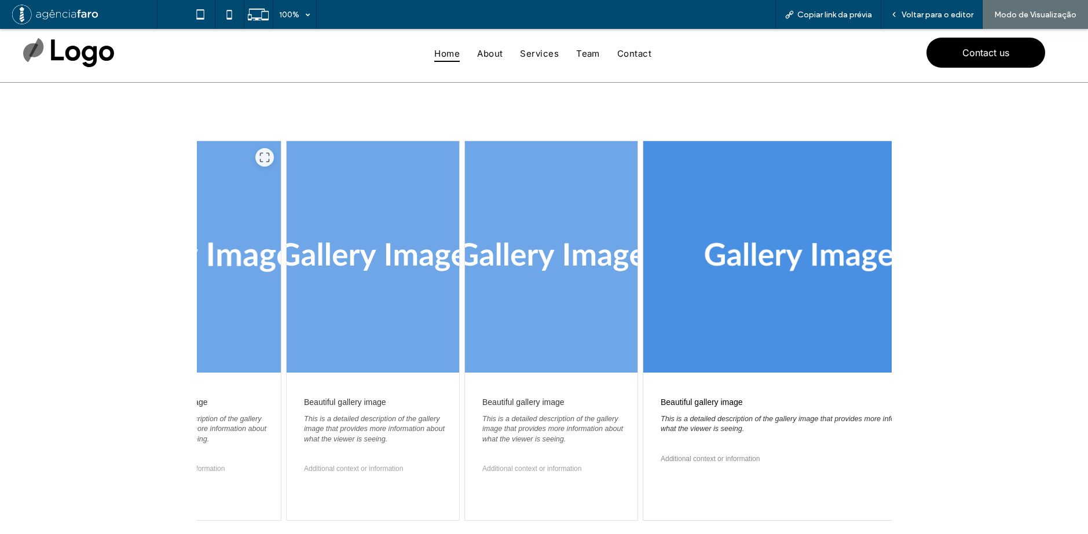
click at [276, 281] on div at bounding box center [194, 257] width 172 height 232
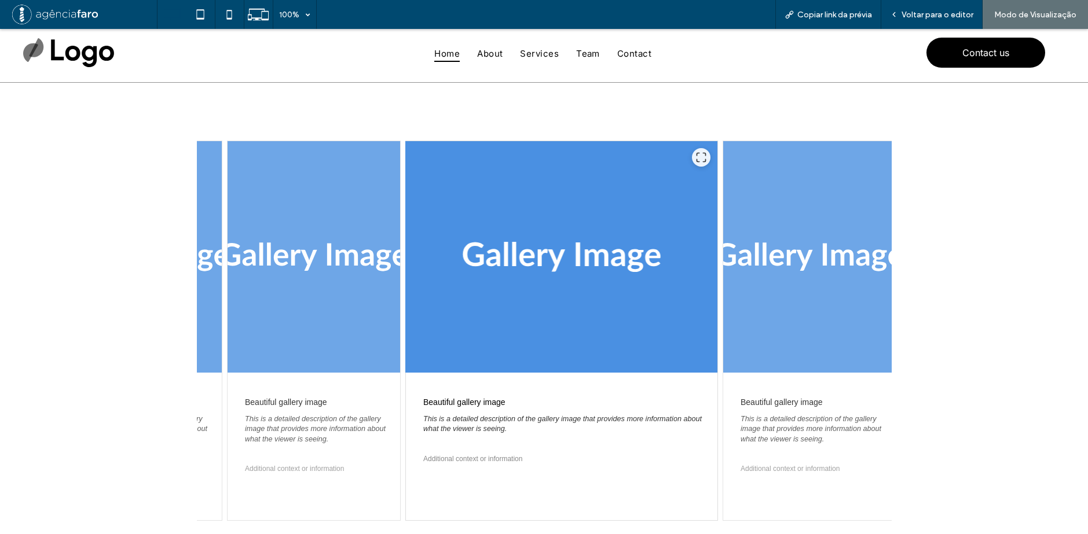
click at [276, 281] on div at bounding box center [313, 257] width 172 height 232
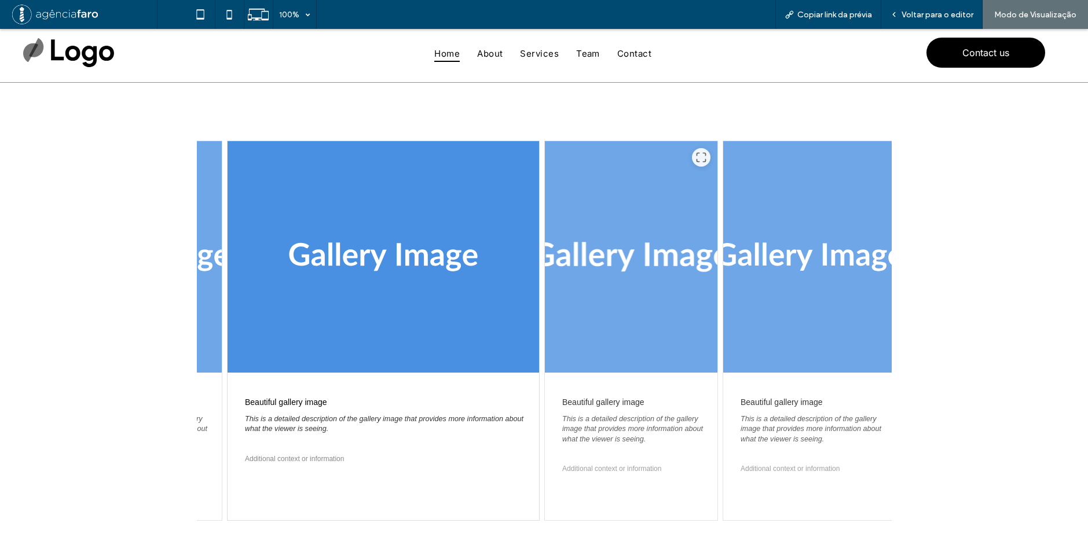
click at [649, 260] on div at bounding box center [630, 257] width 172 height 232
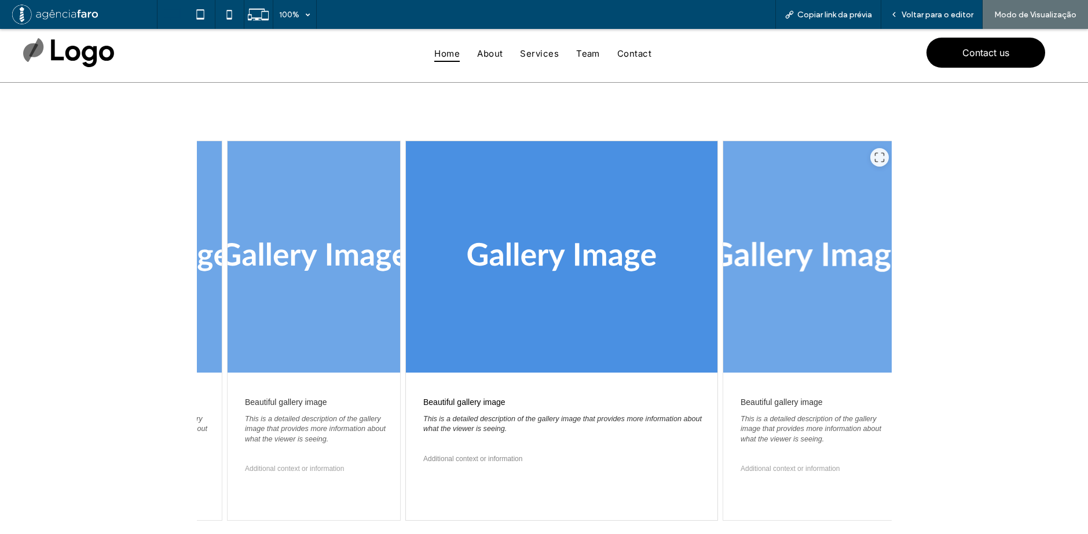
click at [746, 255] on div at bounding box center [808, 257] width 172 height 232
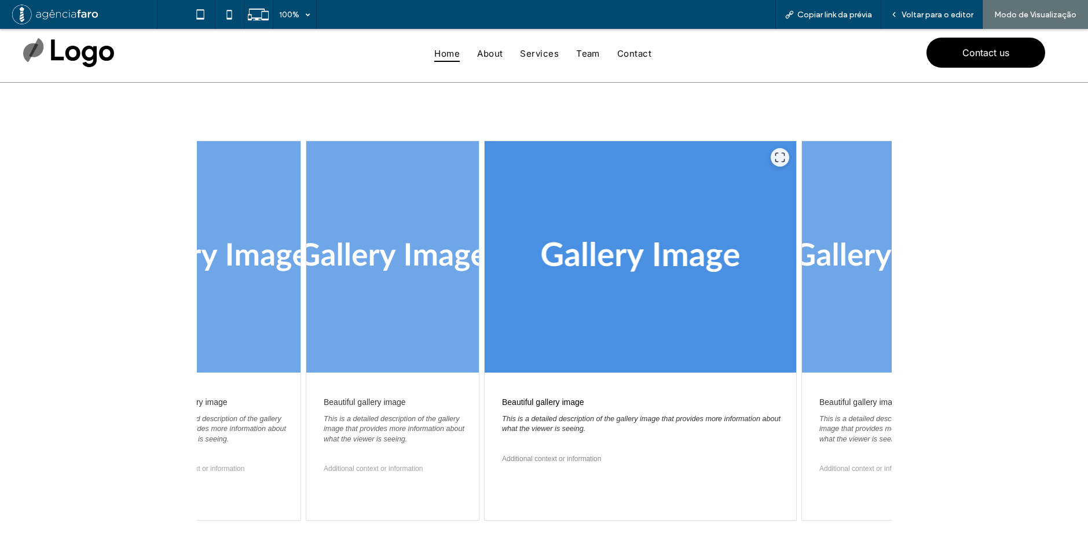
drag, startPoint x: 784, startPoint y: 254, endPoint x: 631, endPoint y: 270, distance: 154.2
click at [633, 270] on div at bounding box center [639, 257] width 311 height 232
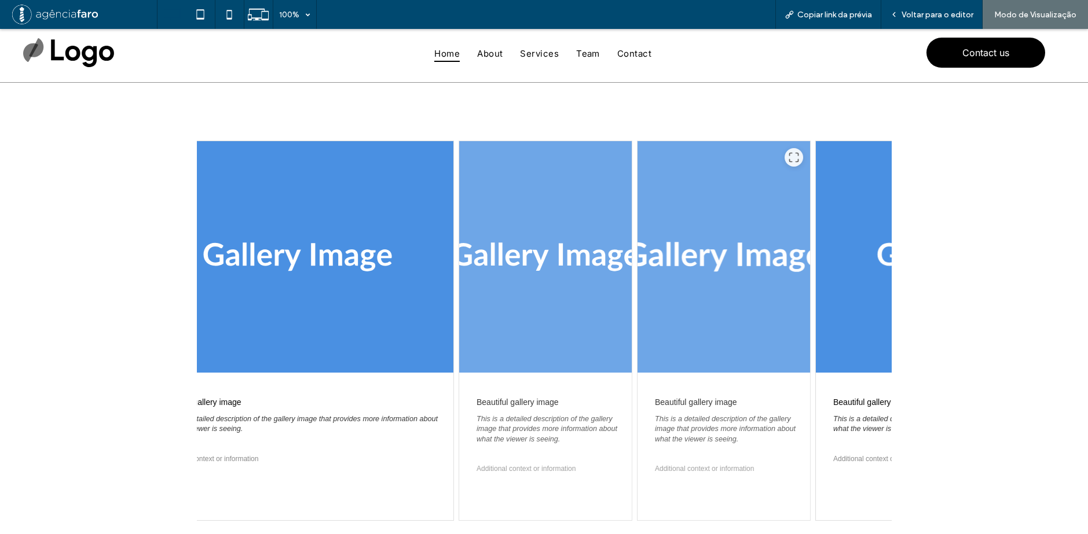
click at [750, 263] on div at bounding box center [723, 257] width 172 height 232
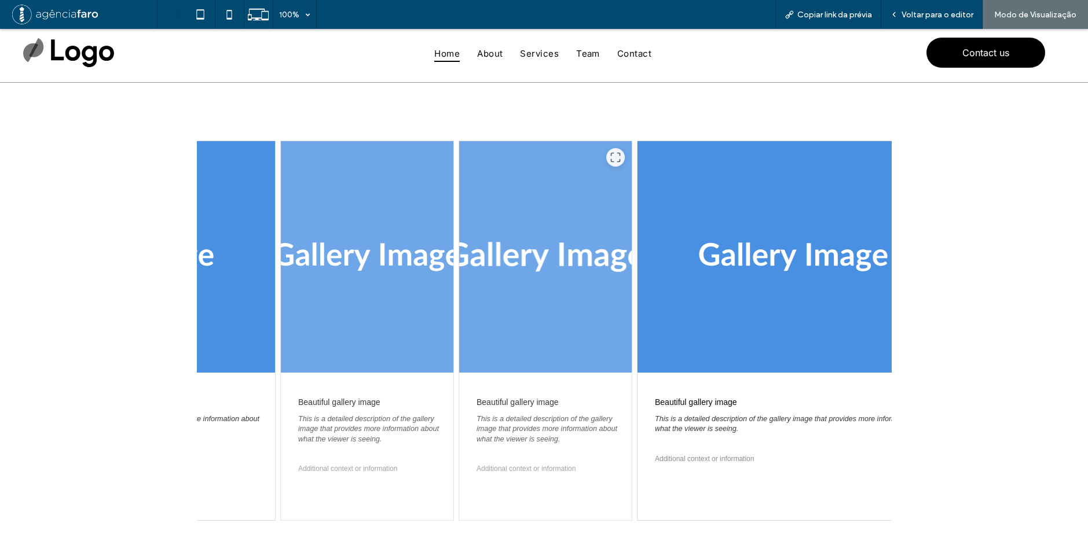
click at [608, 268] on div at bounding box center [545, 257] width 172 height 232
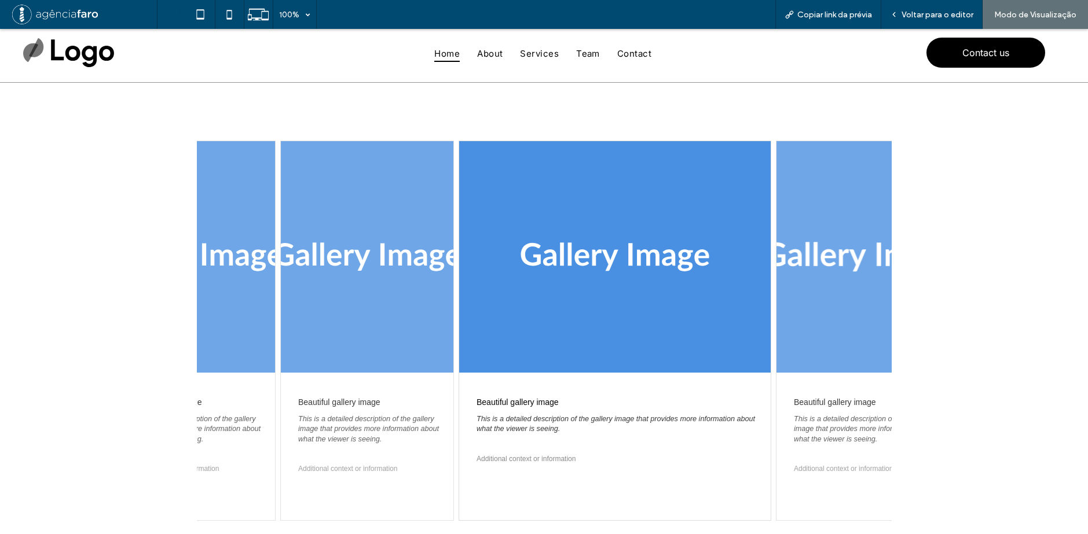
click at [814, 254] on div at bounding box center [862, 257] width 172 height 232
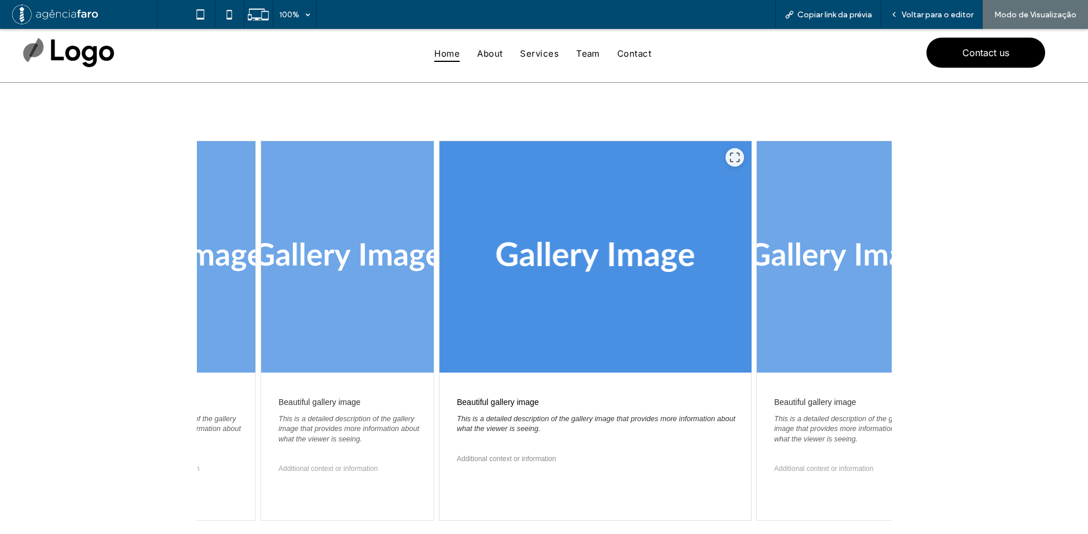
drag, startPoint x: 750, startPoint y: 259, endPoint x: 531, endPoint y: 276, distance: 219.5
click at [532, 276] on div at bounding box center [594, 257] width 311 height 232
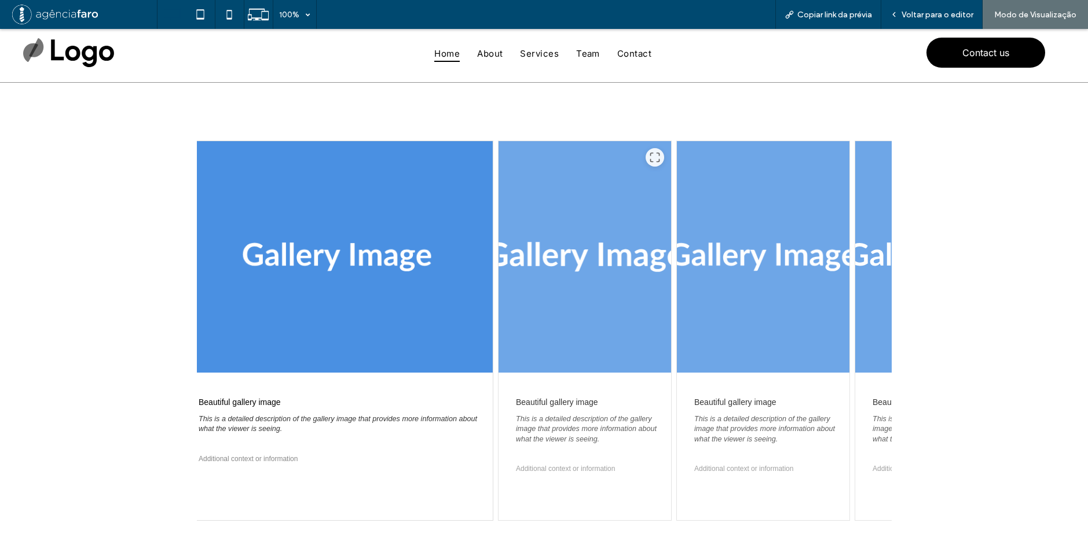
click at [629, 274] on div at bounding box center [584, 257] width 172 height 232
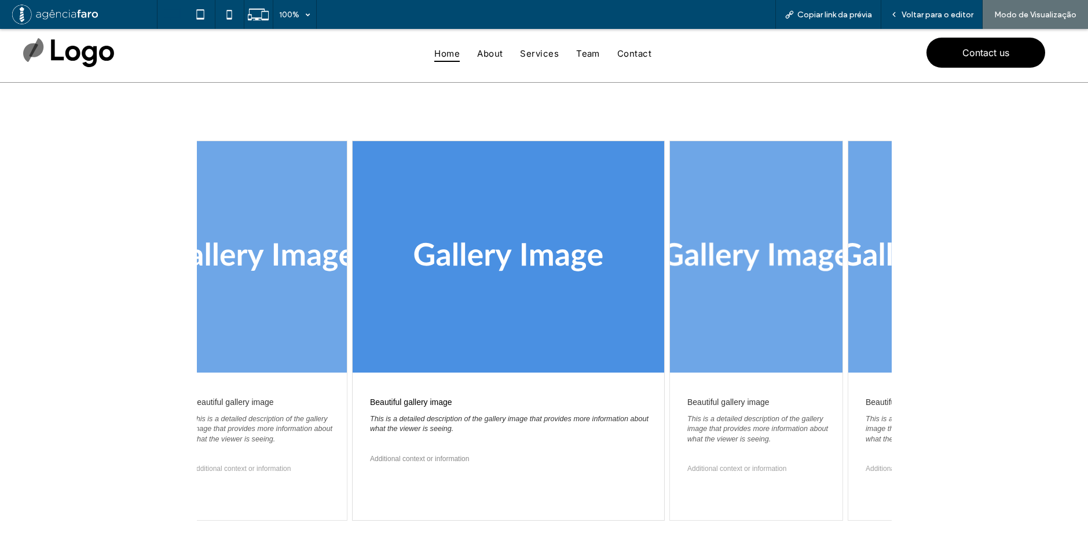
click at [168, 267] on div at bounding box center [82, 257] width 172 height 232
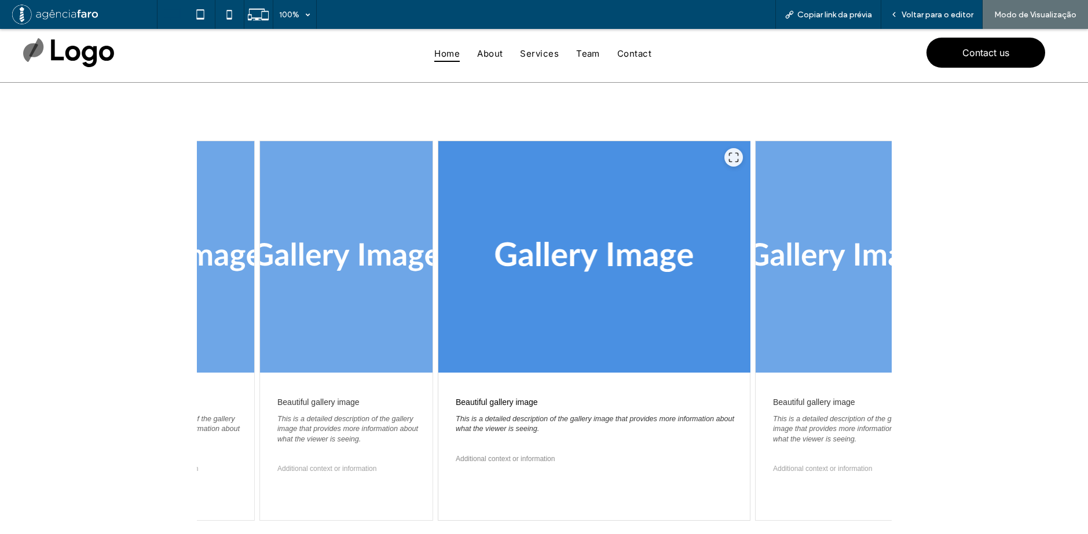
drag, startPoint x: 752, startPoint y: 262, endPoint x: 416, endPoint y: 274, distance: 336.5
click at [438, 273] on div at bounding box center [593, 257] width 311 height 232
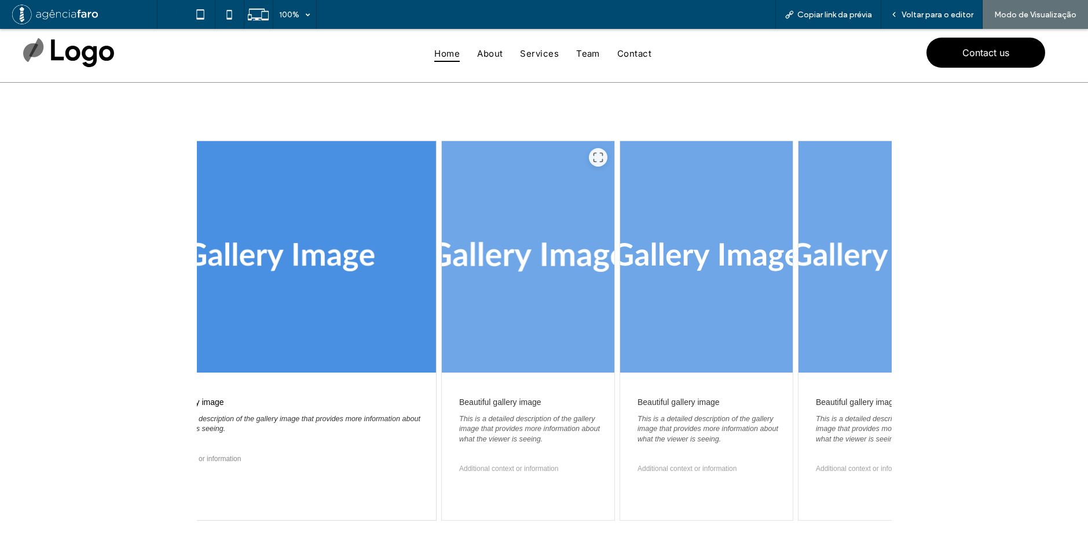
click at [574, 272] on div at bounding box center [528, 257] width 172 height 232
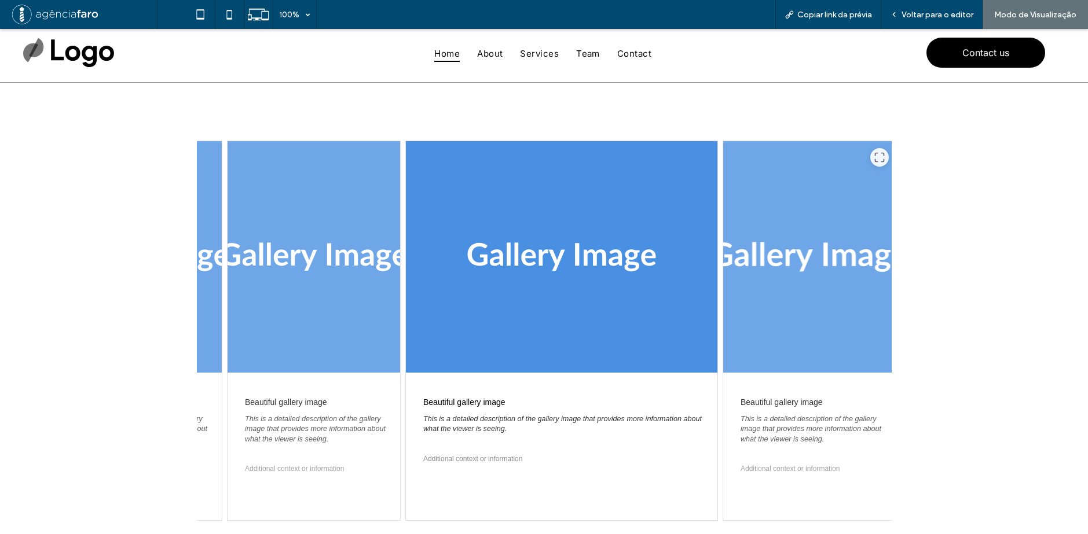
click at [737, 252] on div at bounding box center [808, 257] width 172 height 232
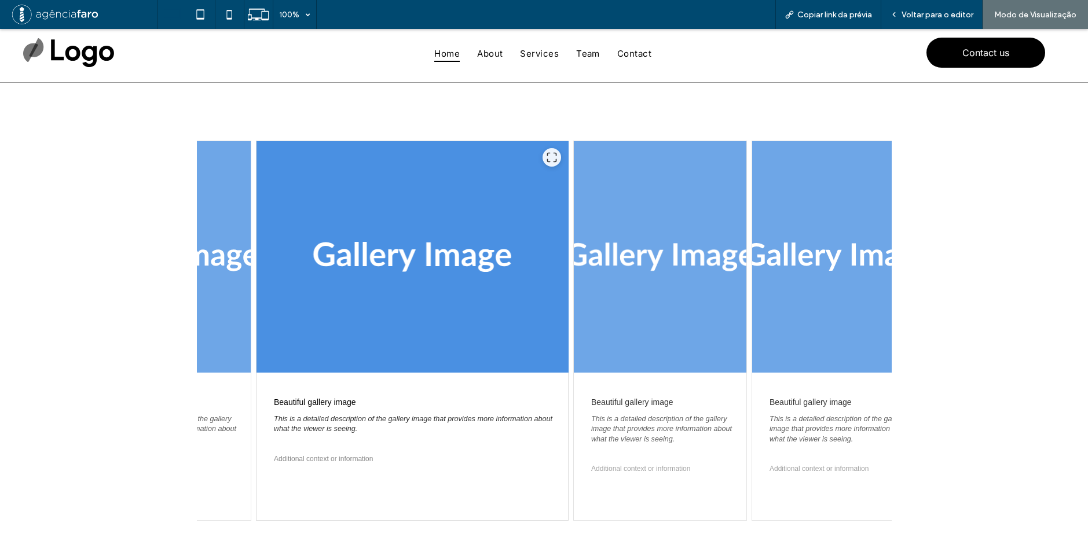
drag, startPoint x: 765, startPoint y: 238, endPoint x: 438, endPoint y: 254, distance: 328.0
click at [438, 254] on div at bounding box center [411, 257] width 311 height 232
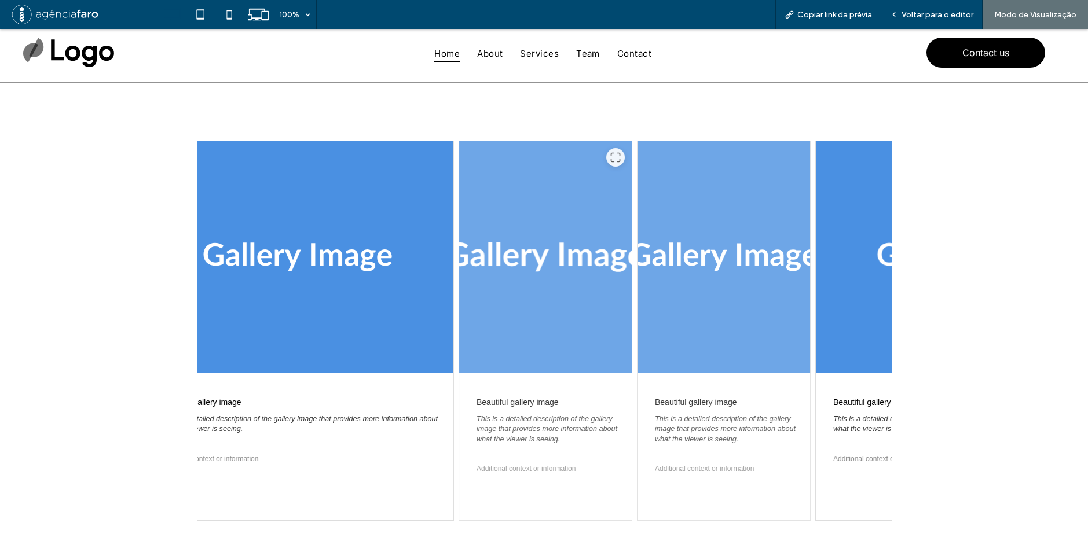
click at [565, 254] on div at bounding box center [545, 257] width 172 height 232
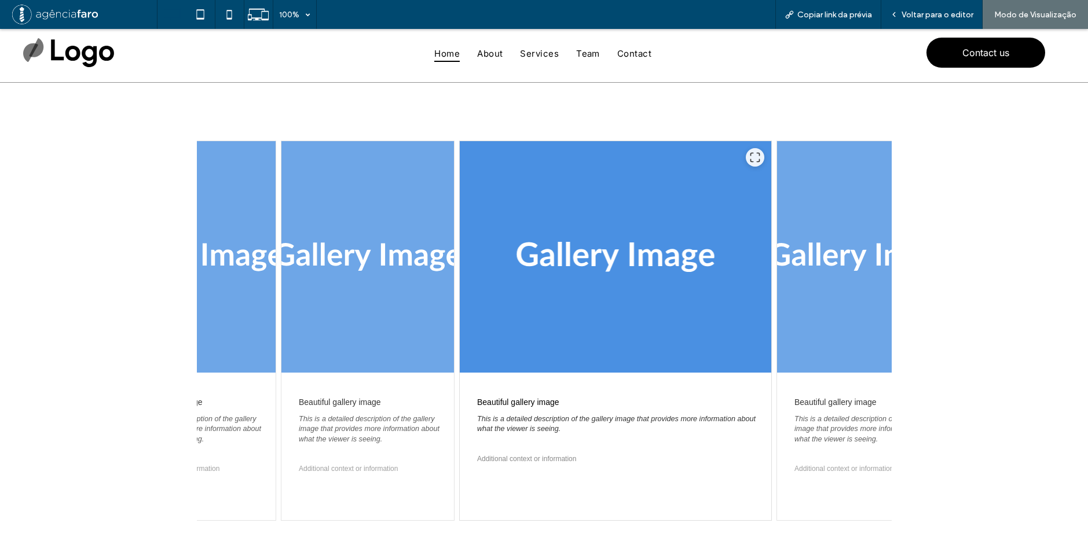
click at [702, 244] on div at bounding box center [615, 257] width 311 height 232
click at [820, 235] on div at bounding box center [862, 257] width 172 height 232
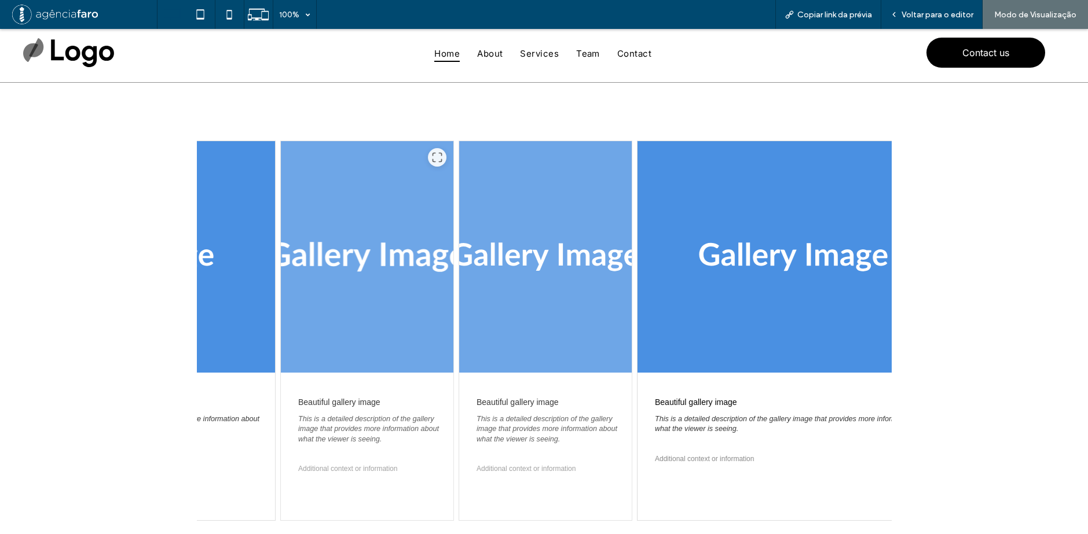
click at [417, 275] on div at bounding box center [367, 257] width 172 height 232
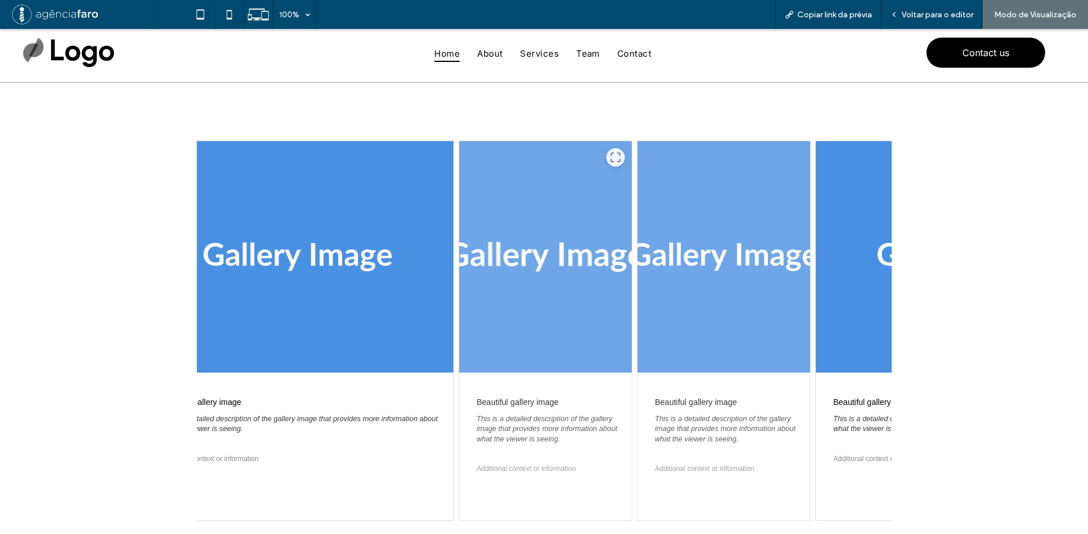
click at [587, 271] on div at bounding box center [545, 257] width 172 height 232
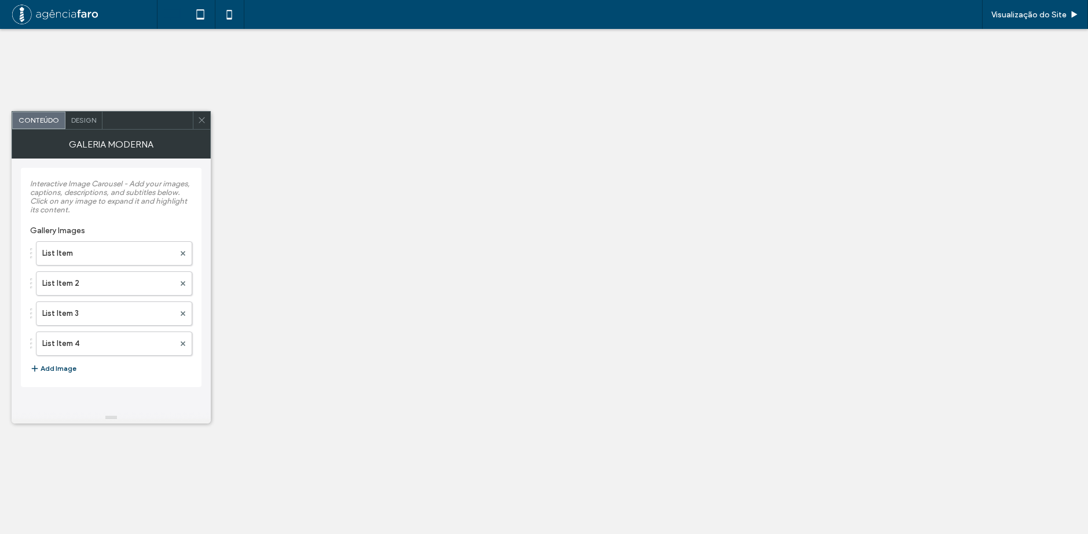
click at [48, 363] on button "Add Image" at bounding box center [53, 369] width 46 height 14
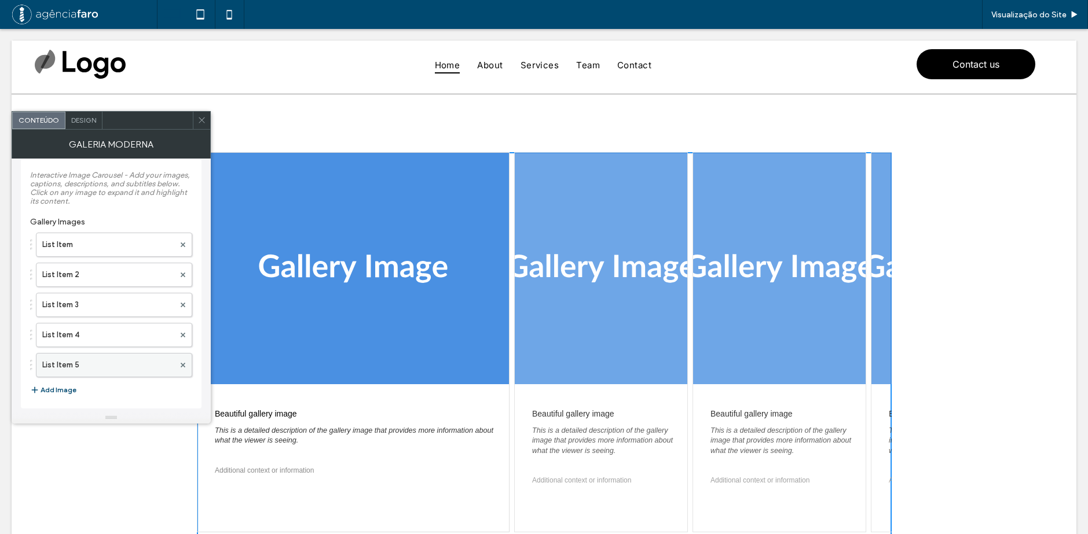
scroll to position [11, 0]
click at [45, 381] on button "Add Image" at bounding box center [53, 388] width 46 height 14
click at [202, 118] on icon at bounding box center [201, 120] width 9 height 9
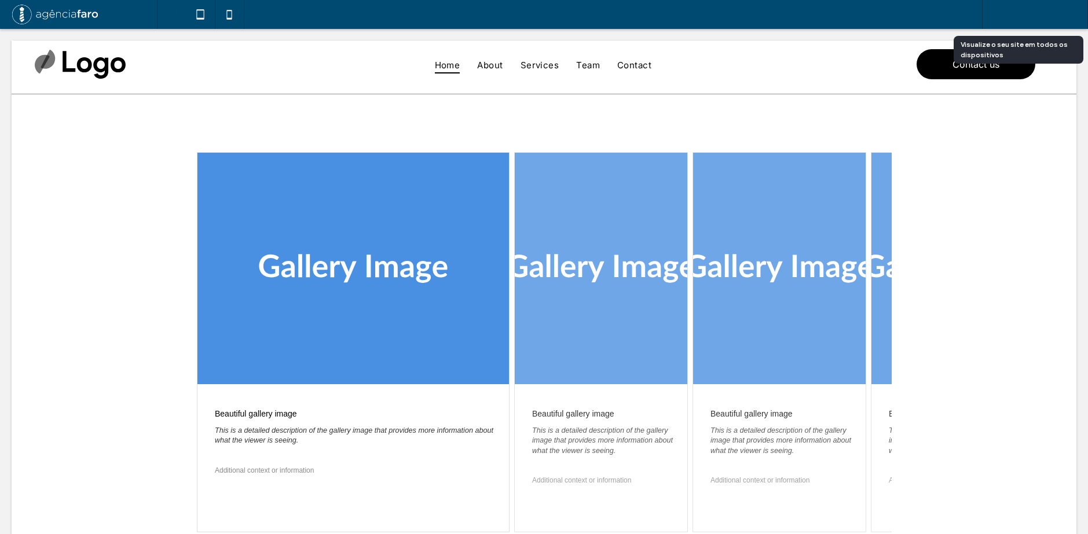
click at [997, 9] on div "Visualização do Site" at bounding box center [1035, 14] width 106 height 29
click at [572, 259] on span at bounding box center [544, 374] width 695 height 445
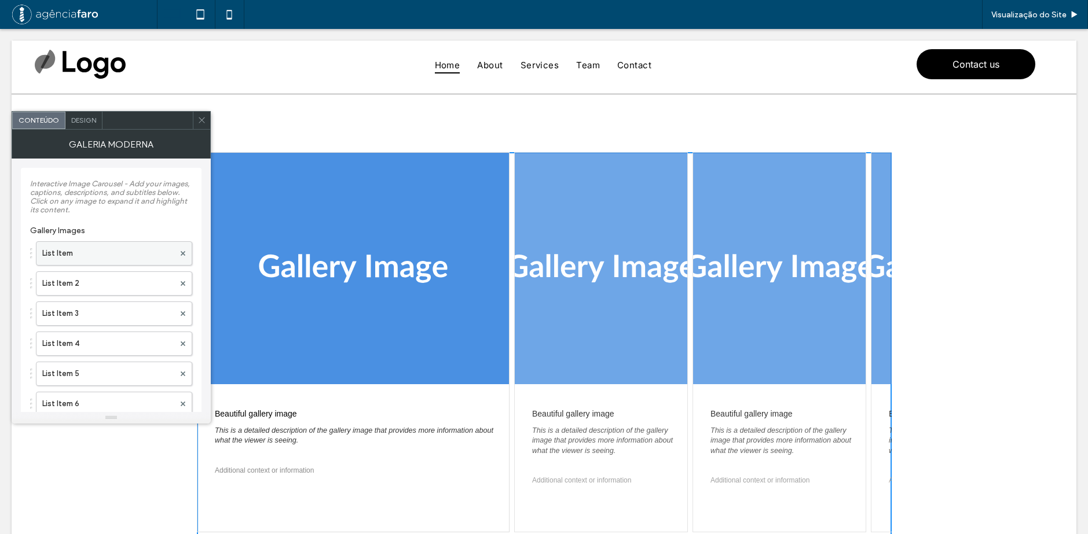
click at [106, 243] on label "List Item" at bounding box center [108, 253] width 132 height 23
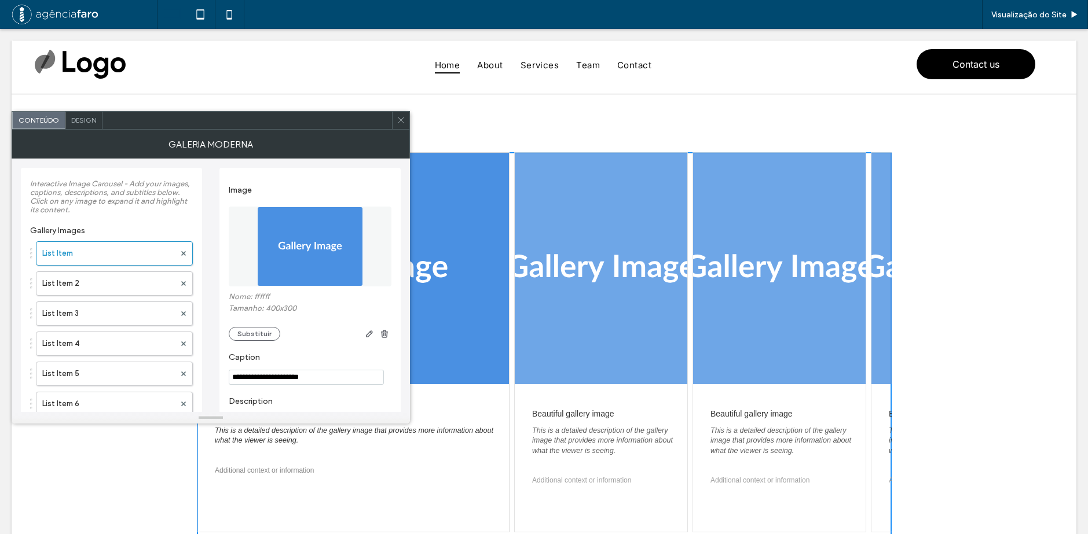
click at [230, 381] on input "**********" at bounding box center [306, 377] width 155 height 15
click at [236, 379] on input "**********" at bounding box center [306, 377] width 155 height 15
type input "**********"
click at [321, 344] on div "Image Nome: ffffff Tamanho: 400x300 Substituir" at bounding box center [310, 260] width 163 height 173
click at [398, 123] on span at bounding box center [401, 120] width 9 height 17
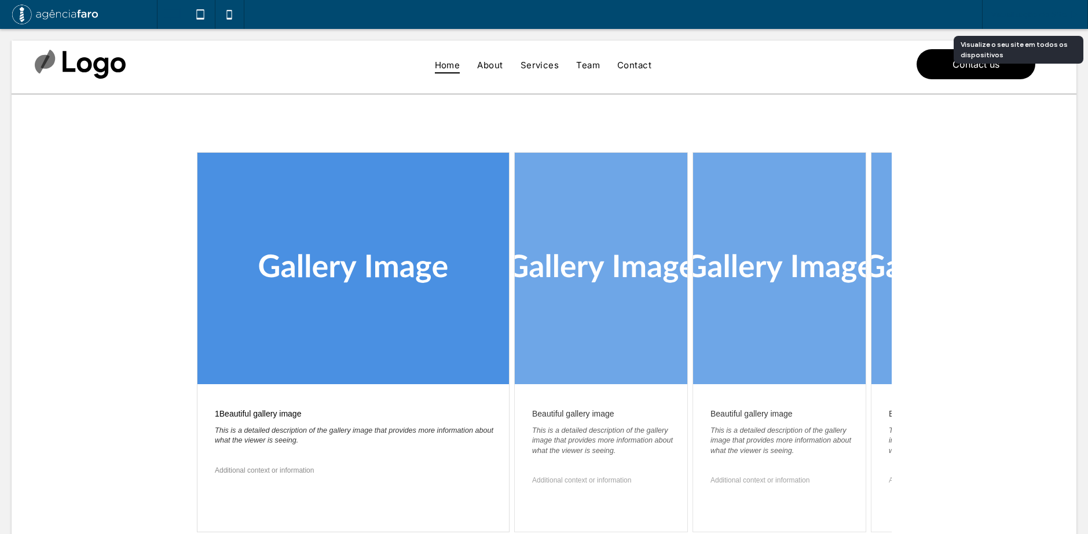
click at [1020, 13] on span "Visualização do Site" at bounding box center [1028, 15] width 75 height 10
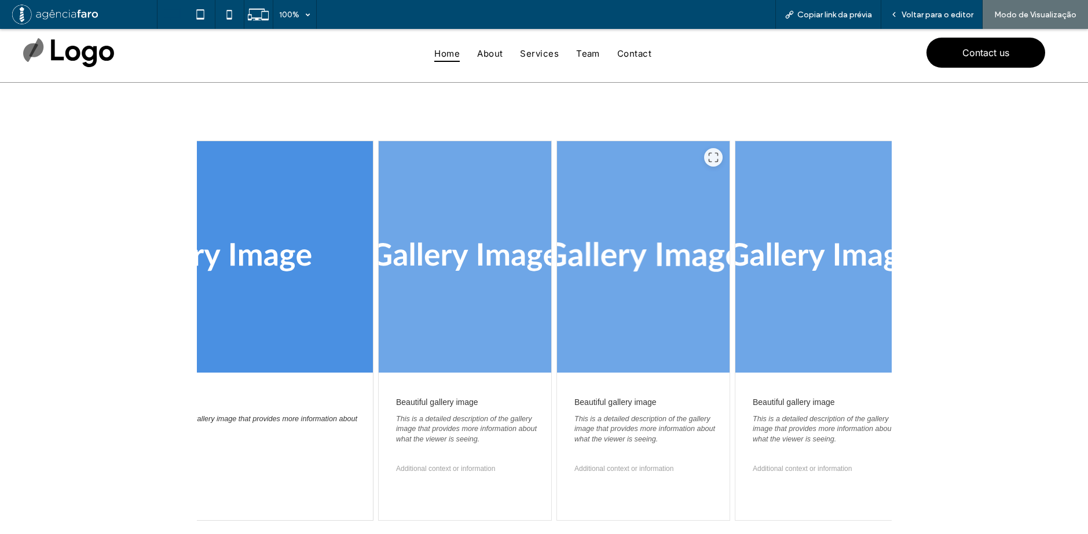
drag, startPoint x: 685, startPoint y: 266, endPoint x: 588, endPoint y: 282, distance: 98.5
click at [589, 282] on div at bounding box center [643, 257] width 172 height 232
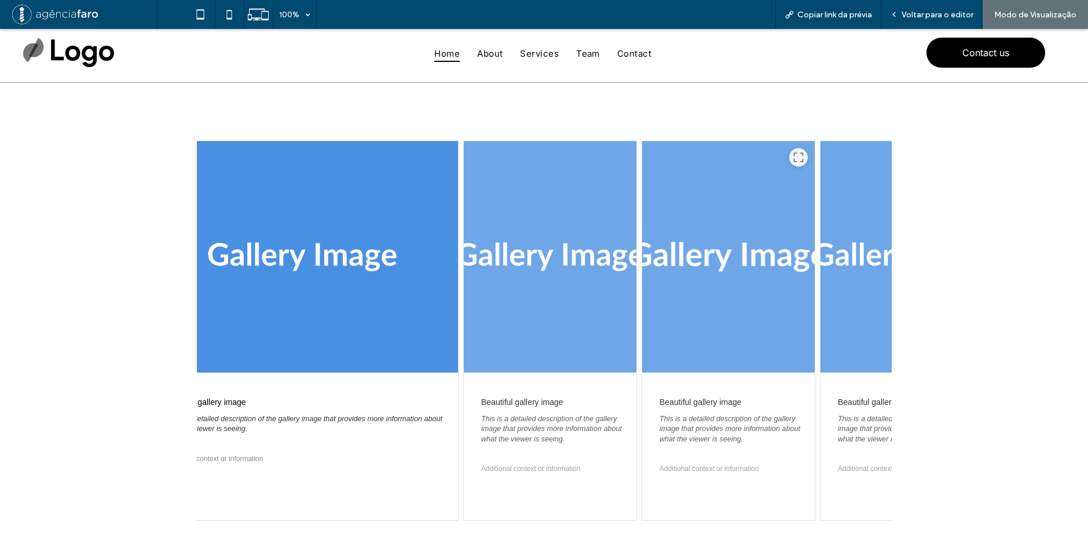
drag, startPoint x: 725, startPoint y: 269, endPoint x: 592, endPoint y: 281, distance: 133.7
click at [641, 281] on div at bounding box center [727, 257] width 172 height 232
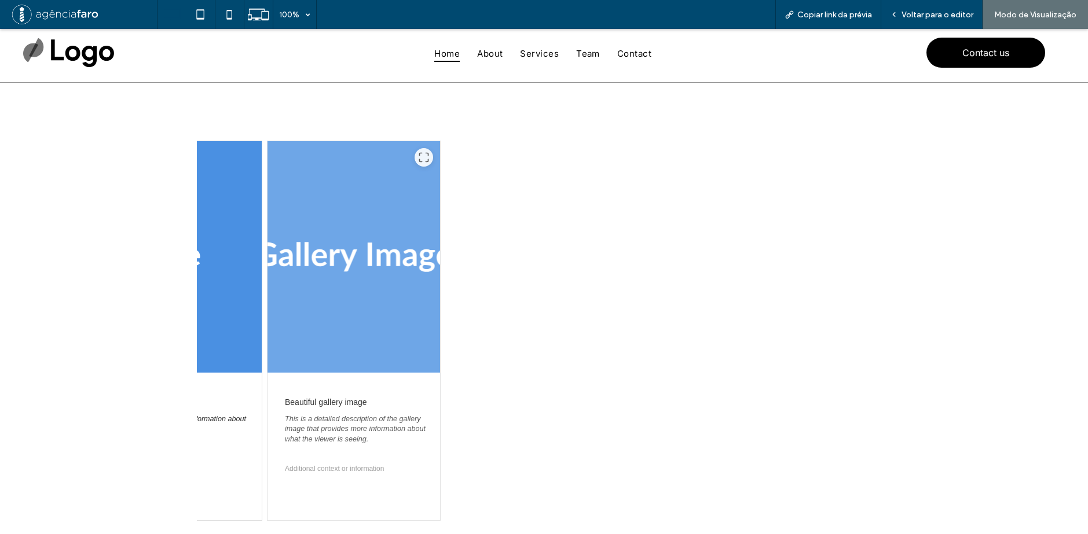
drag, startPoint x: 605, startPoint y: 281, endPoint x: 396, endPoint y: 285, distance: 209.0
click at [396, 285] on div at bounding box center [353, 257] width 172 height 232
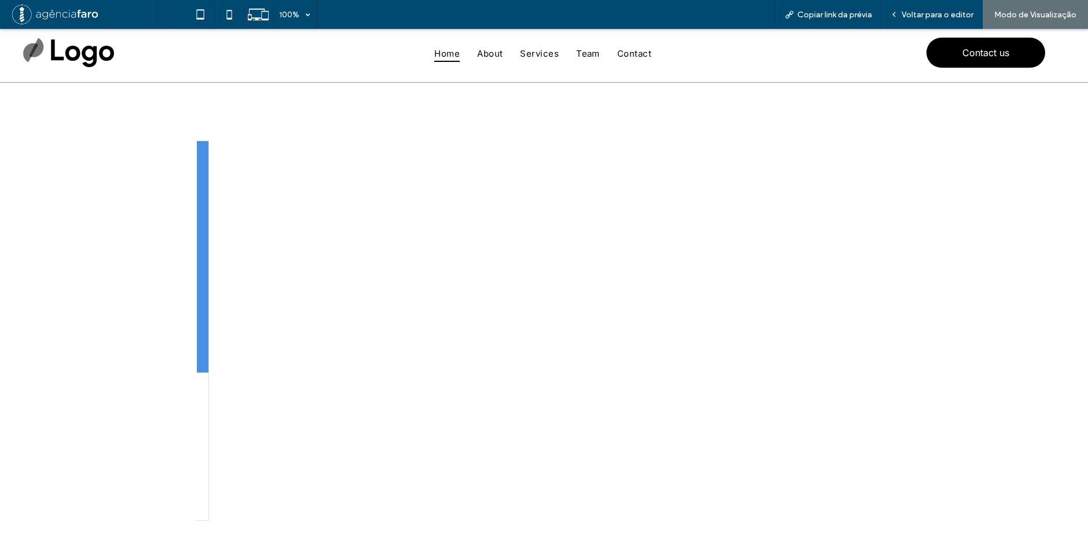
drag, startPoint x: 590, startPoint y: 281, endPoint x: 368, endPoint y: 283, distance: 221.7
click at [373, 283] on div "1Beautiful gallery image This is a detailed description of the gallery image th…" at bounding box center [544, 331] width 695 height 380
drag, startPoint x: 415, startPoint y: 285, endPoint x: 597, endPoint y: 278, distance: 181.9
click at [609, 282] on div "1Beautiful gallery image This is a detailed description of the gallery image th…" at bounding box center [544, 331] width 695 height 380
drag, startPoint x: 274, startPoint y: 278, endPoint x: 435, endPoint y: 282, distance: 161.6
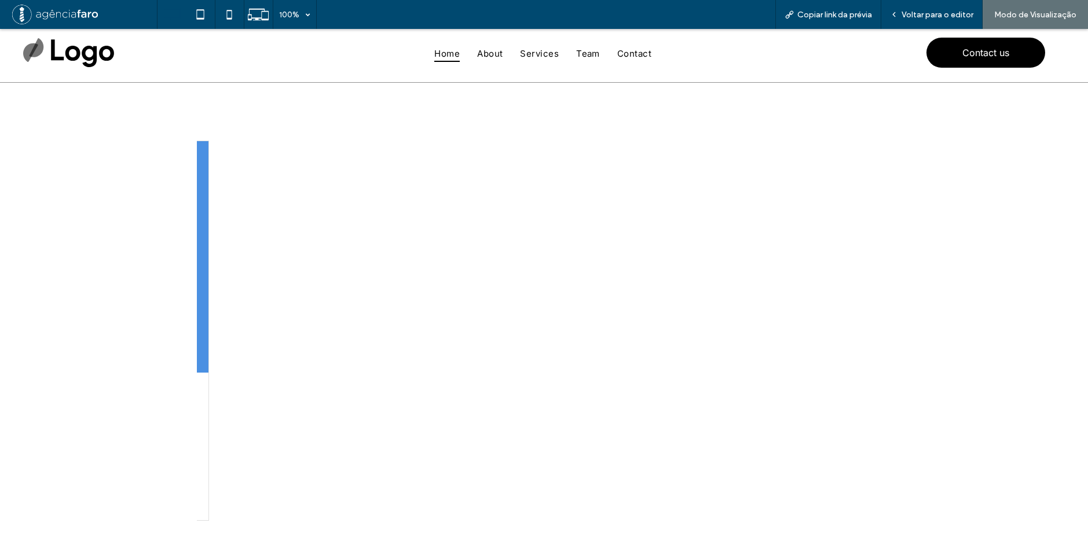
click at [435, 282] on div "1Beautiful gallery image This is a detailed description of the gallery image th…" at bounding box center [544, 331] width 695 height 380
drag, startPoint x: 210, startPoint y: 294, endPoint x: 356, endPoint y: 296, distance: 145.9
click at [221, 296] on div at bounding box center [64, 257] width 311 height 232
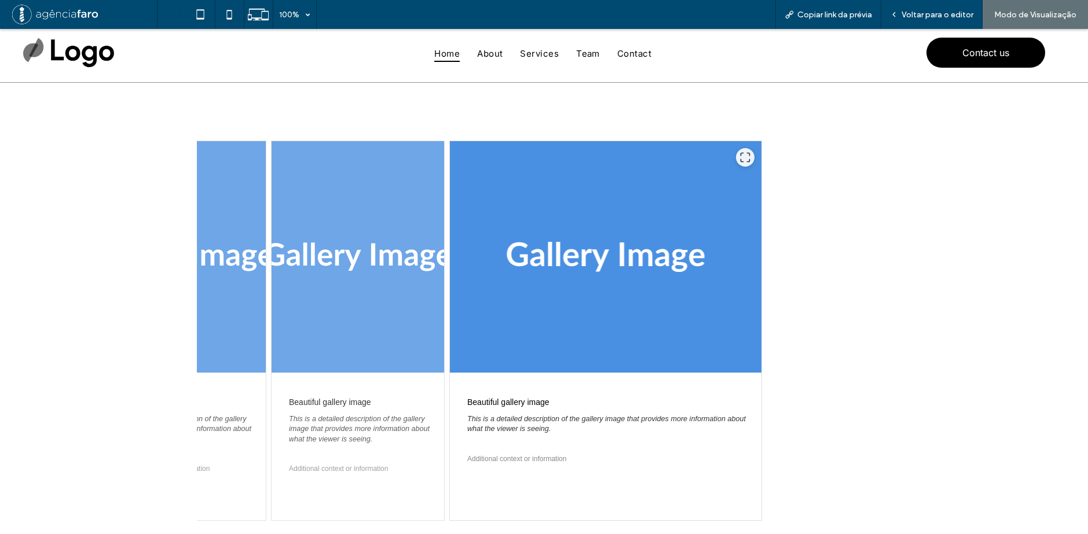
drag, startPoint x: 324, startPoint y: 300, endPoint x: 564, endPoint y: 287, distance: 240.6
click at [546, 289] on div at bounding box center [605, 257] width 311 height 232
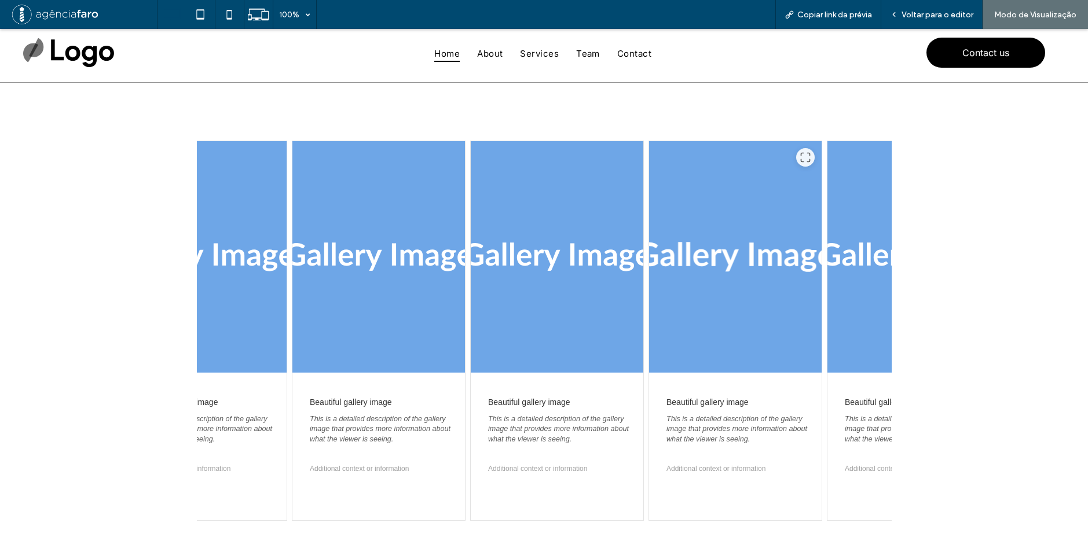
drag, startPoint x: 410, startPoint y: 291, endPoint x: 683, endPoint y: 273, distance: 273.2
click at [683, 273] on div at bounding box center [735, 257] width 172 height 232
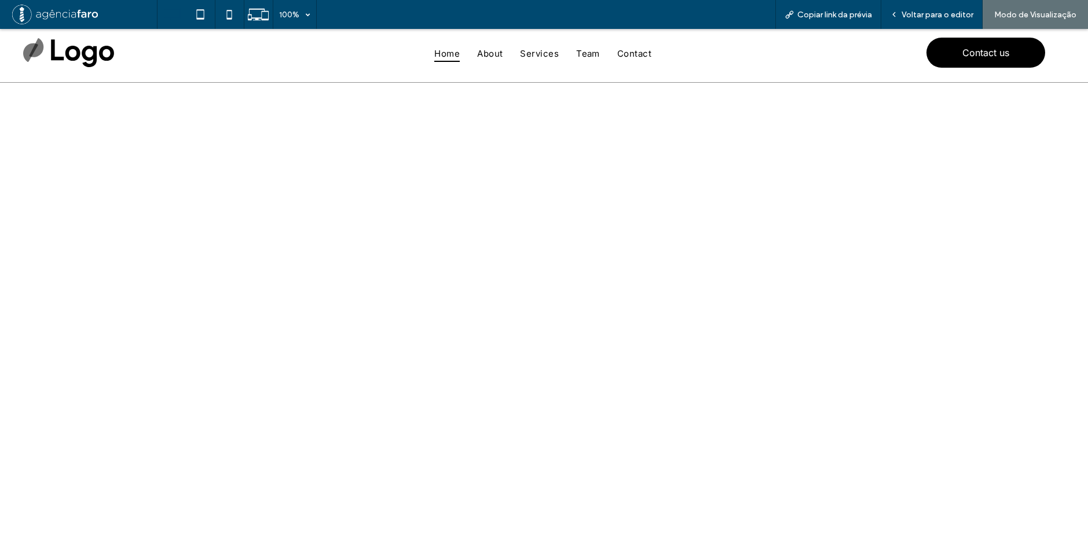
drag, startPoint x: 381, startPoint y: 281, endPoint x: 707, endPoint y: 263, distance: 326.4
click at [707, 263] on div "1Beautiful gallery image This is a detailed description of the gallery image th…" at bounding box center [544, 331] width 695 height 380
drag, startPoint x: 542, startPoint y: 273, endPoint x: 430, endPoint y: 279, distance: 112.4
click at [430, 279] on div "1Beautiful gallery image This is a detailed description of the gallery image th…" at bounding box center [544, 331] width 695 height 380
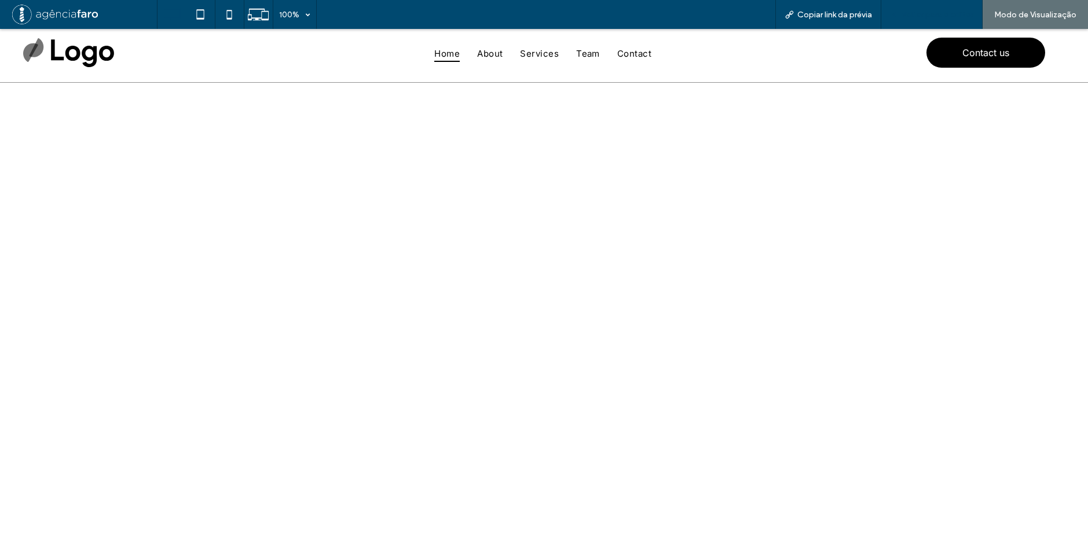
click at [924, 19] on span "Voltar para o editor" at bounding box center [937, 15] width 72 height 10
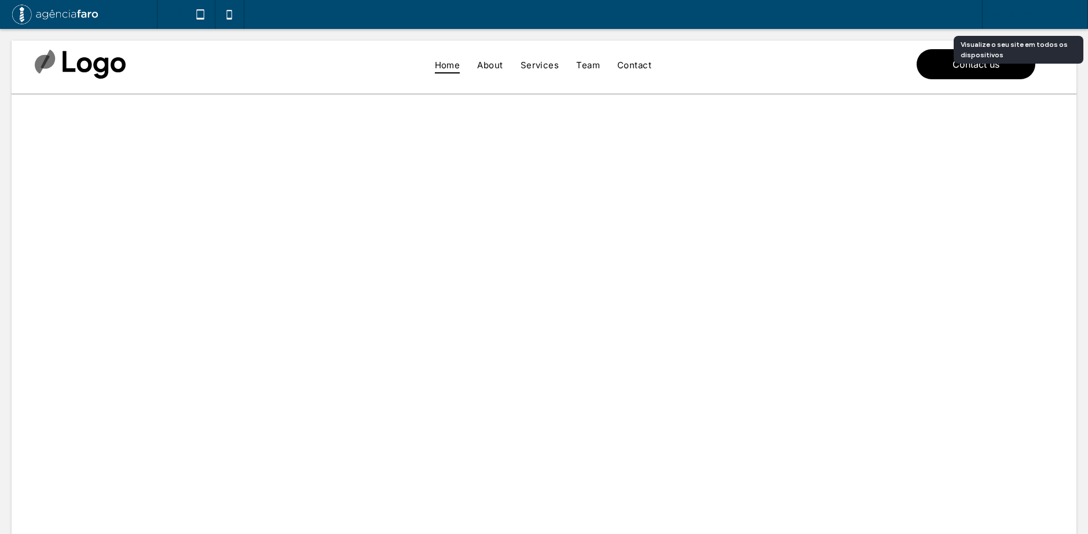
click at [983, 10] on div "Visualização do Site" at bounding box center [1034, 15] width 105 height 10
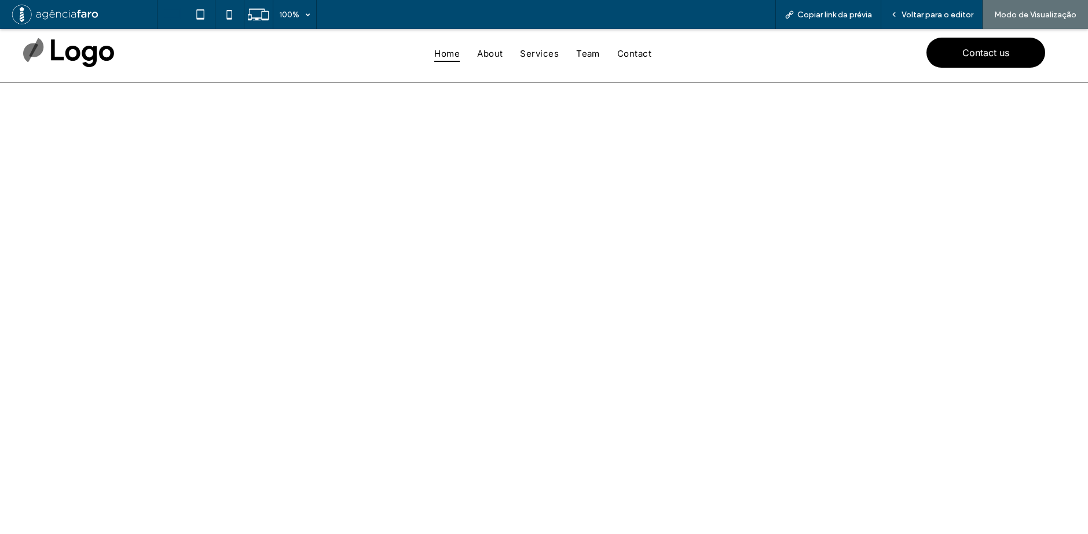
drag, startPoint x: 728, startPoint y: 235, endPoint x: 454, endPoint y: 259, distance: 275.4
click at [561, 252] on div "1Beautiful gallery image This is a detailed description of the gallery image th…" at bounding box center [544, 331] width 695 height 380
drag, startPoint x: 509, startPoint y: 266, endPoint x: 718, endPoint y: 207, distance: 216.6
click at [682, 240] on div "1Beautiful gallery image This is a detailed description of the gallery image th…" at bounding box center [544, 331] width 695 height 380
